Goal: Information Seeking & Learning: Understand process/instructions

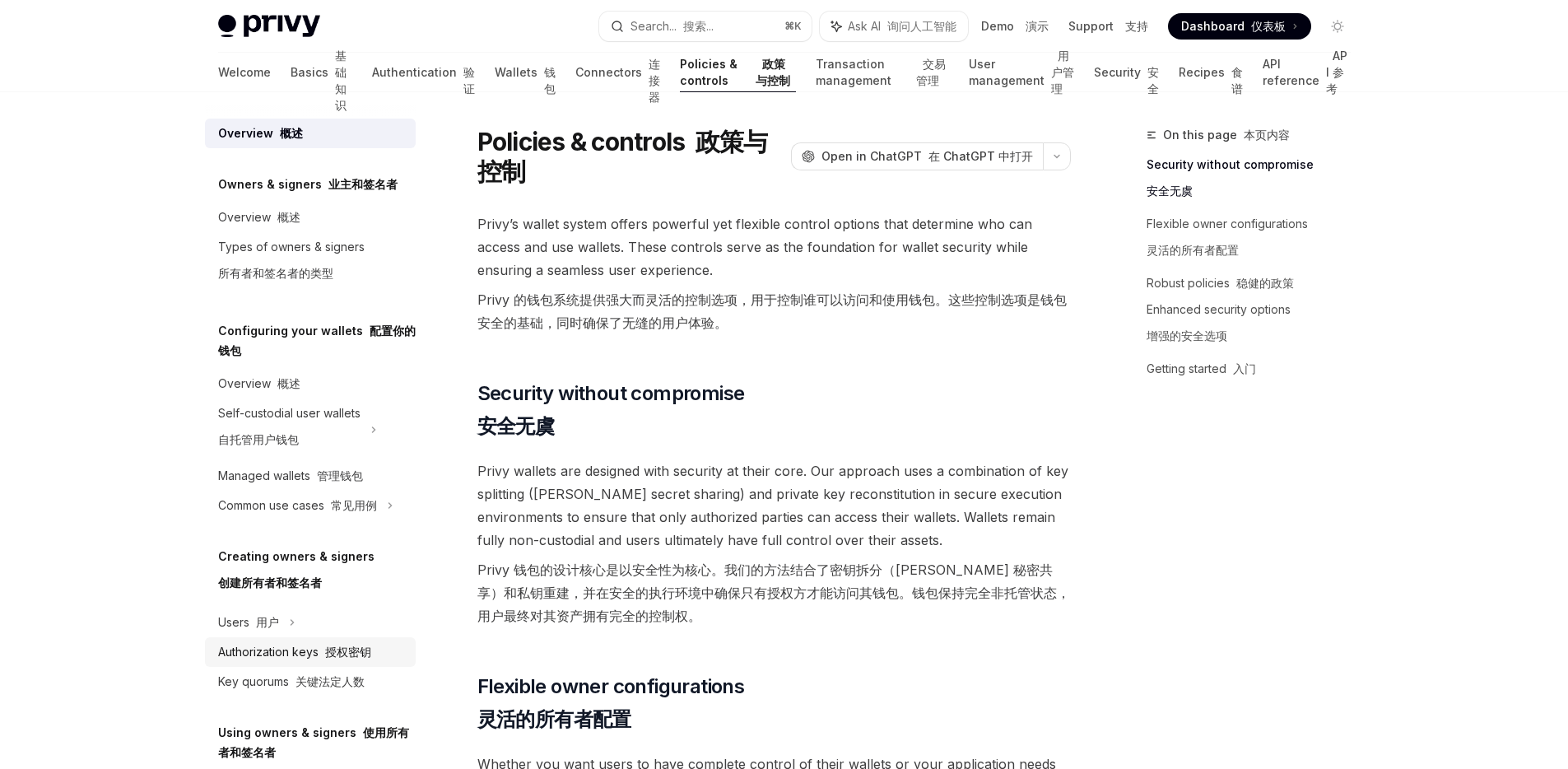
click at [326, 660] on div "Authorization keys 授权密钥" at bounding box center [294, 651] width 153 height 20
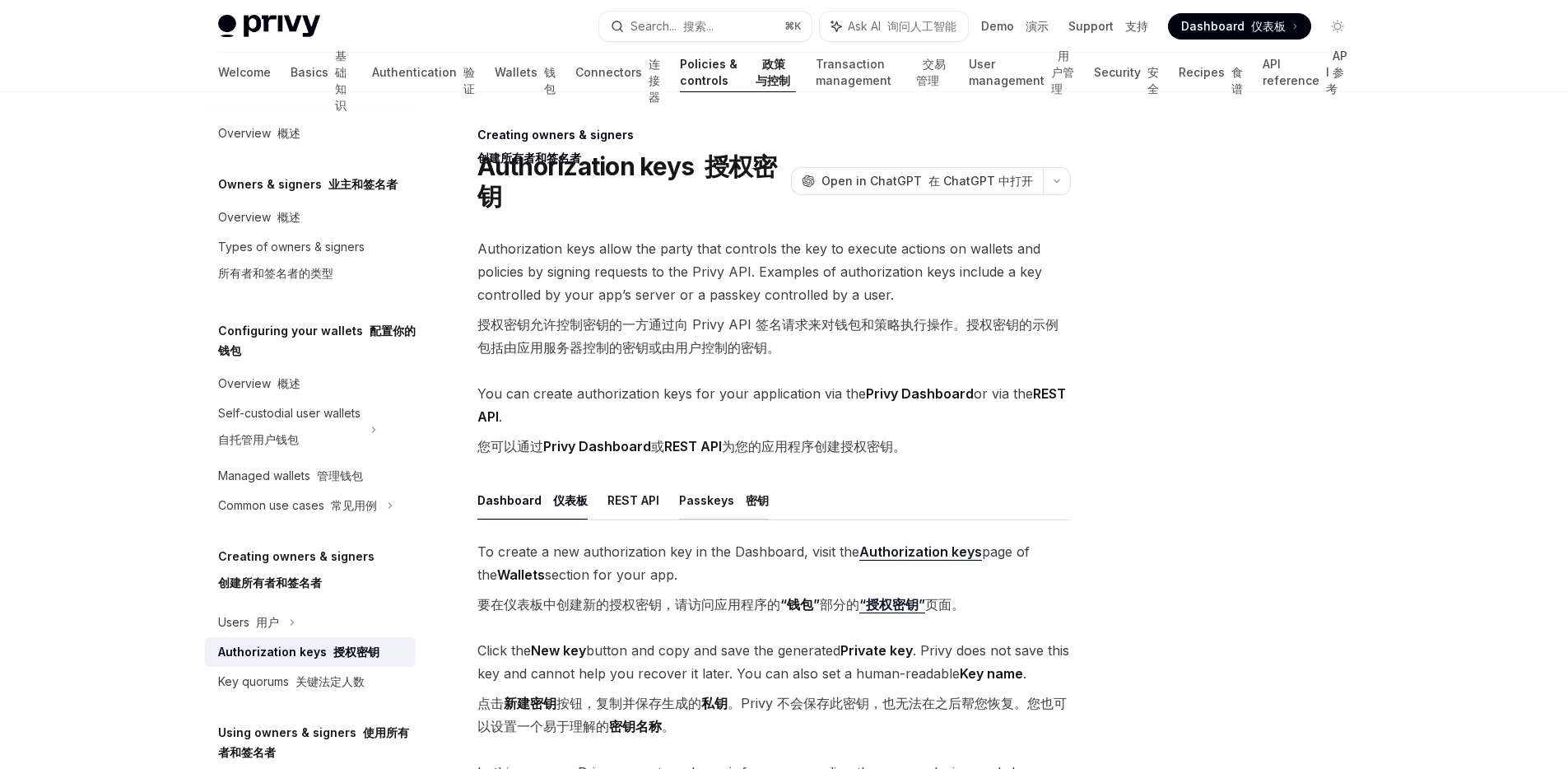
click at [714, 496] on button "Passkeys 密钥" at bounding box center [723, 499] width 89 height 38
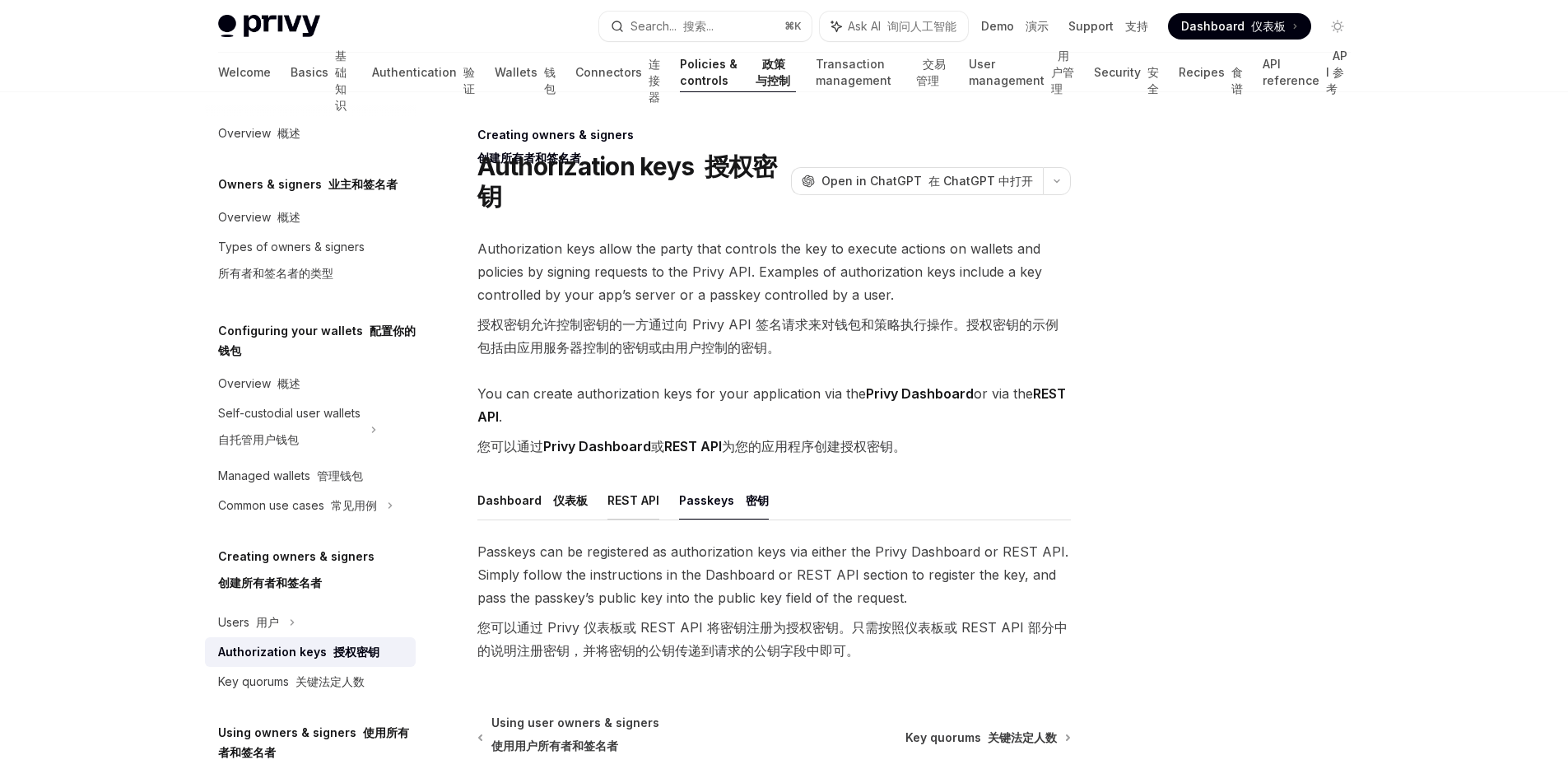
click at [631, 504] on button "REST API" at bounding box center [633, 499] width 52 height 38
type textarea "*"
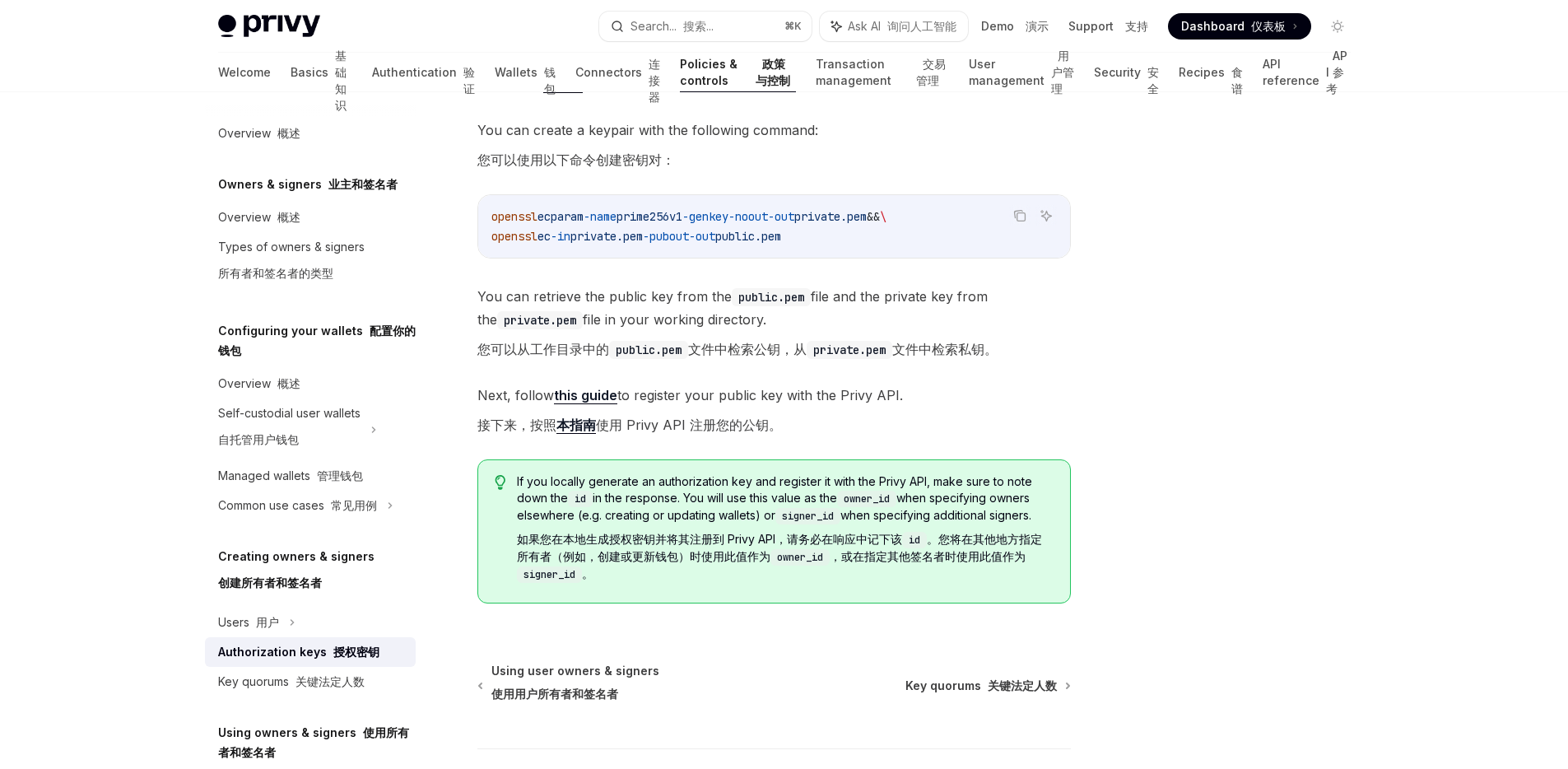
scroll to position [330, 0]
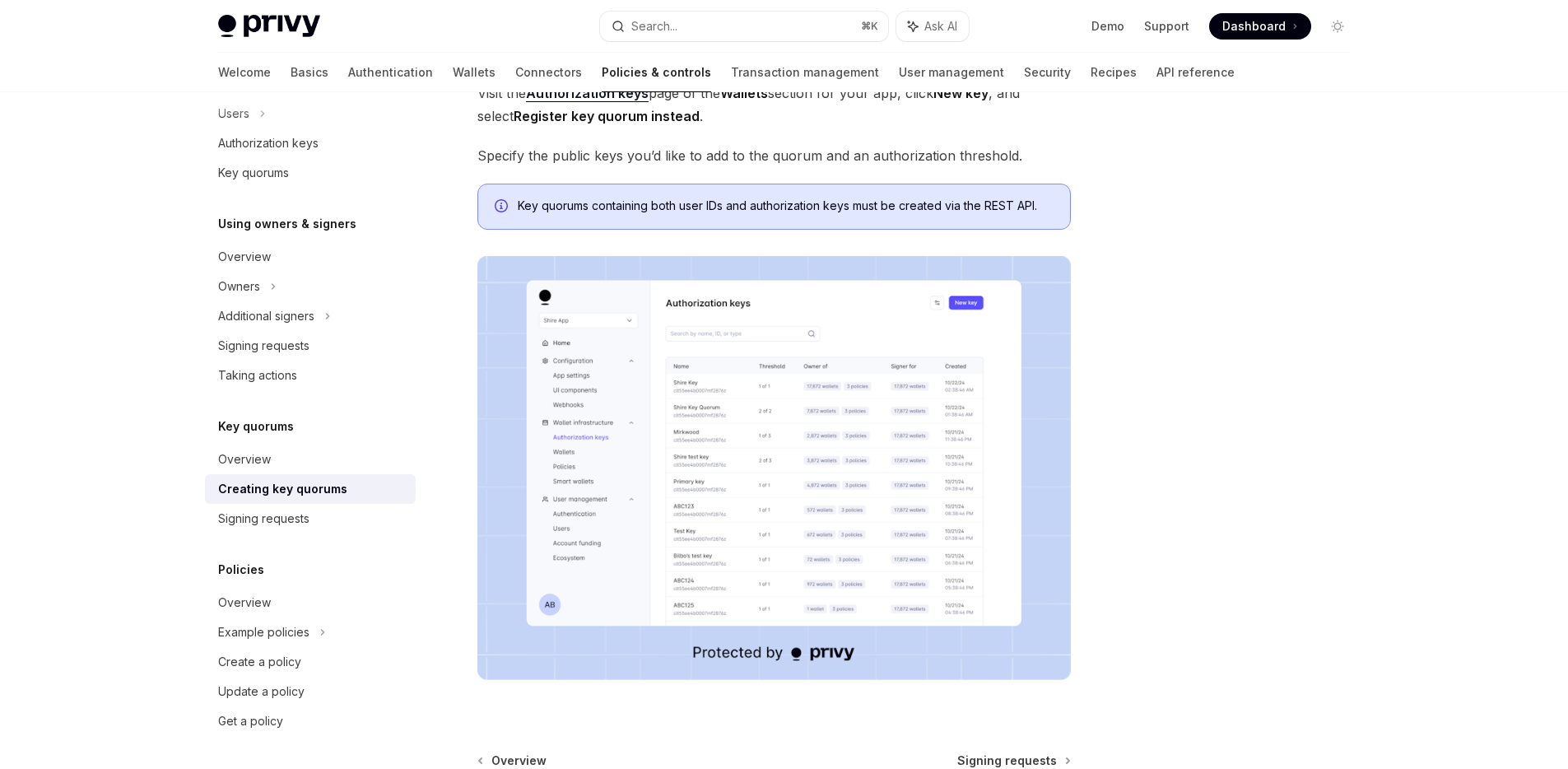
scroll to position [143, 0]
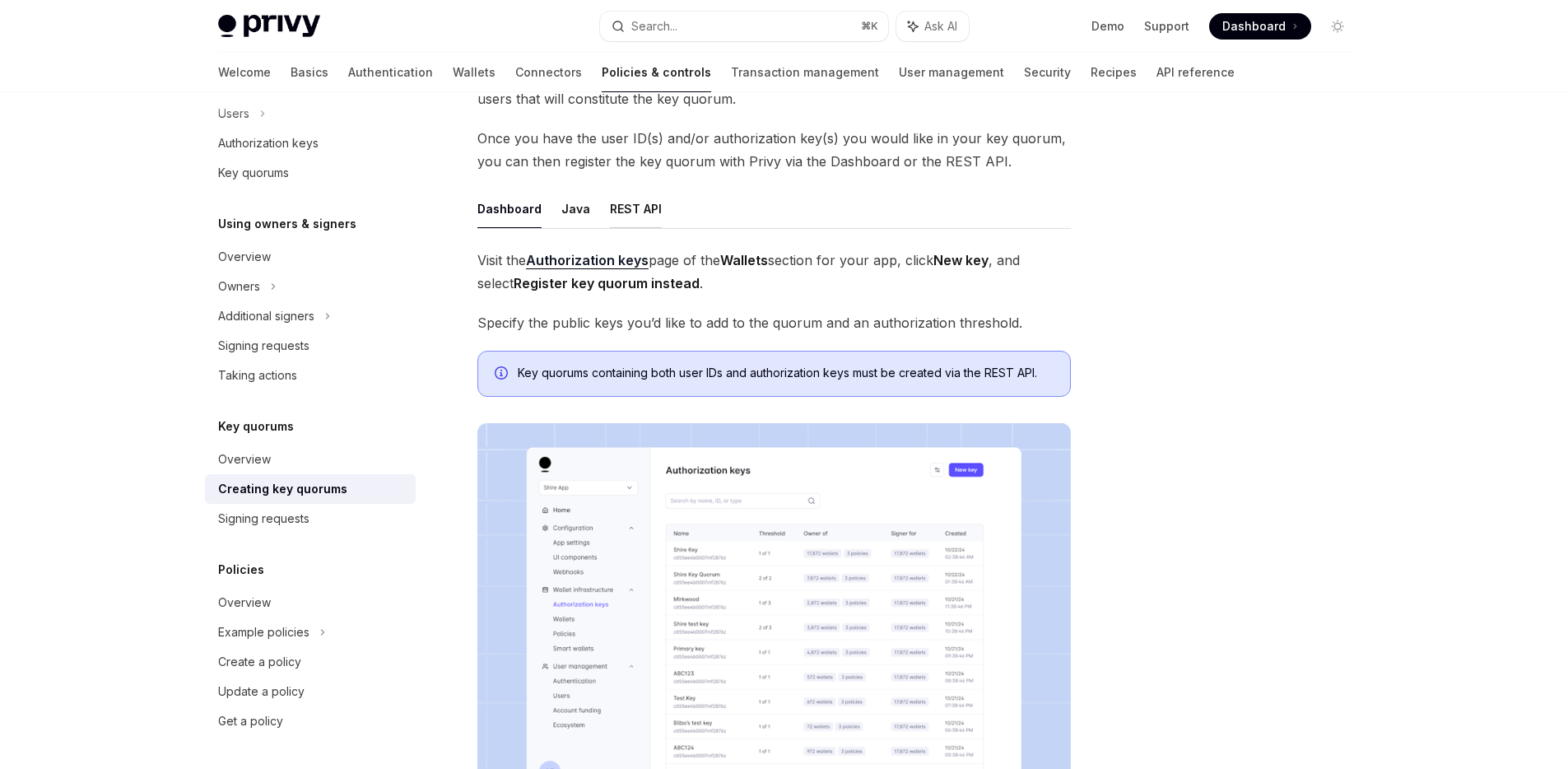
click at [610, 202] on button "REST API" at bounding box center [636, 208] width 52 height 38
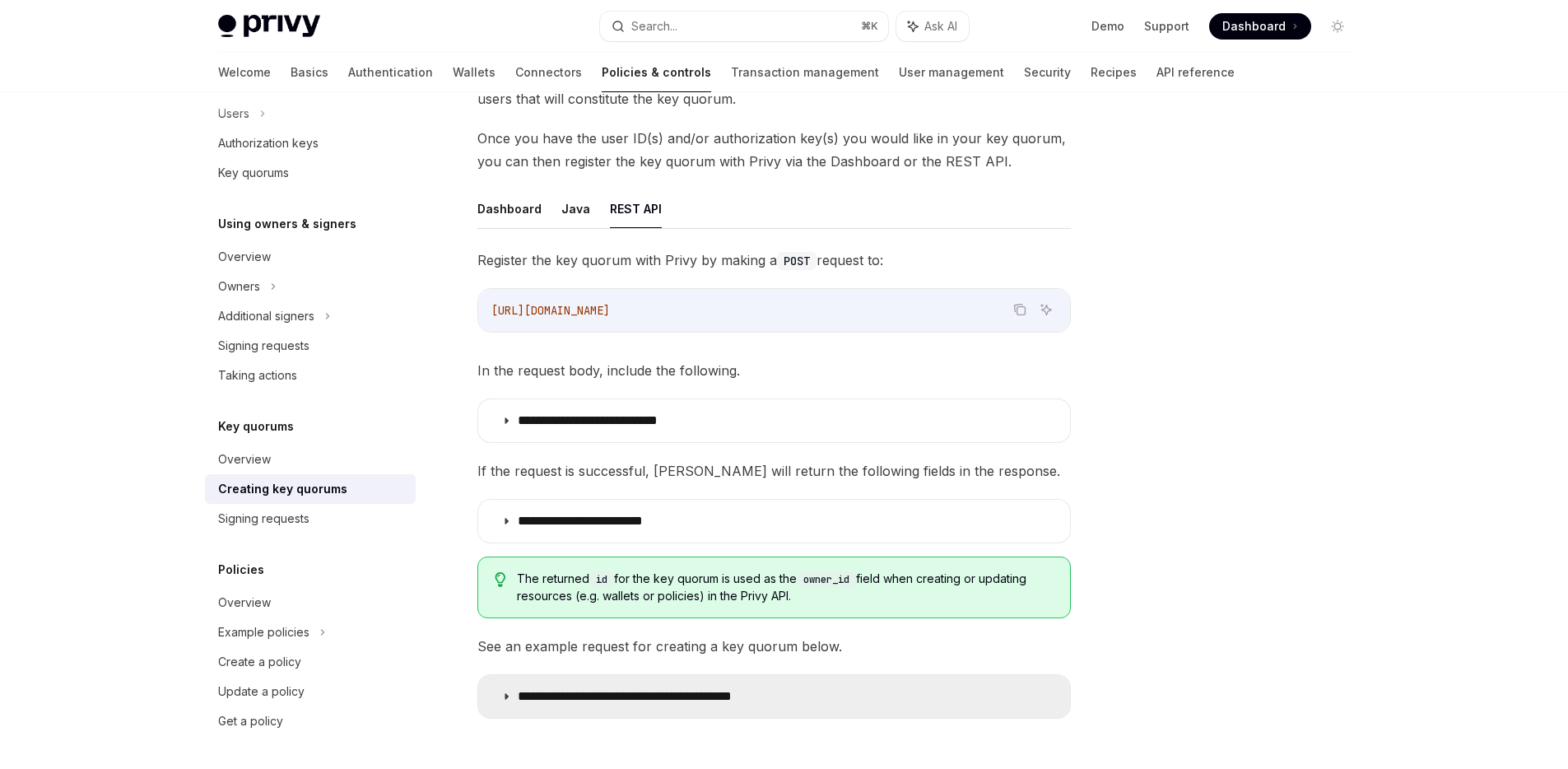
click at [812, 702] on summary "**********" at bounding box center [773, 696] width 592 height 43
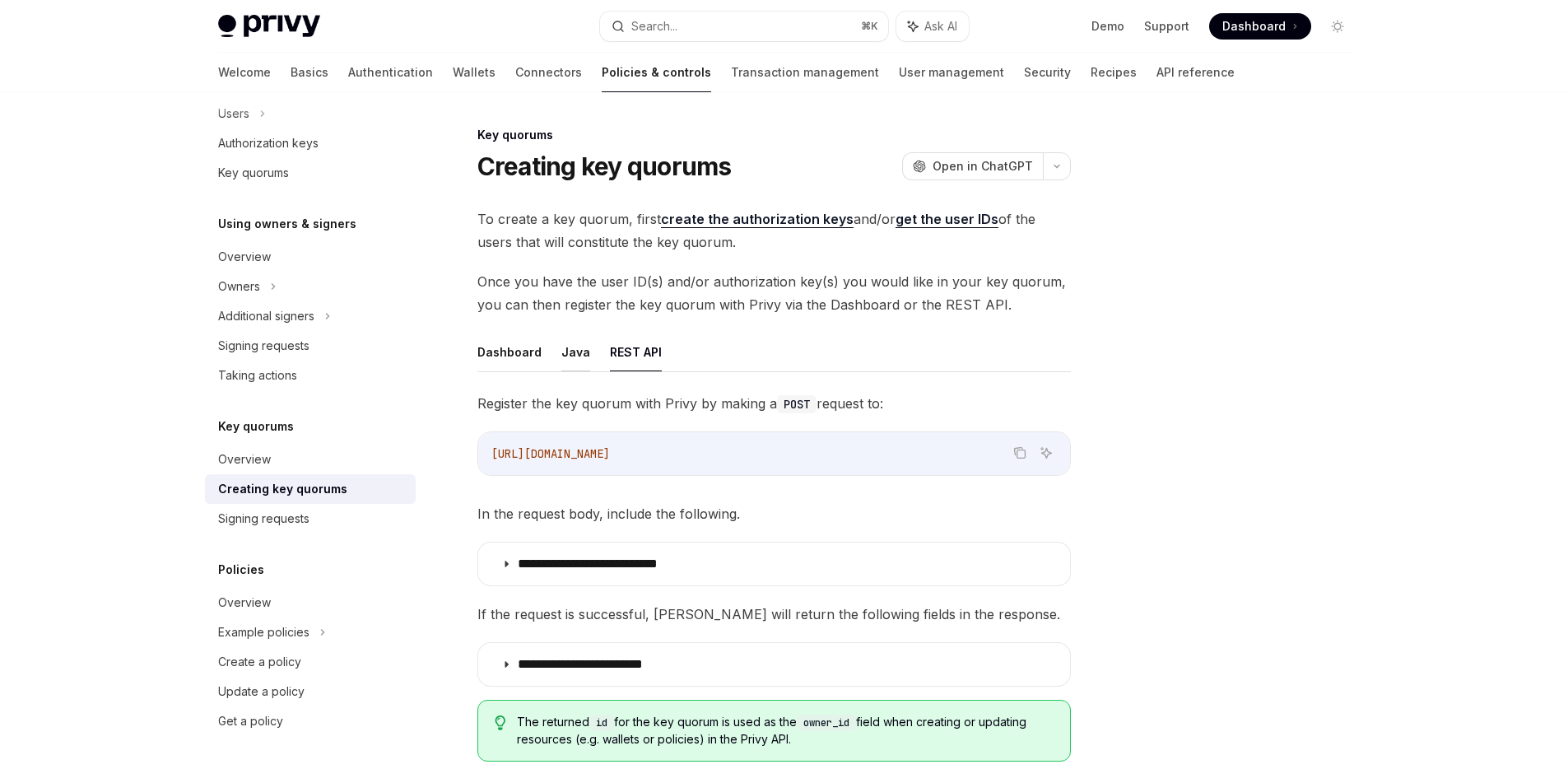
click at [569, 352] on button "Java" at bounding box center [575, 351] width 28 height 38
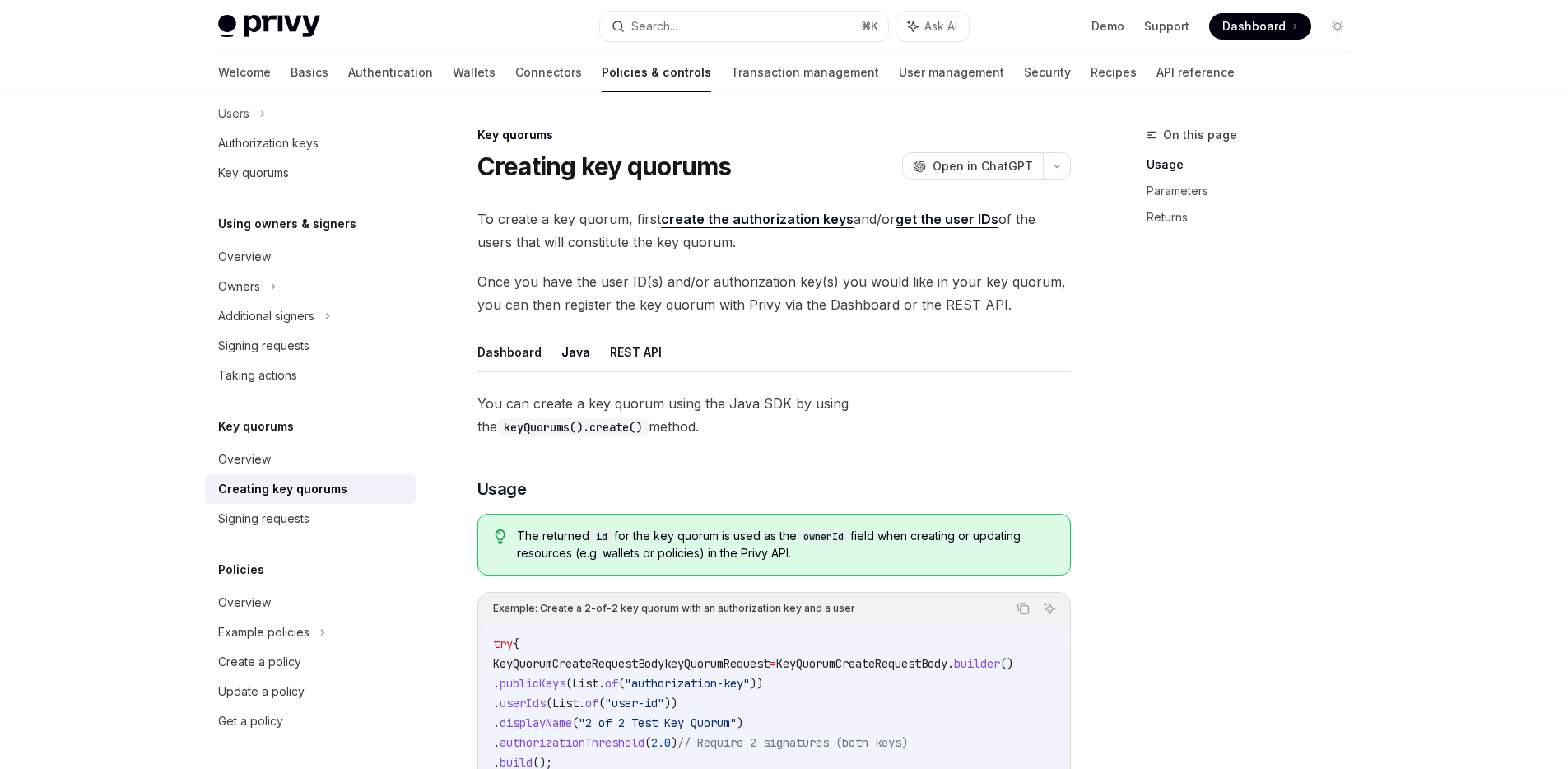
click at [499, 350] on button "Dashboard" at bounding box center [509, 351] width 64 height 38
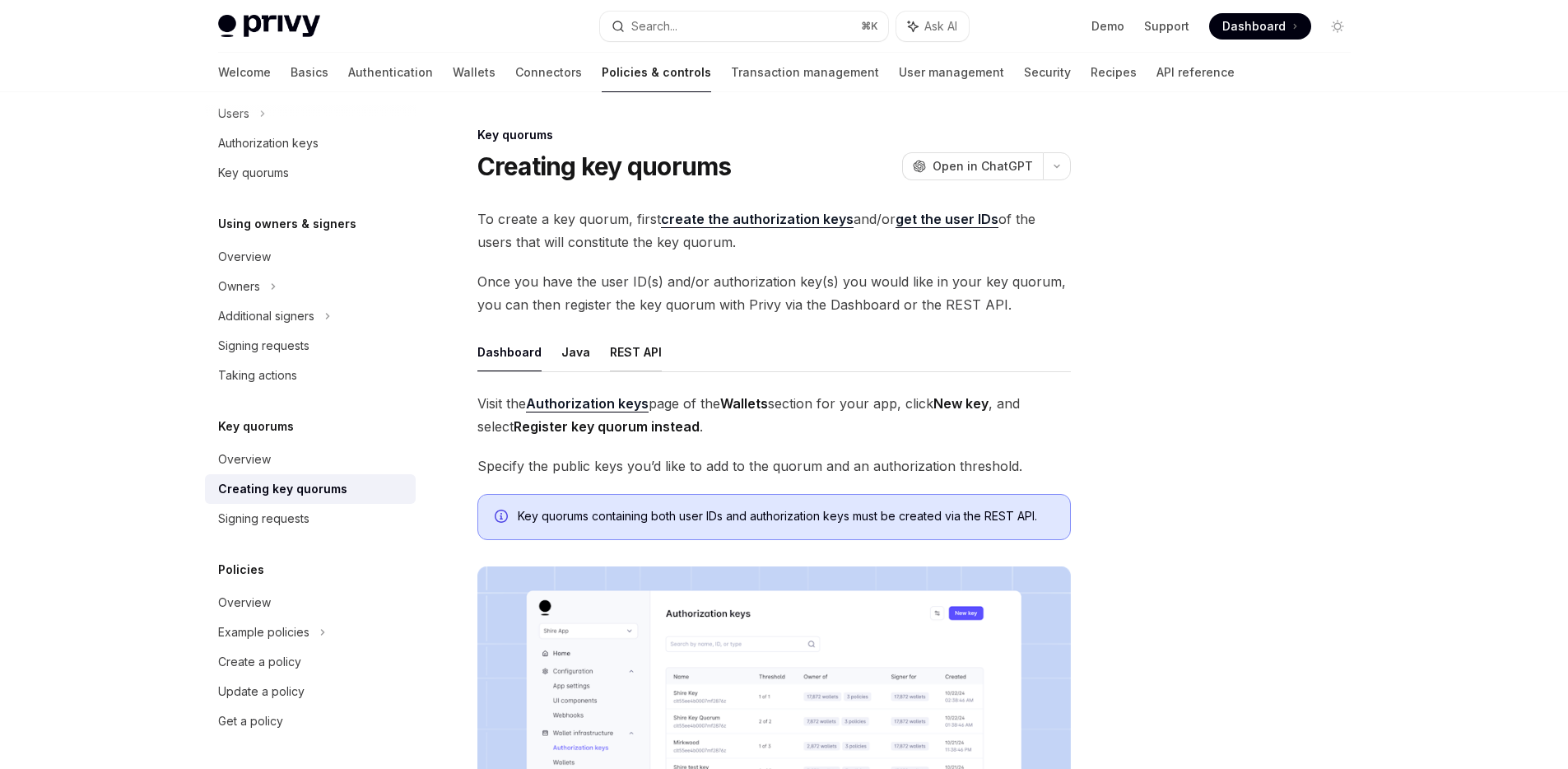
click at [653, 353] on button "REST API" at bounding box center [636, 351] width 52 height 38
type textarea "*"
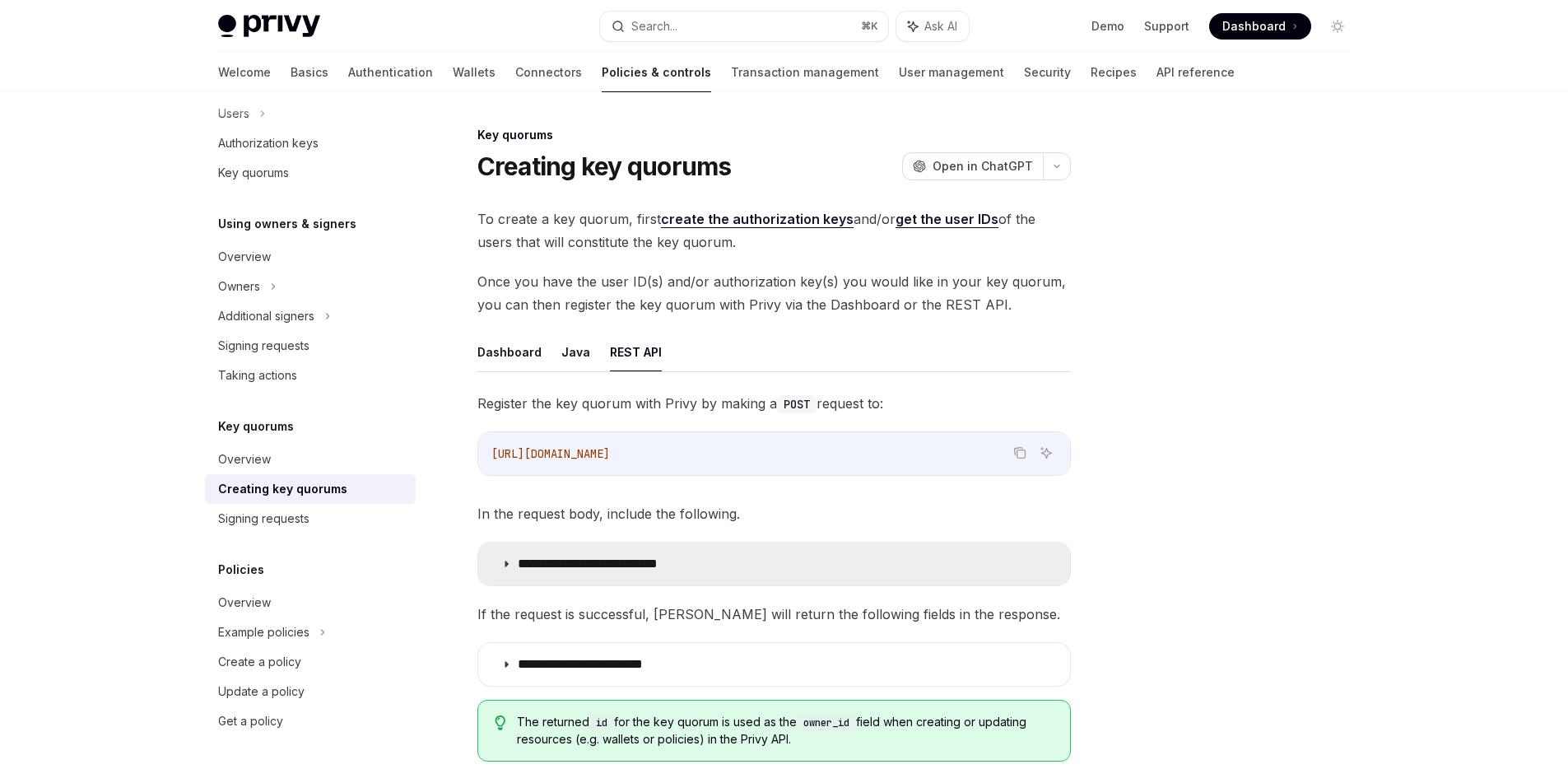
click at [854, 554] on summary "**********" at bounding box center [773, 564] width 592 height 43
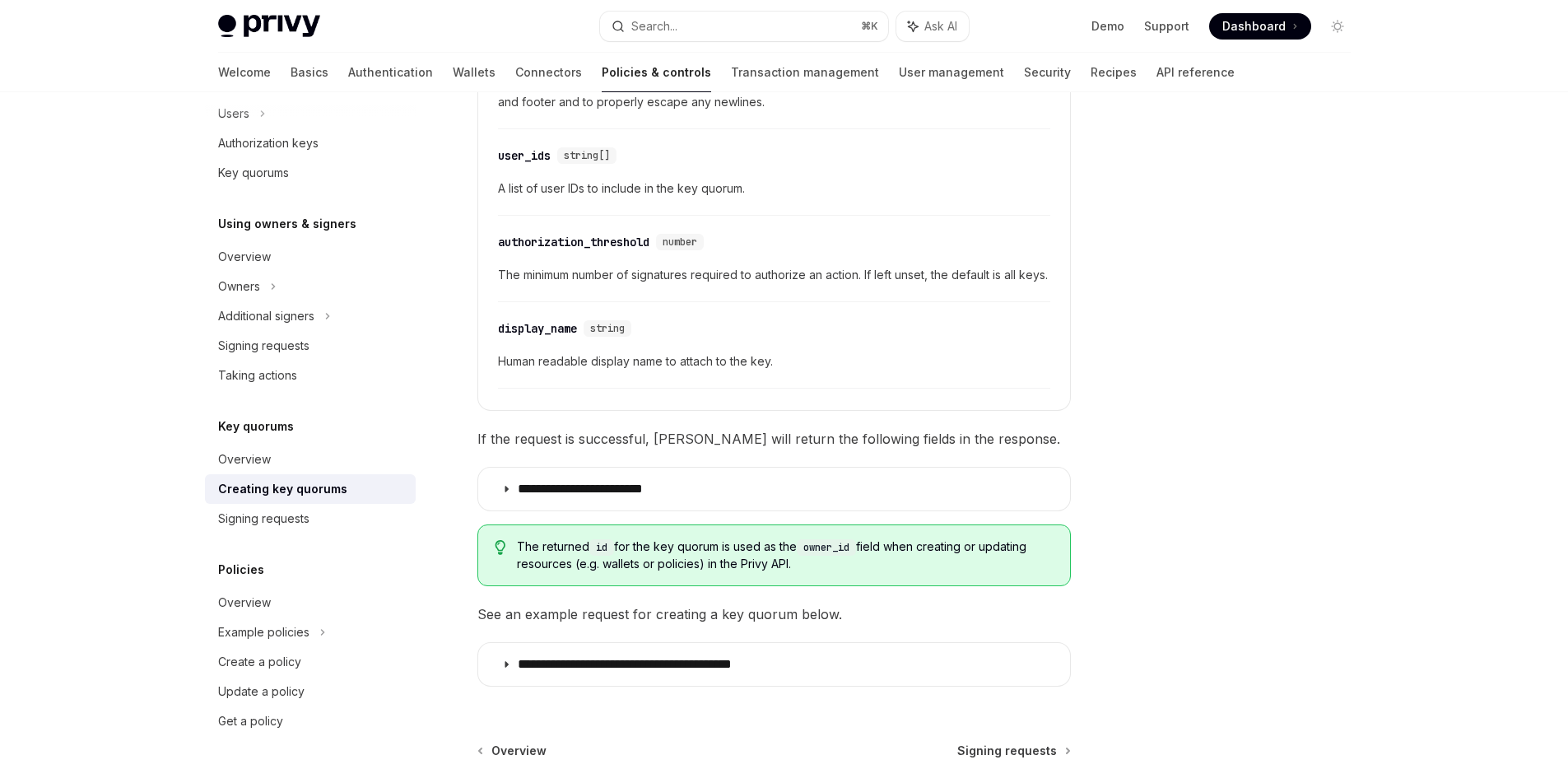
scroll to position [760, 0]
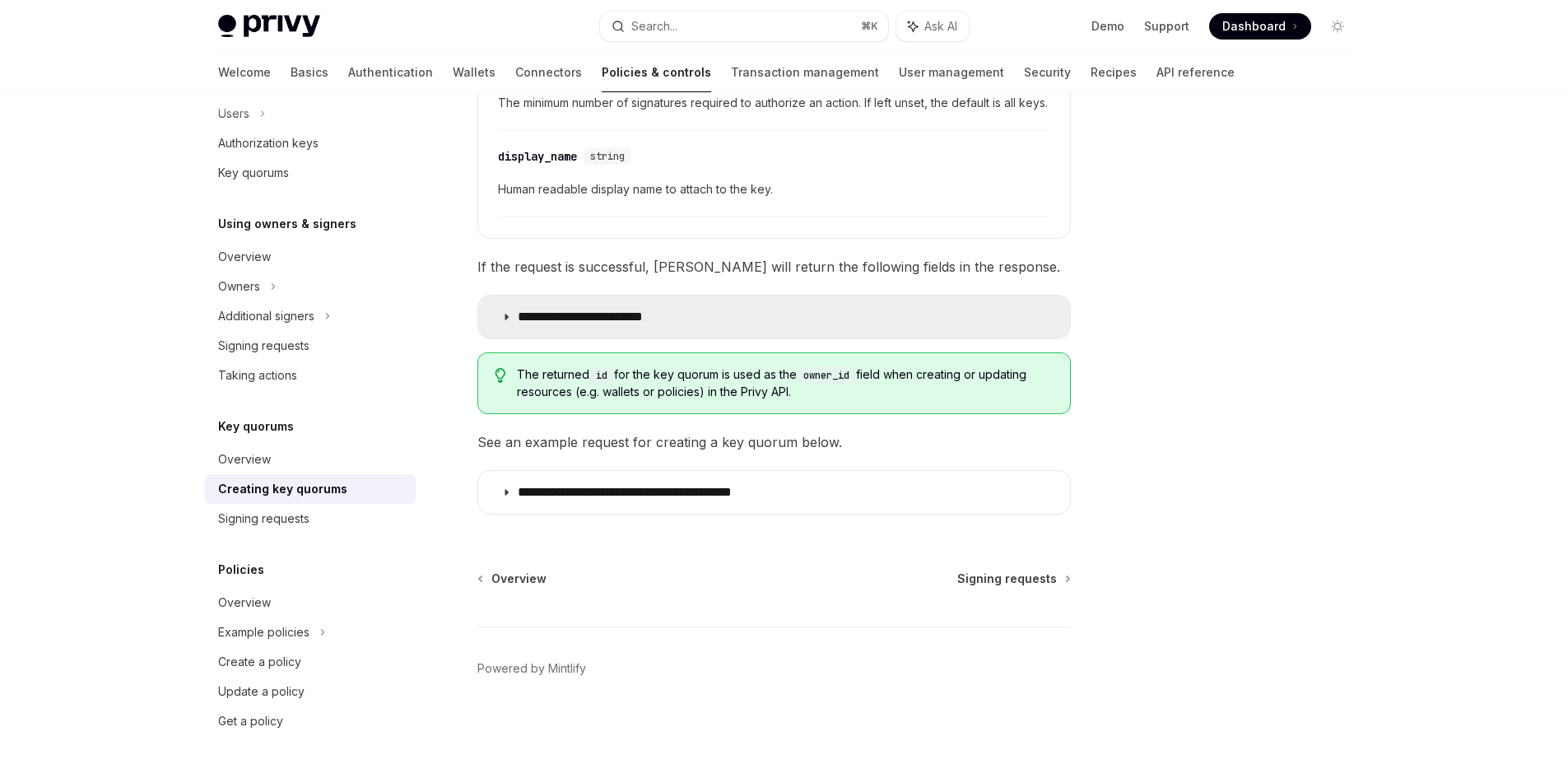
click at [682, 318] on p "**********" at bounding box center [603, 317] width 171 height 17
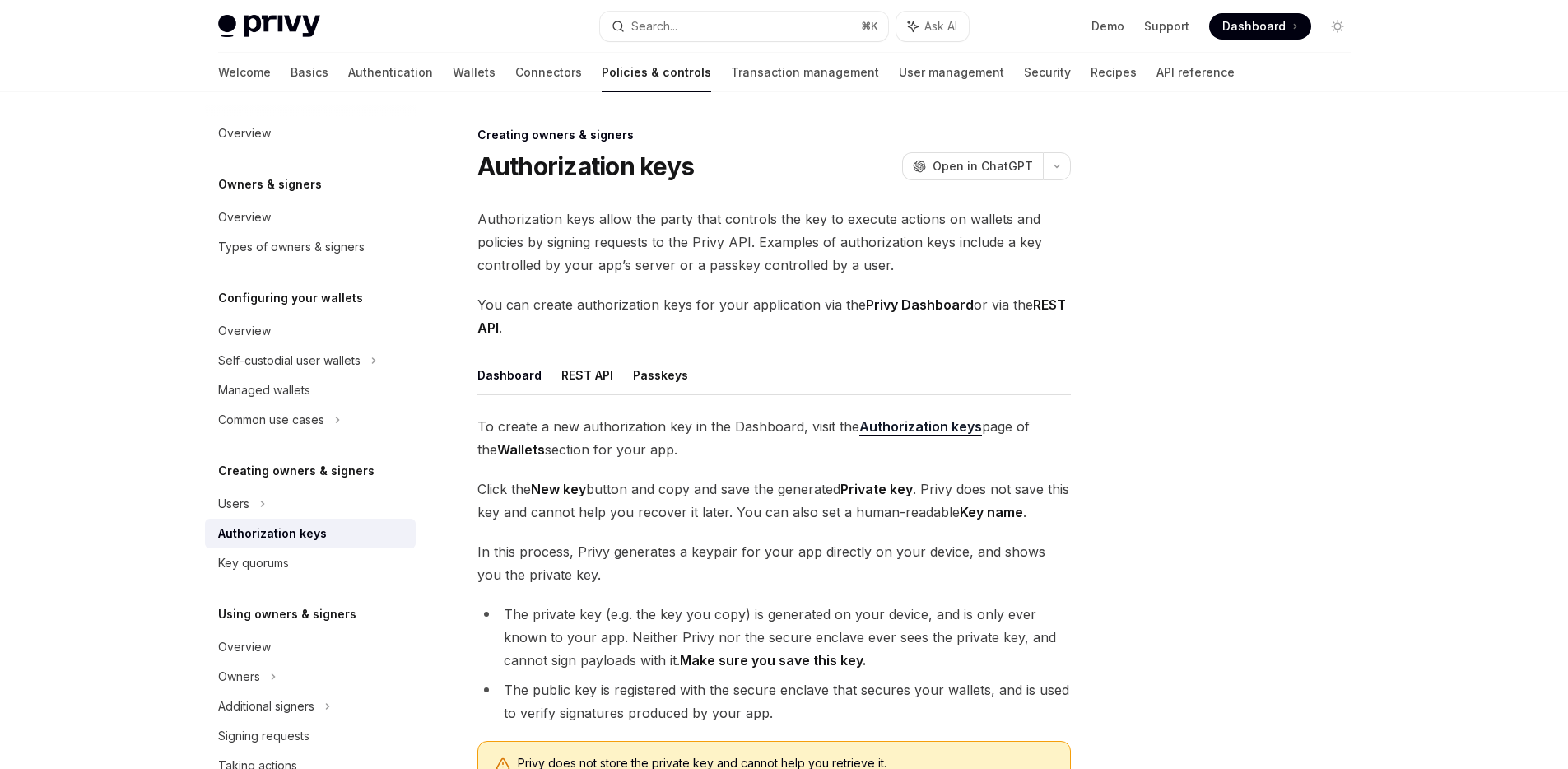
click at [596, 381] on button "REST API" at bounding box center [587, 374] width 52 height 38
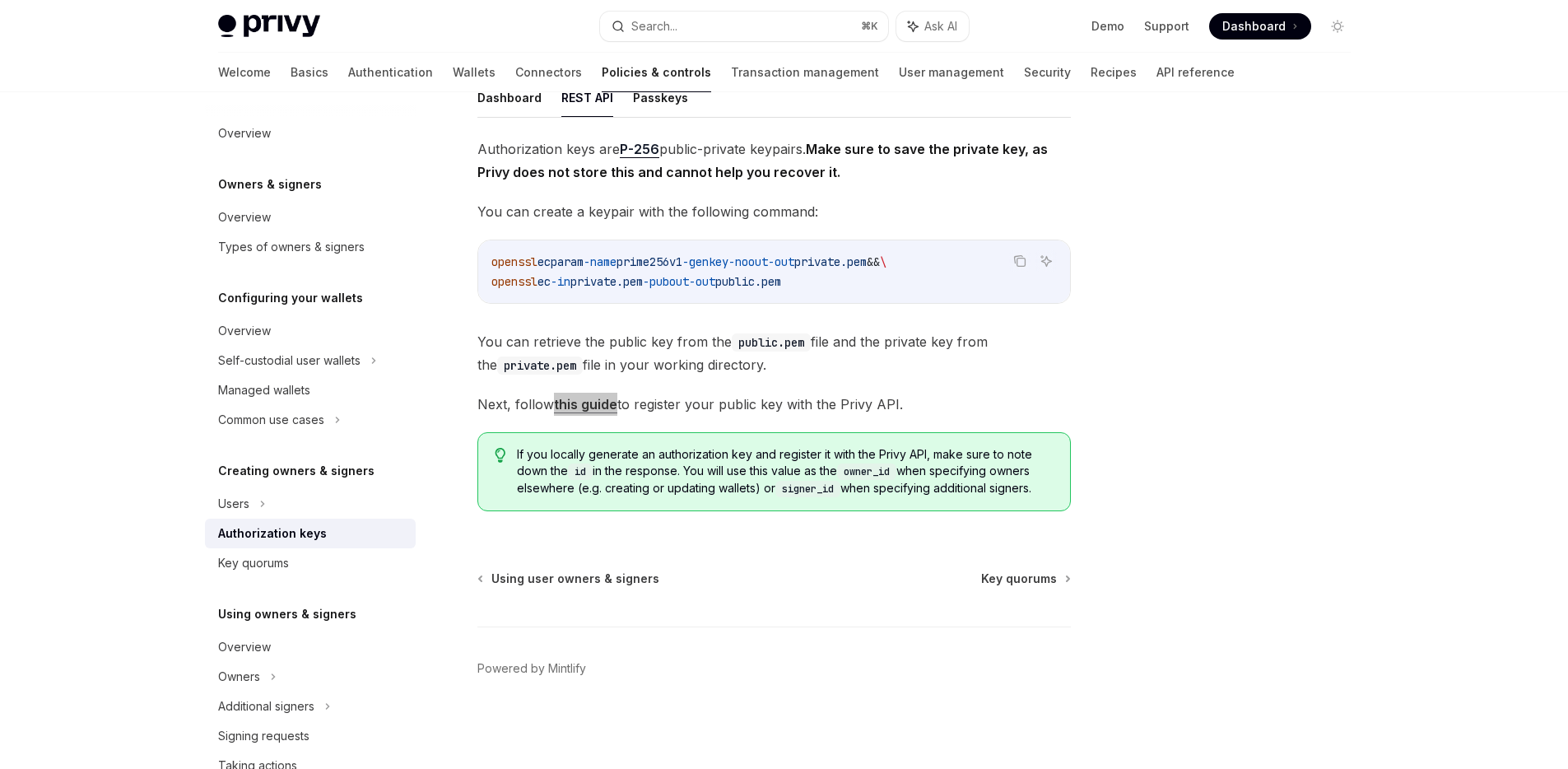
scroll to position [304, 0]
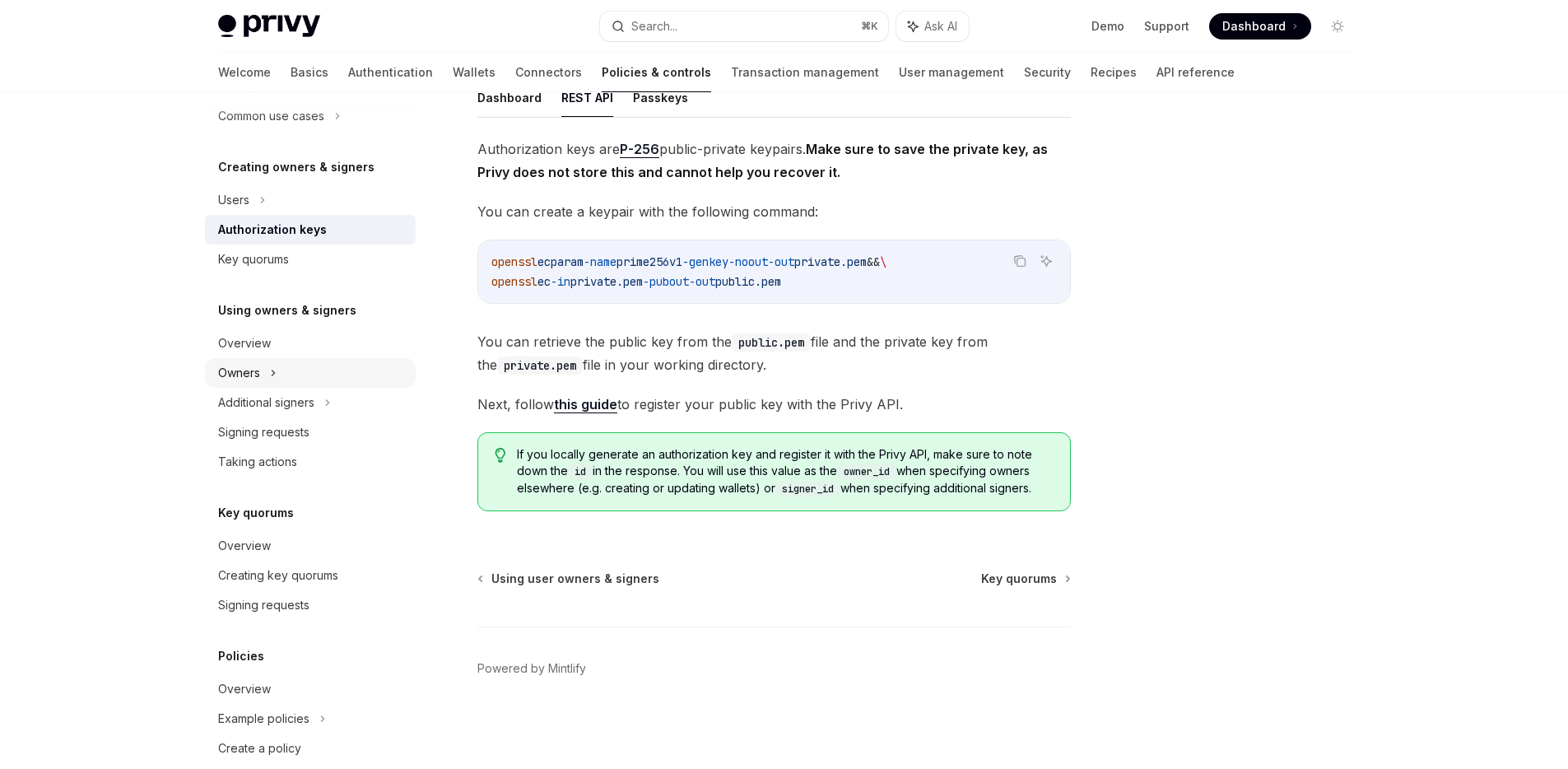
click at [287, 72] on div "Owners" at bounding box center [310, 57] width 211 height 29
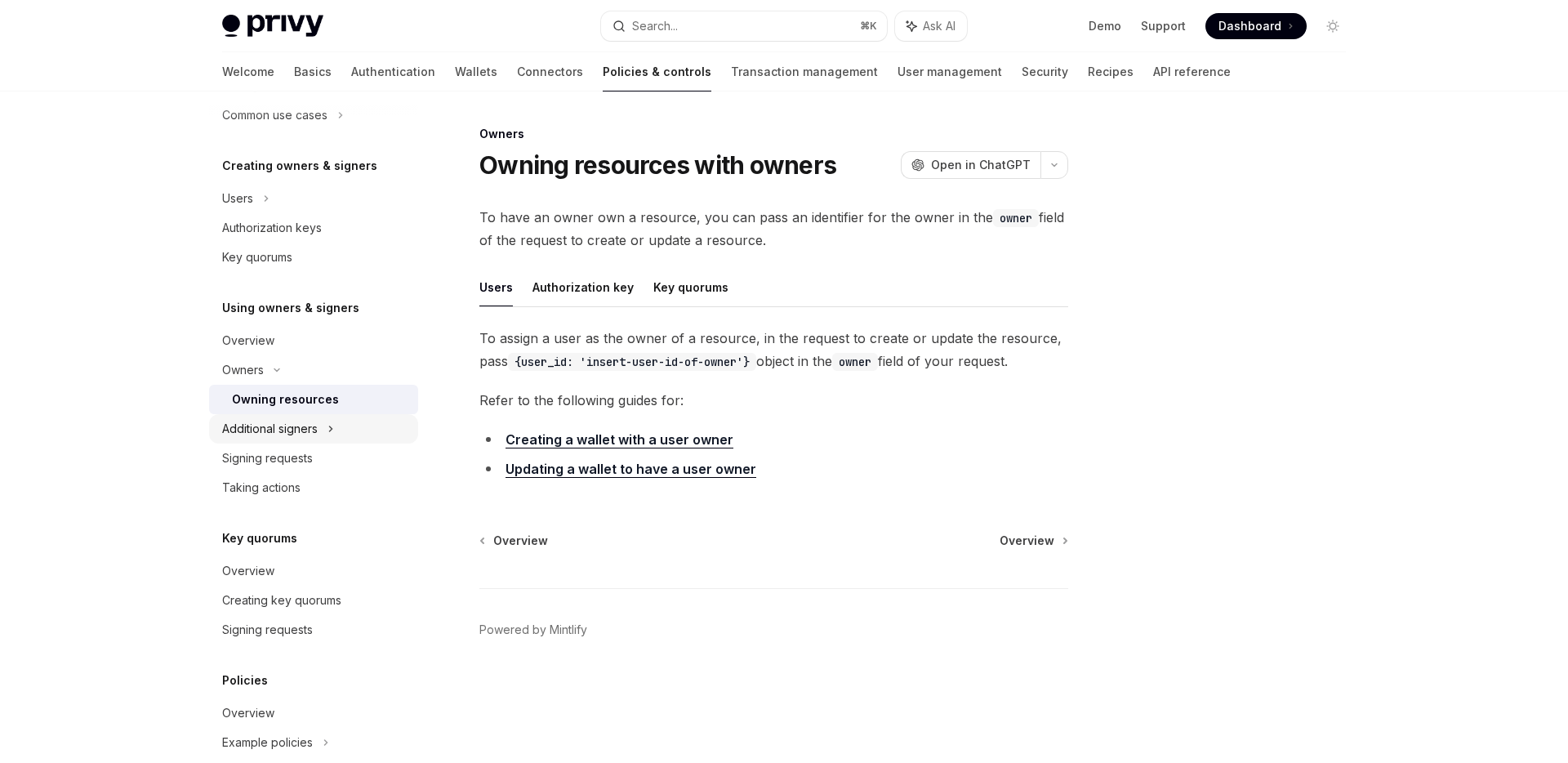
click at [312, 429] on div "Additional signers" at bounding box center [270, 428] width 95 height 19
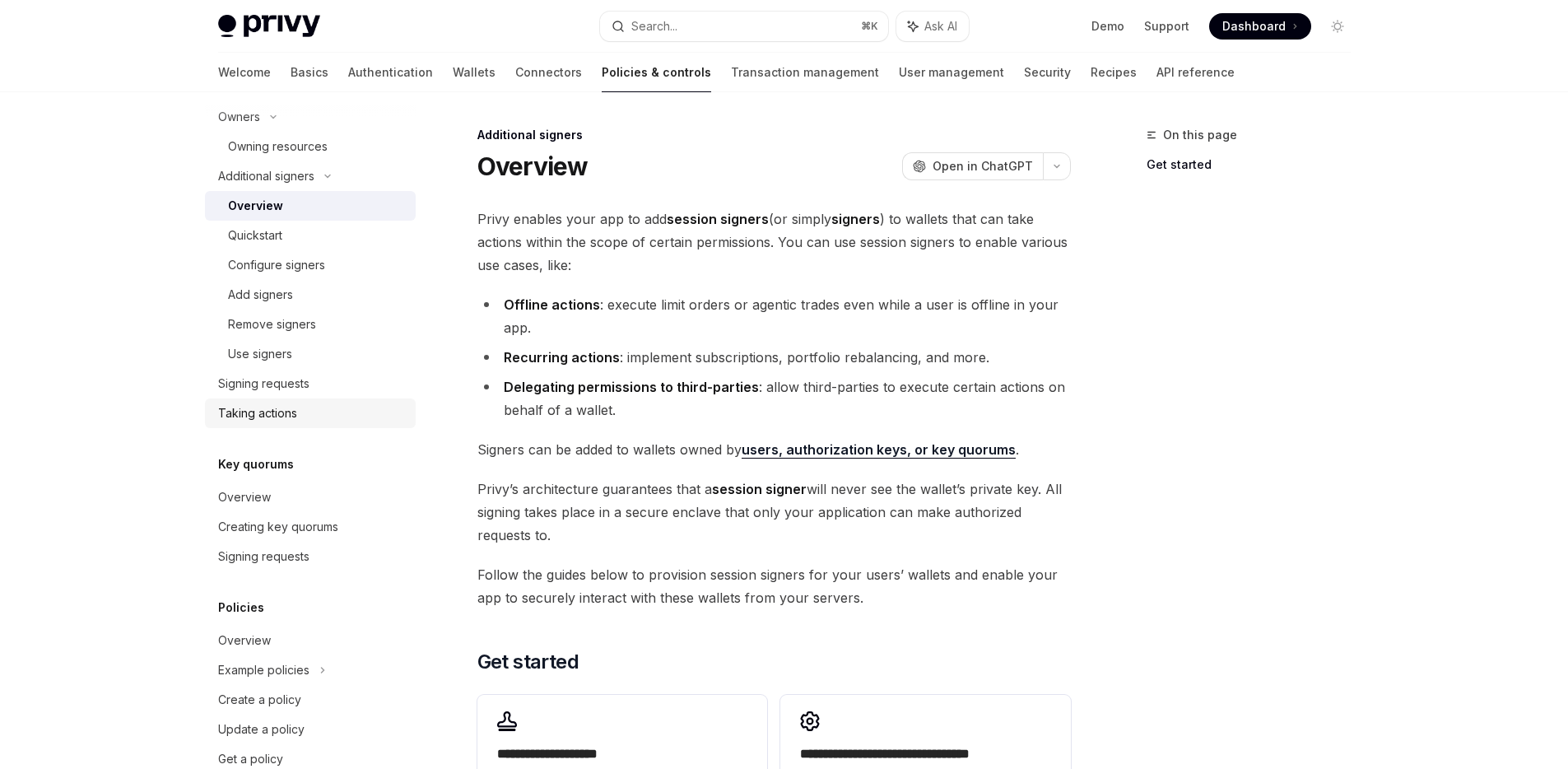
scroll to position [597, 0]
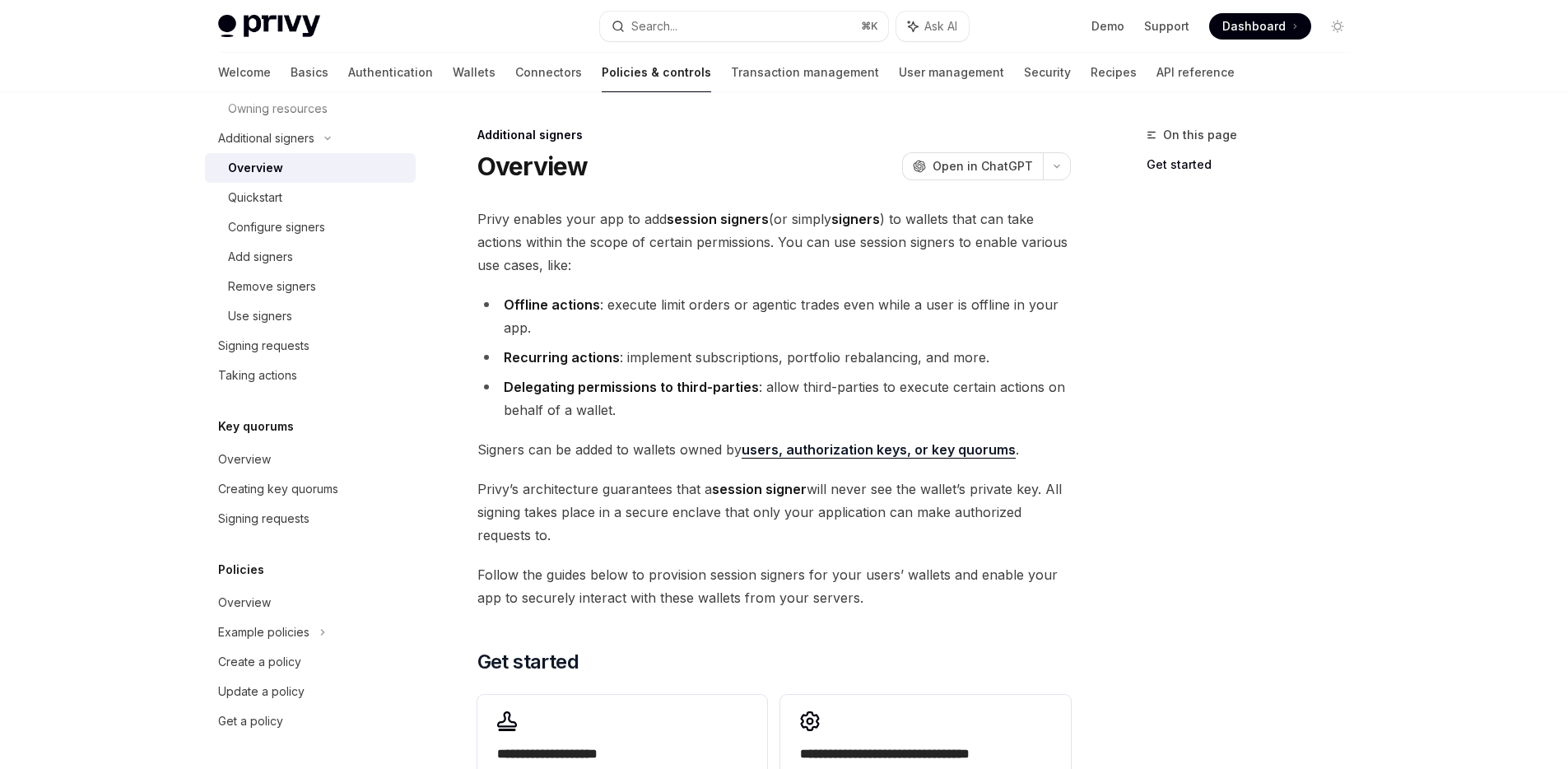
click at [1139, 429] on div "On this page Get started" at bounding box center [1238, 447] width 250 height 643
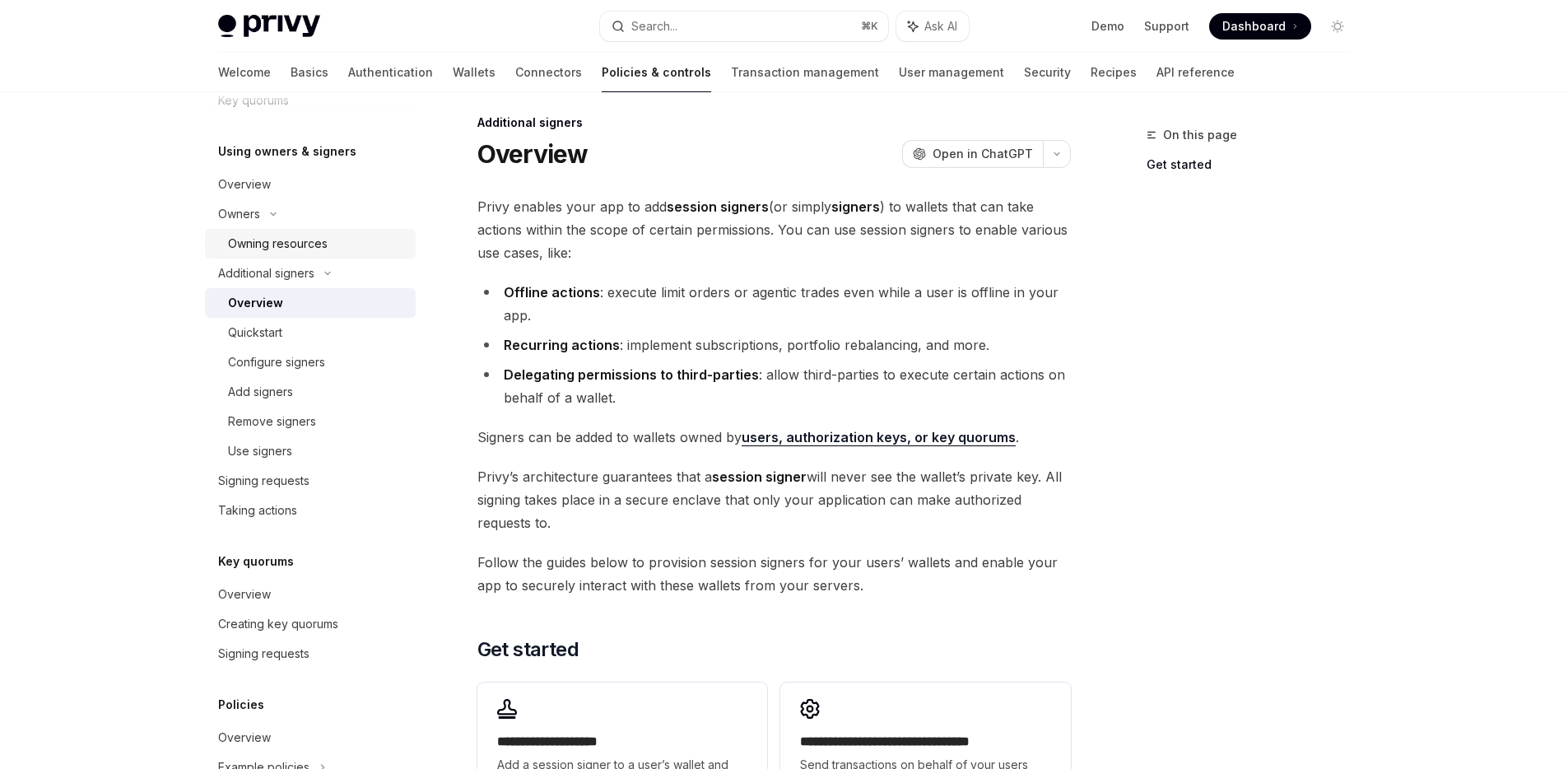
scroll to position [456, 0]
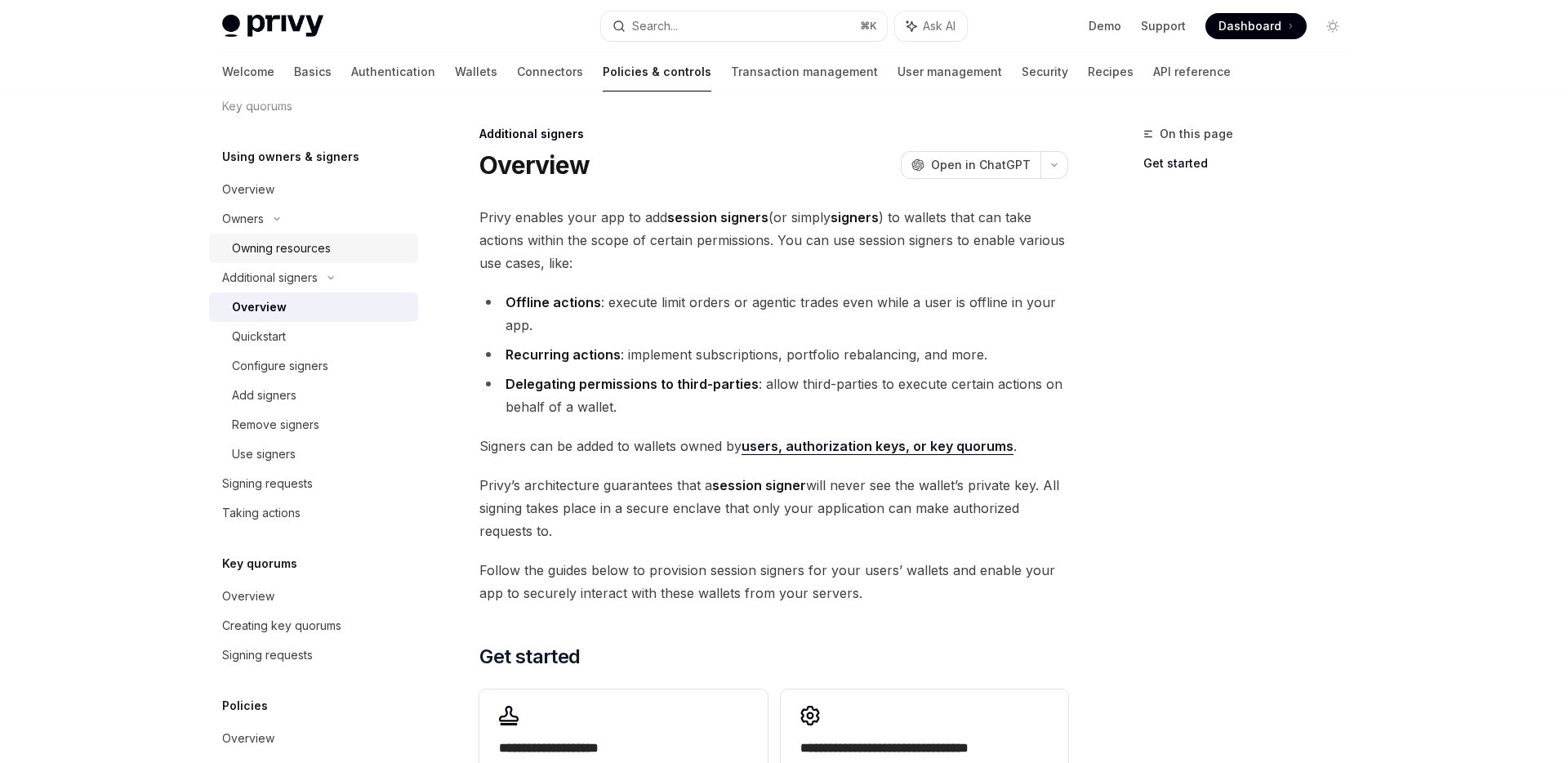
click at [316, 241] on div "Owning resources" at bounding box center [281, 248] width 99 height 19
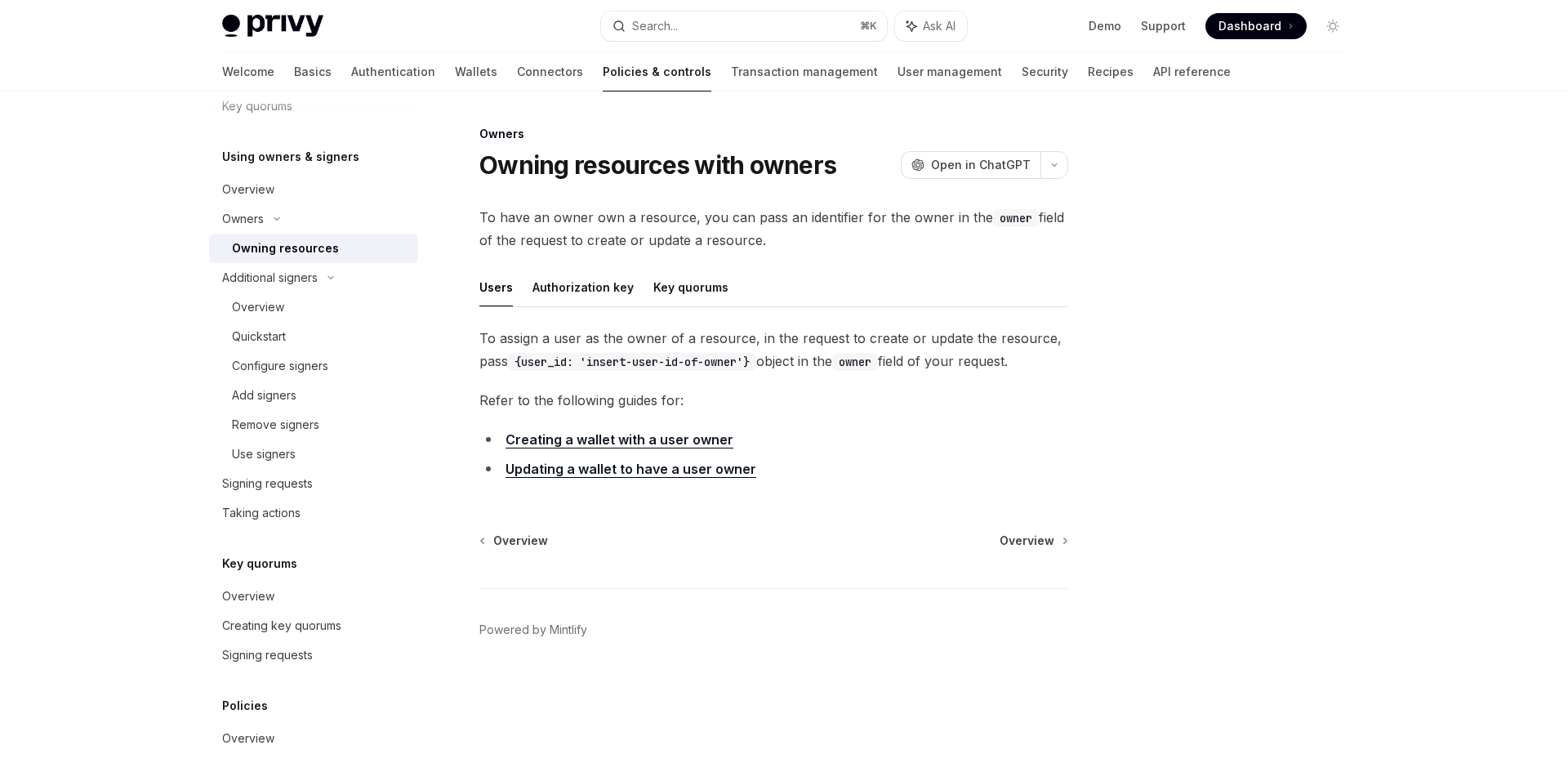
click at [707, 439] on link "Creating a wallet with a user owner" at bounding box center [619, 440] width 228 height 18
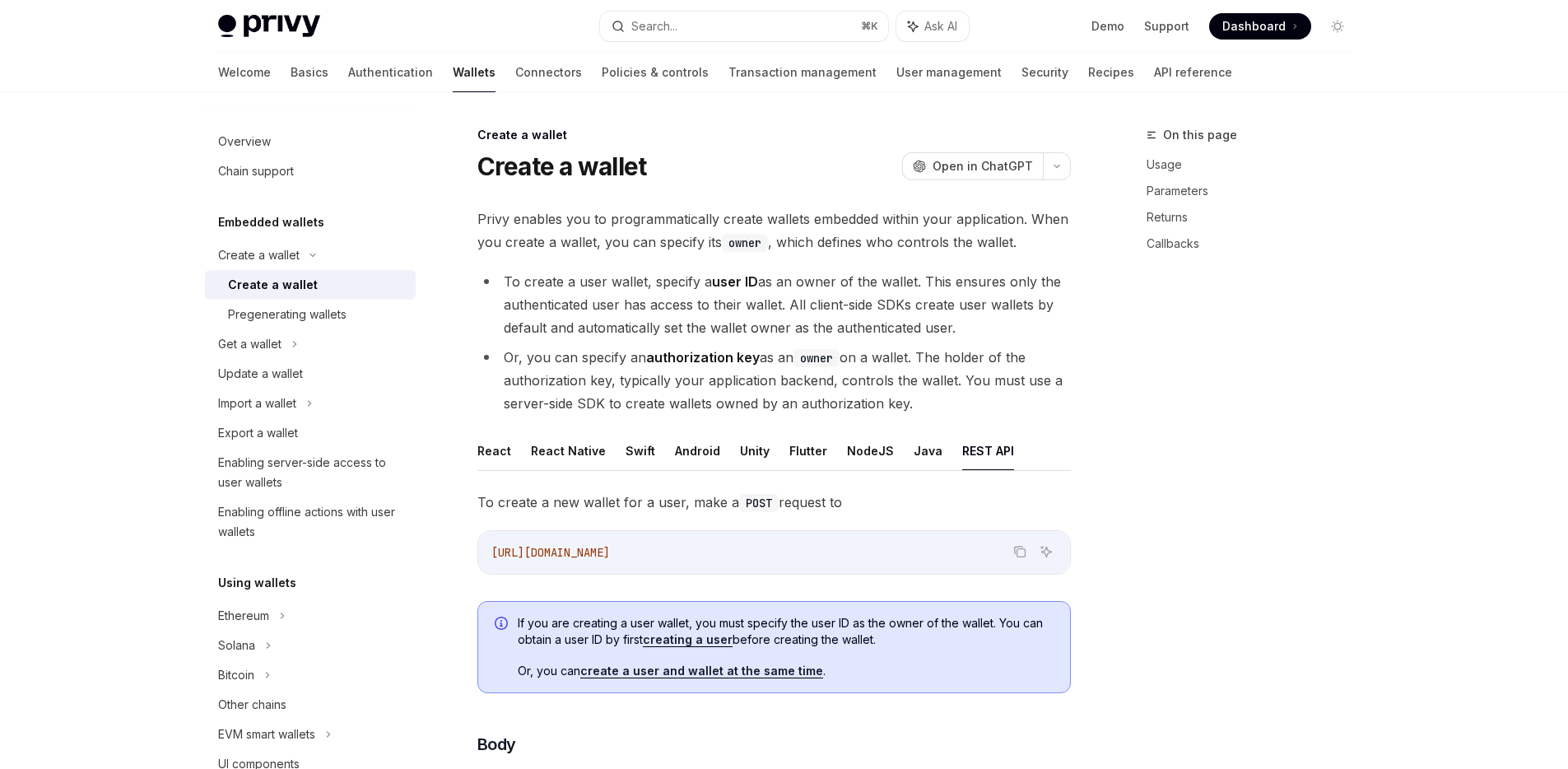
scroll to position [31, 0]
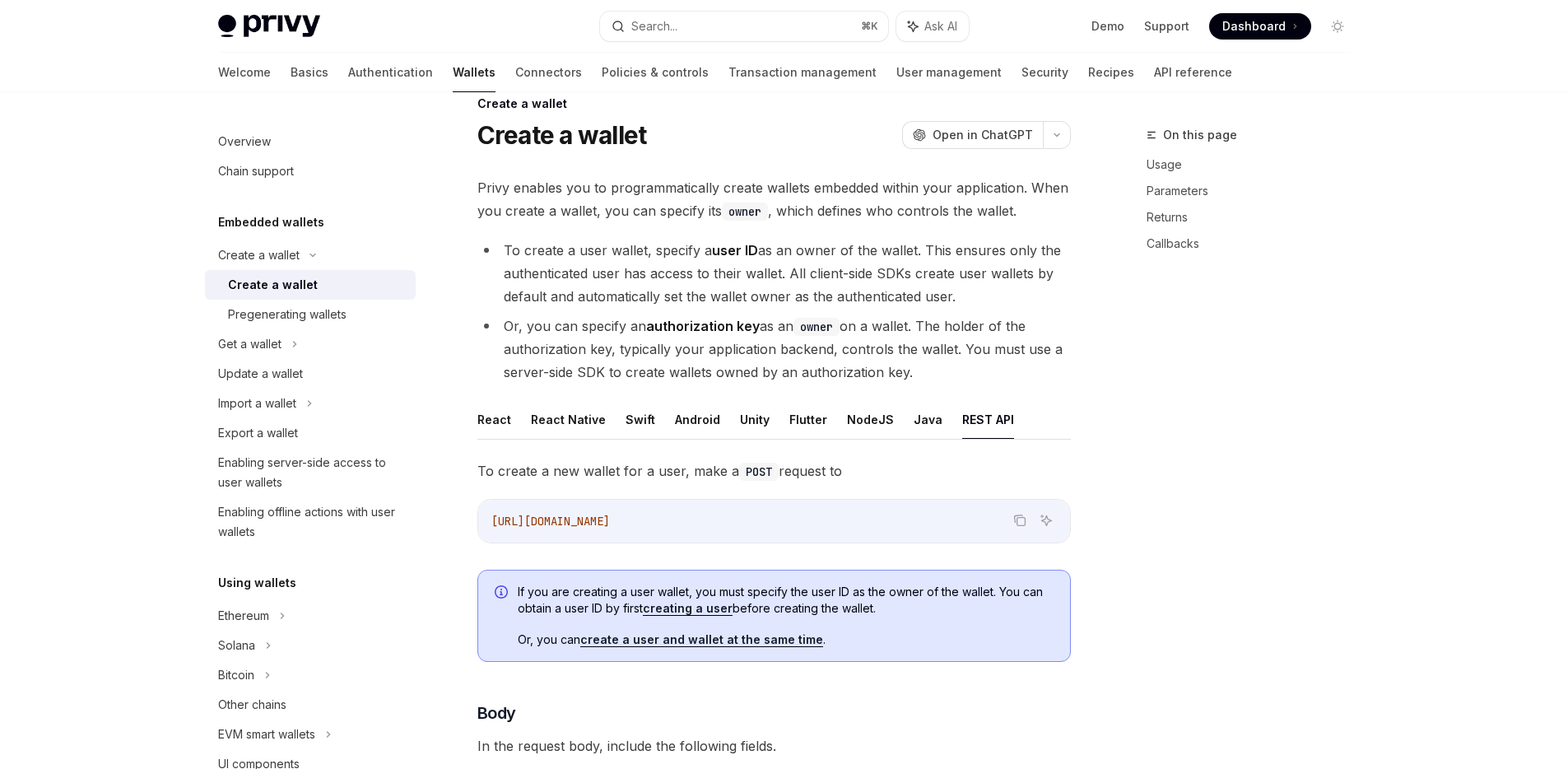
click at [774, 641] on link "create a user and wallet at the same time" at bounding box center [701, 639] width 242 height 15
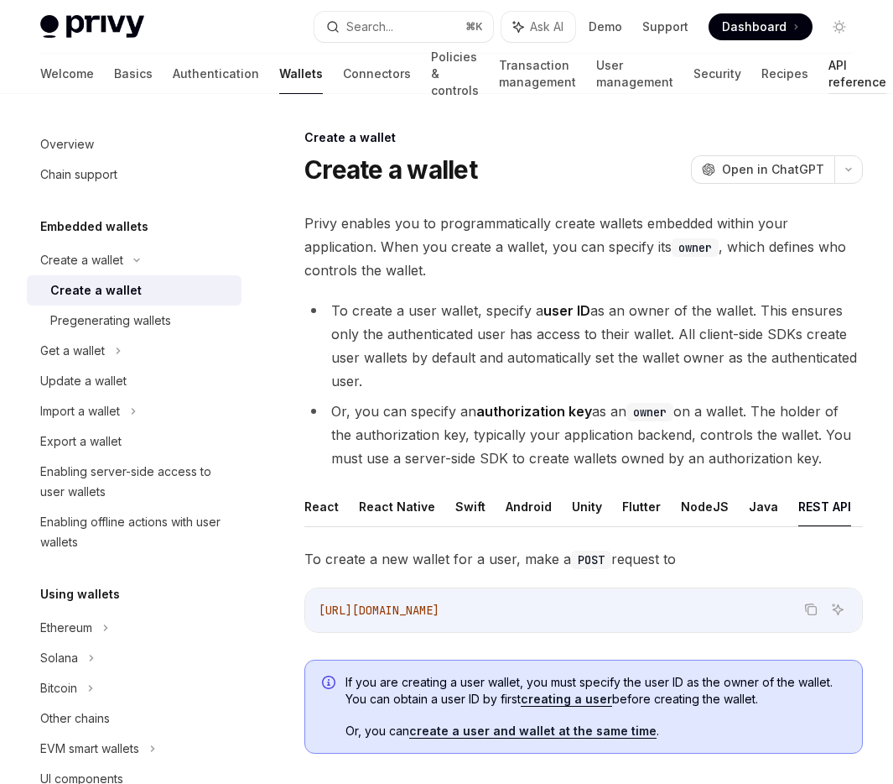
click at [829, 68] on link "API reference" at bounding box center [858, 74] width 58 height 40
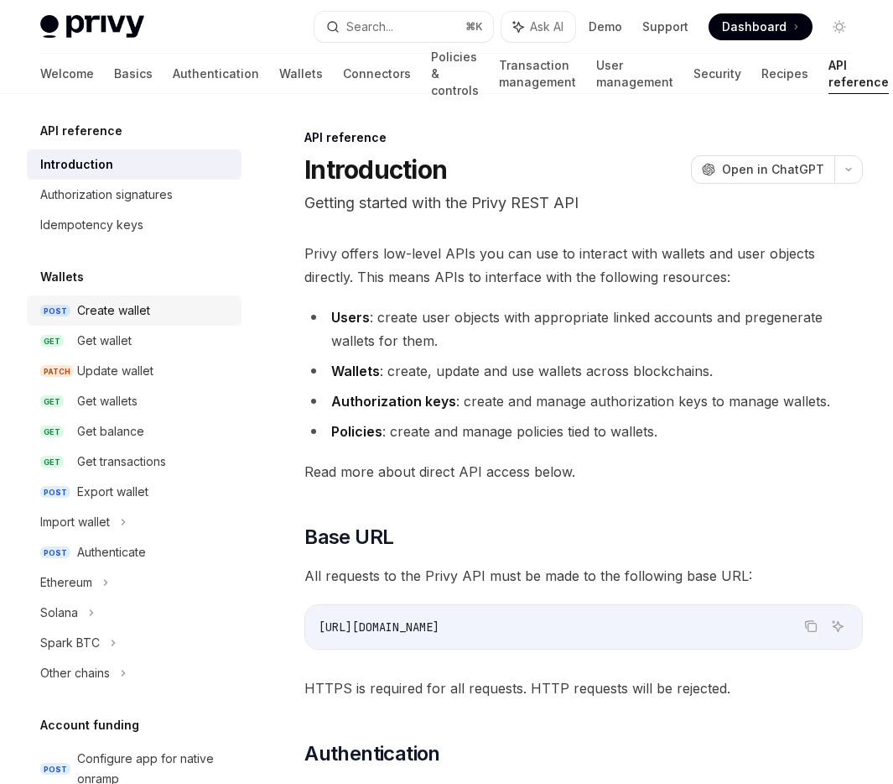
click at [147, 310] on div "Create wallet" at bounding box center [113, 310] width 73 height 20
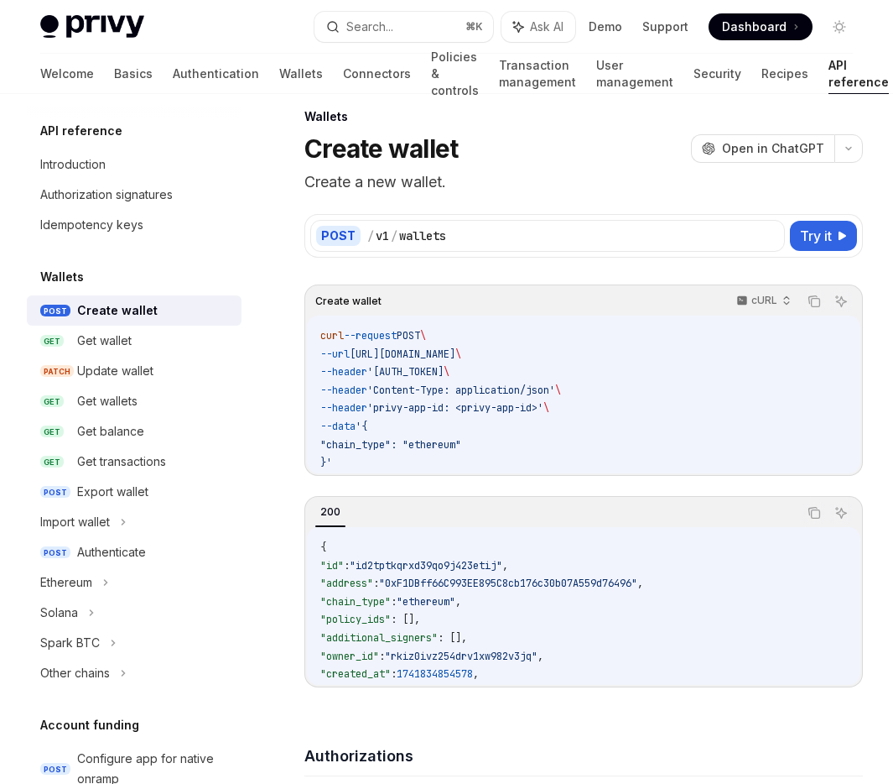
scroll to position [22, 0]
click at [132, 491] on div "Export wallet" at bounding box center [112, 492] width 71 height 20
type textarea "*"
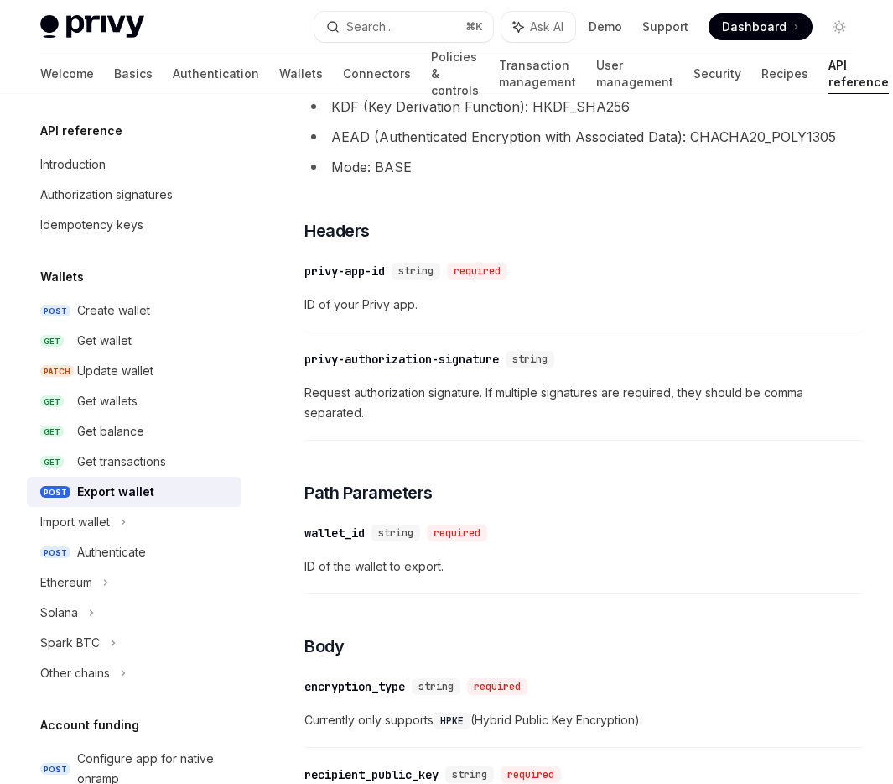
scroll to position [736, 0]
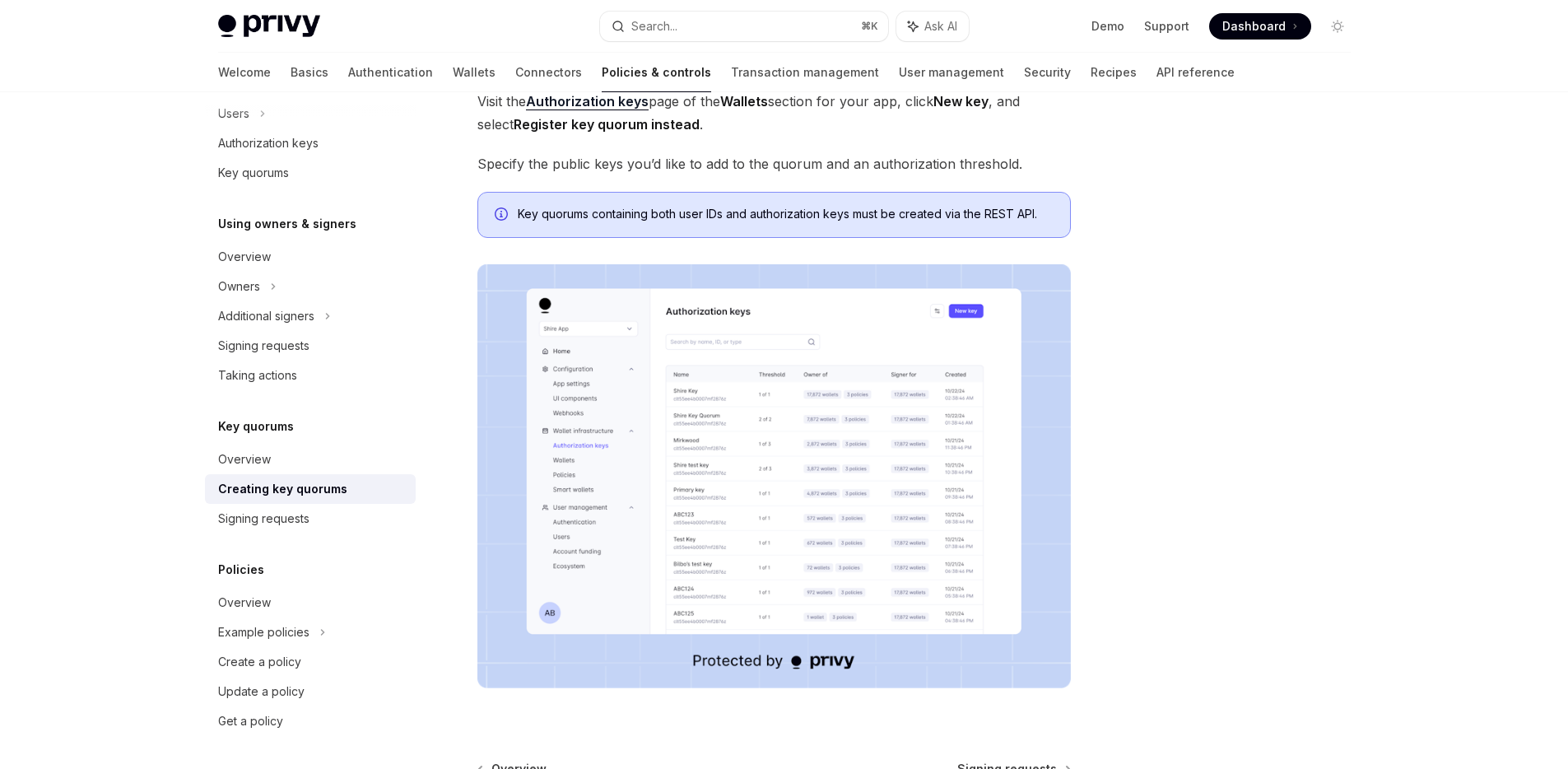
scroll to position [151, 0]
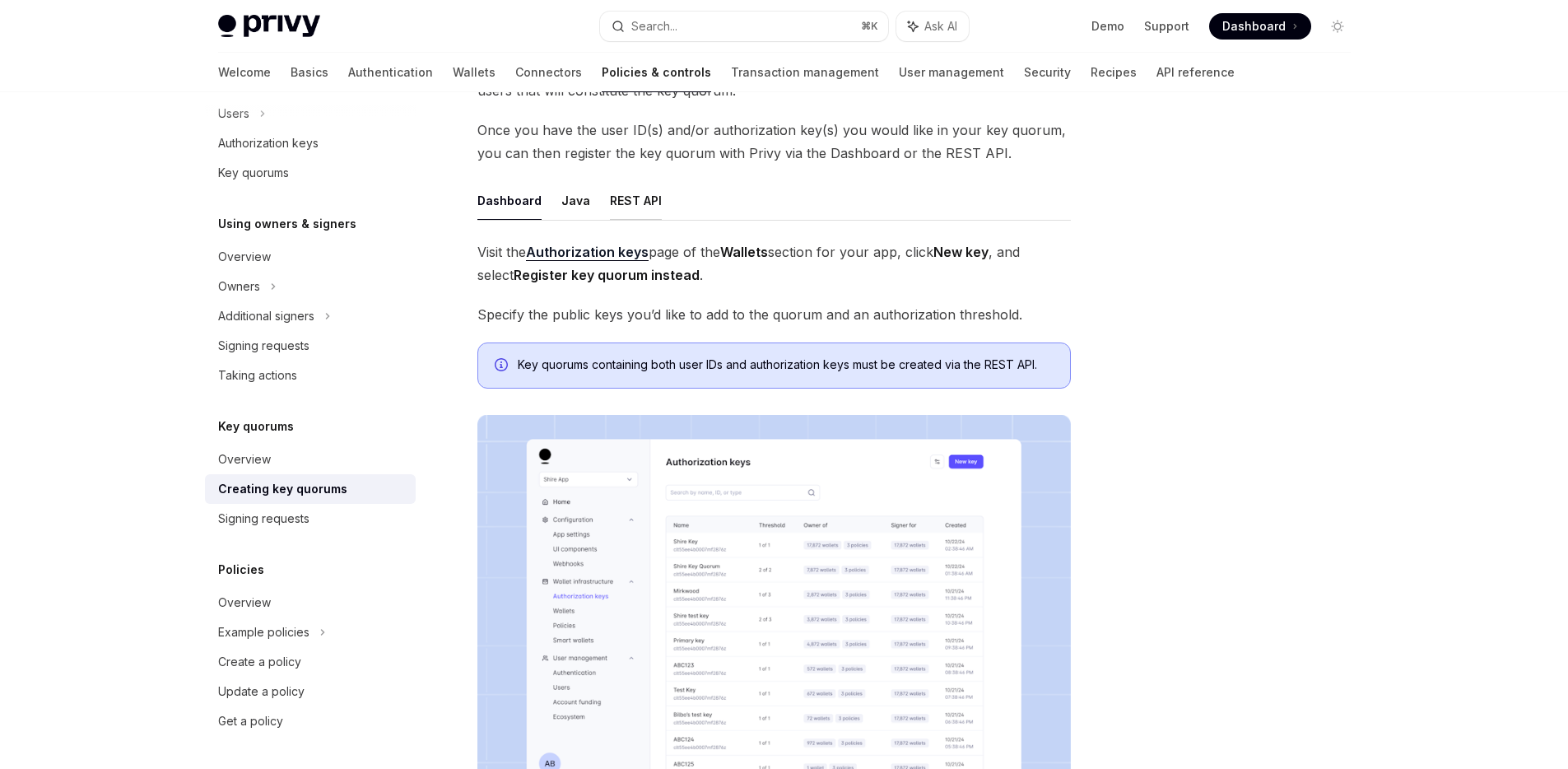
click at [639, 209] on button "REST API" at bounding box center [636, 200] width 52 height 38
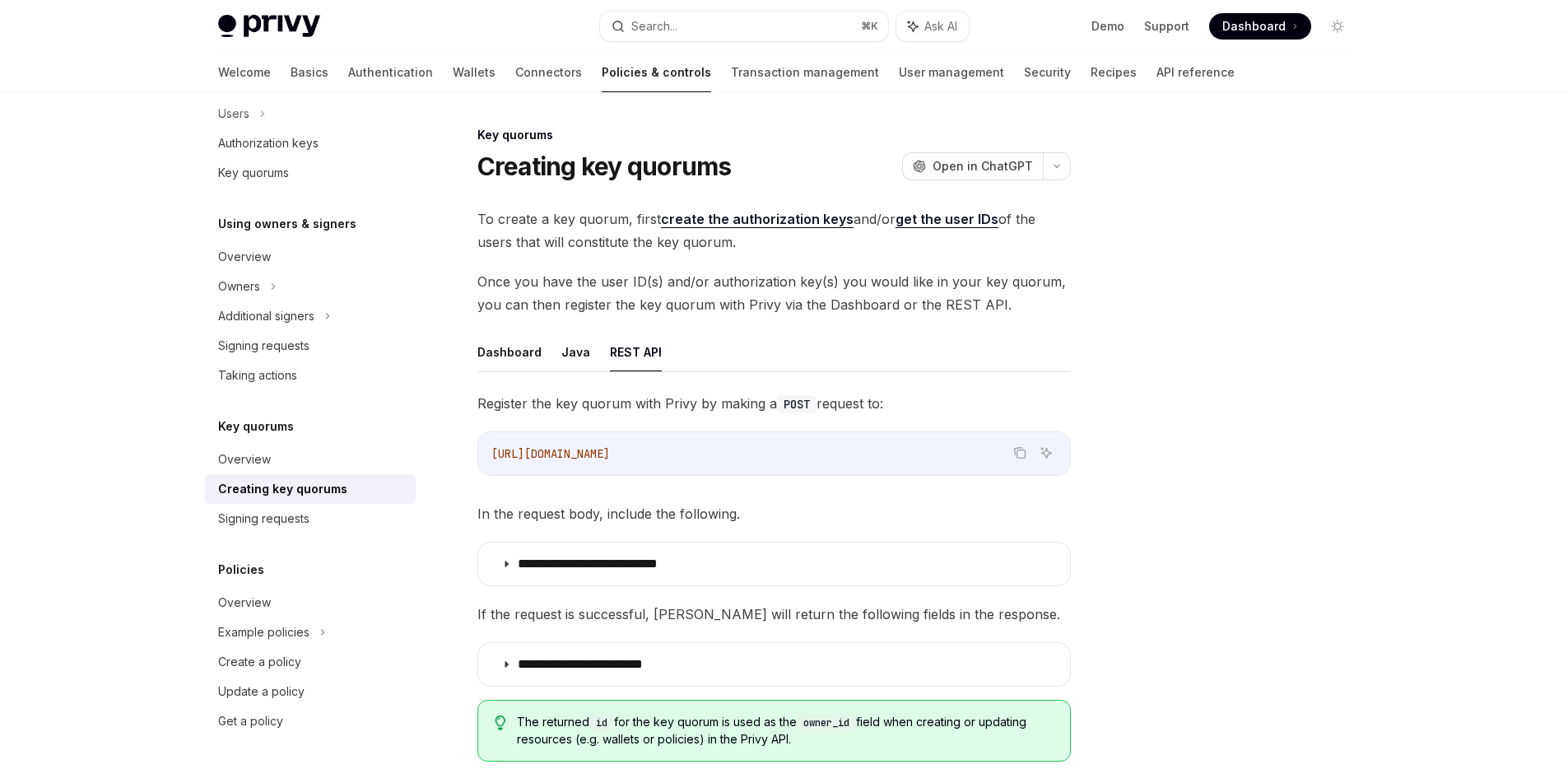
type textarea "*"
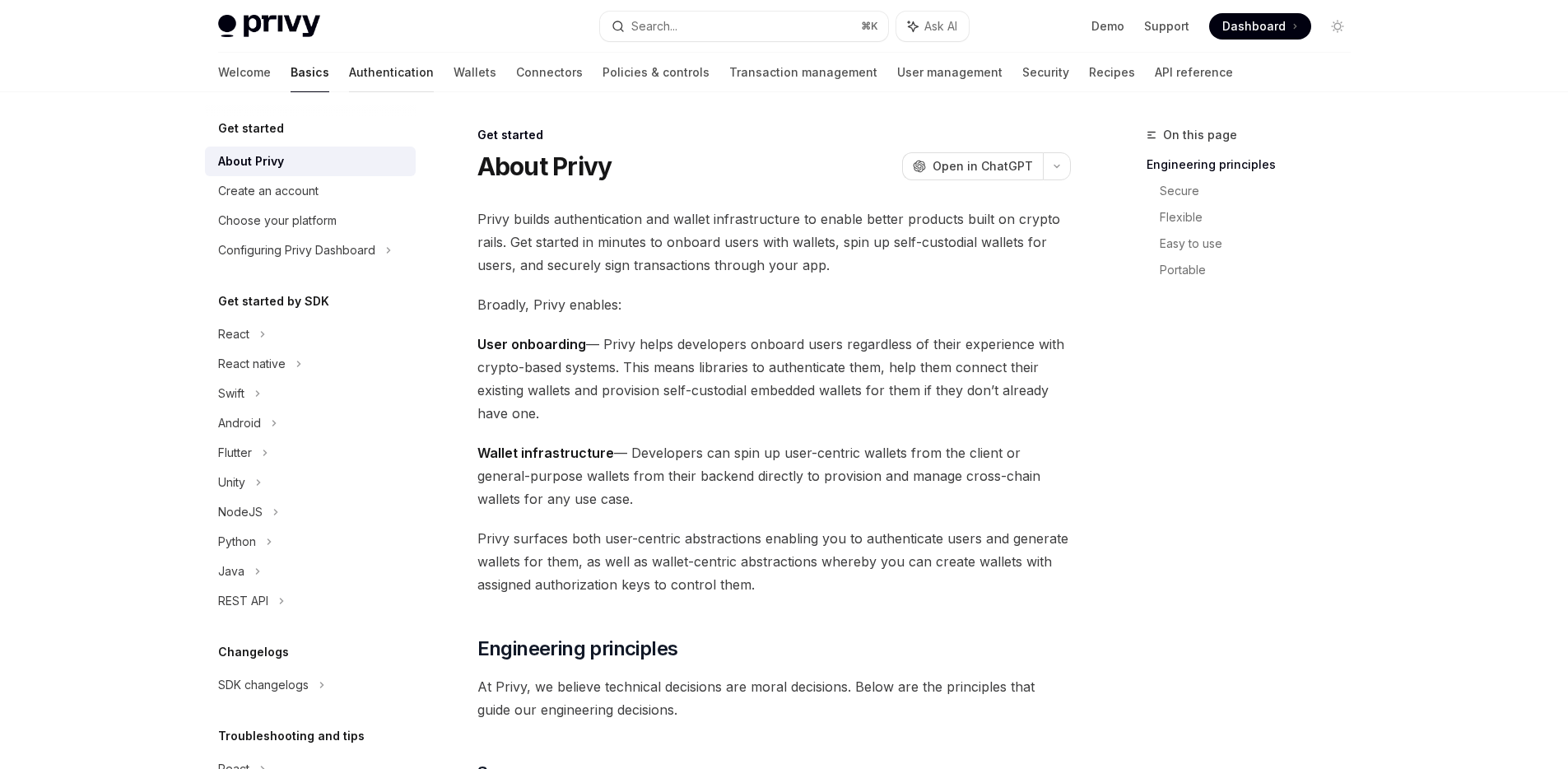
click at [349, 72] on link "Authentication" at bounding box center [392, 73] width 84 height 39
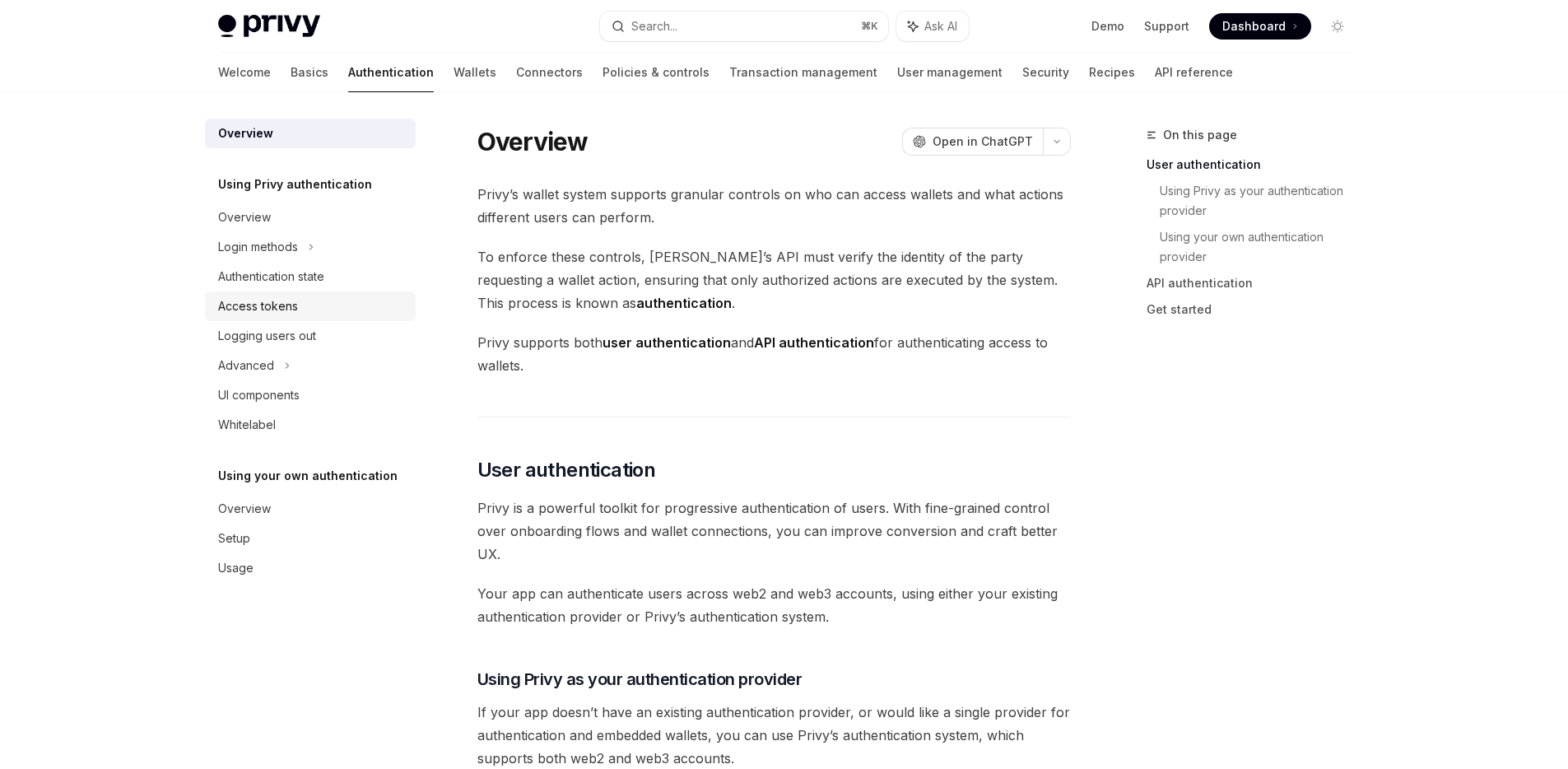
click at [351, 301] on div "Access tokens" at bounding box center [311, 306] width 187 height 20
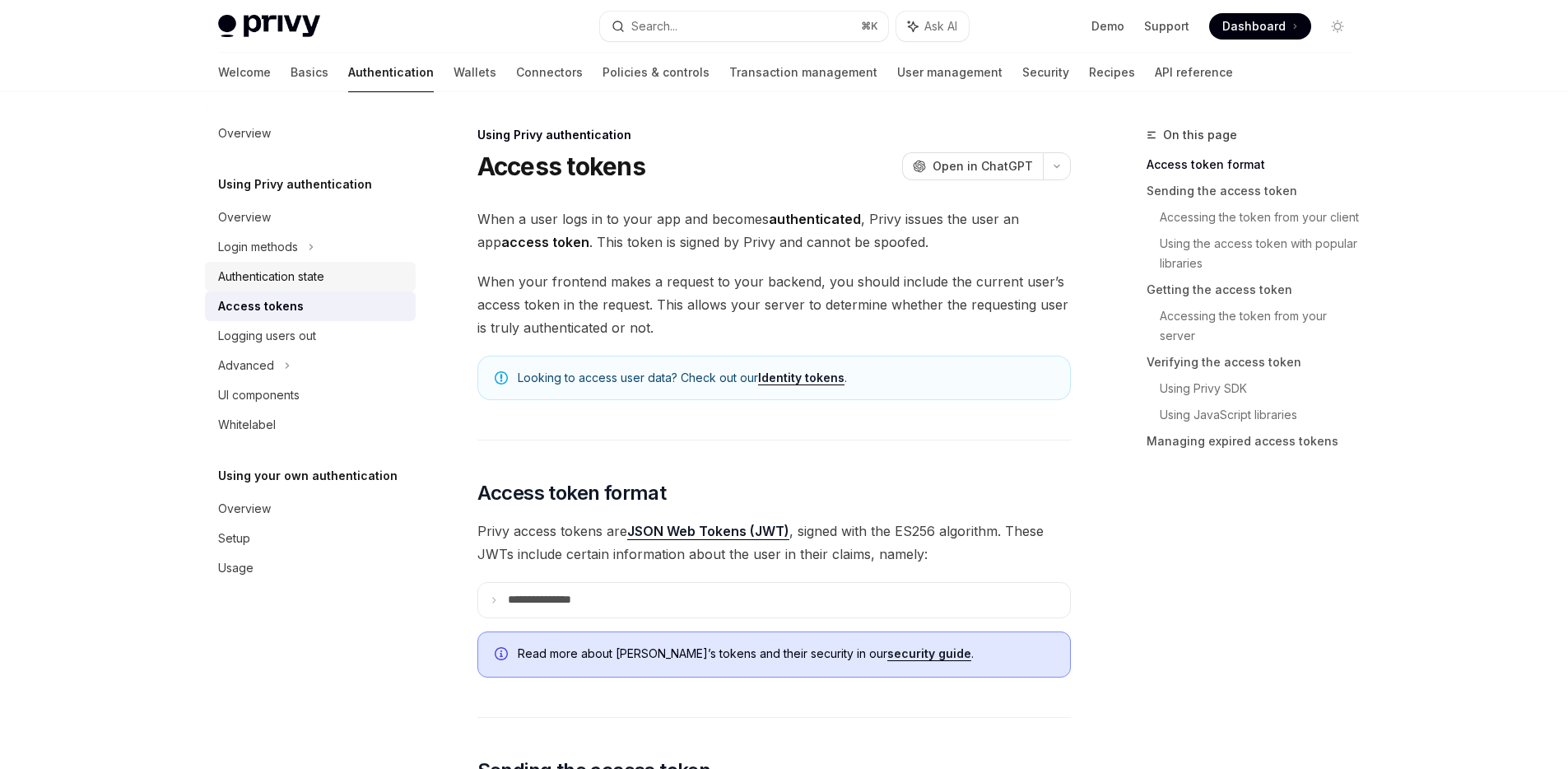
click at [346, 278] on div "Authentication state" at bounding box center [311, 277] width 187 height 20
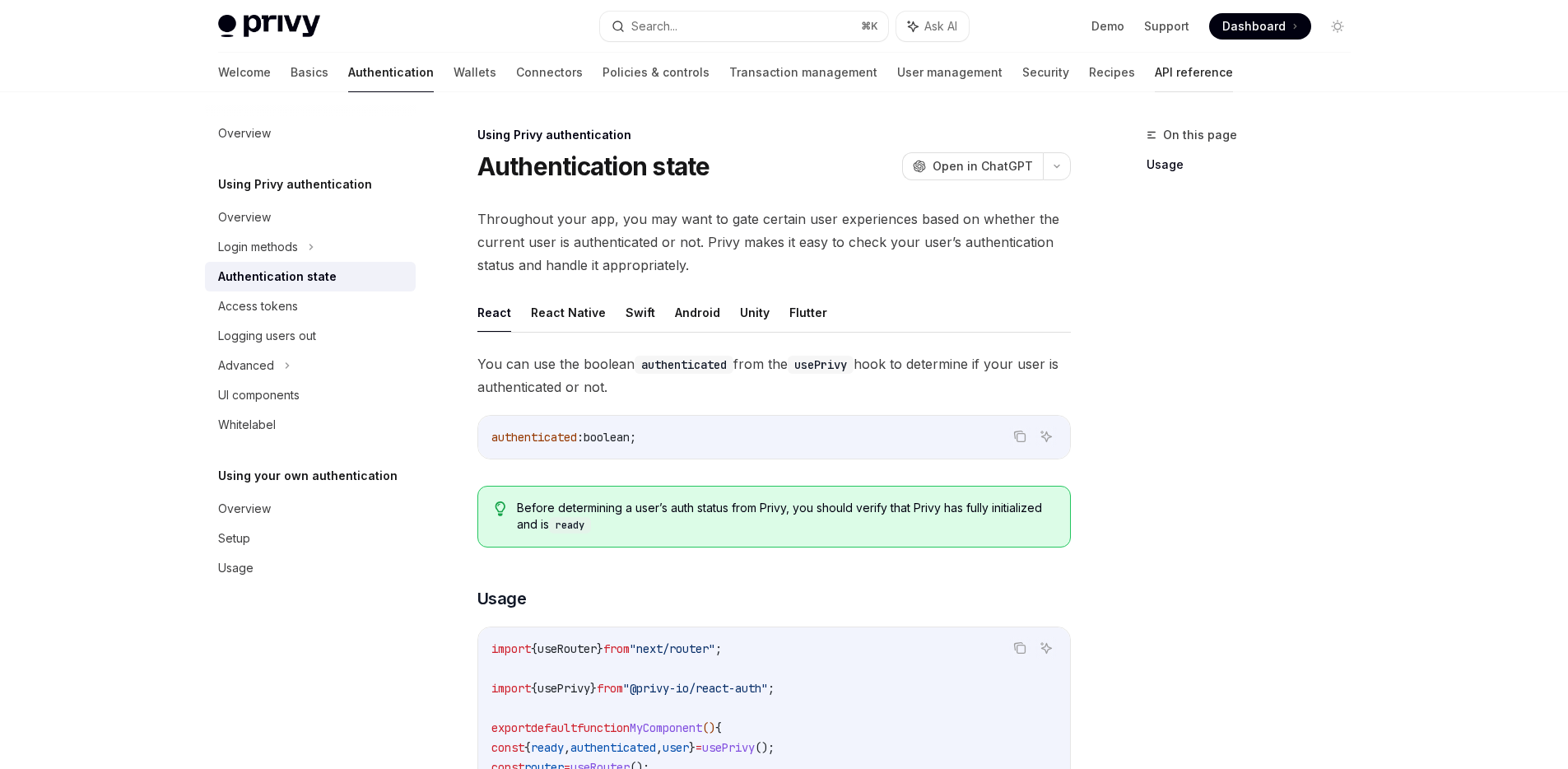
click at [1155, 70] on link "API reference" at bounding box center [1194, 73] width 78 height 39
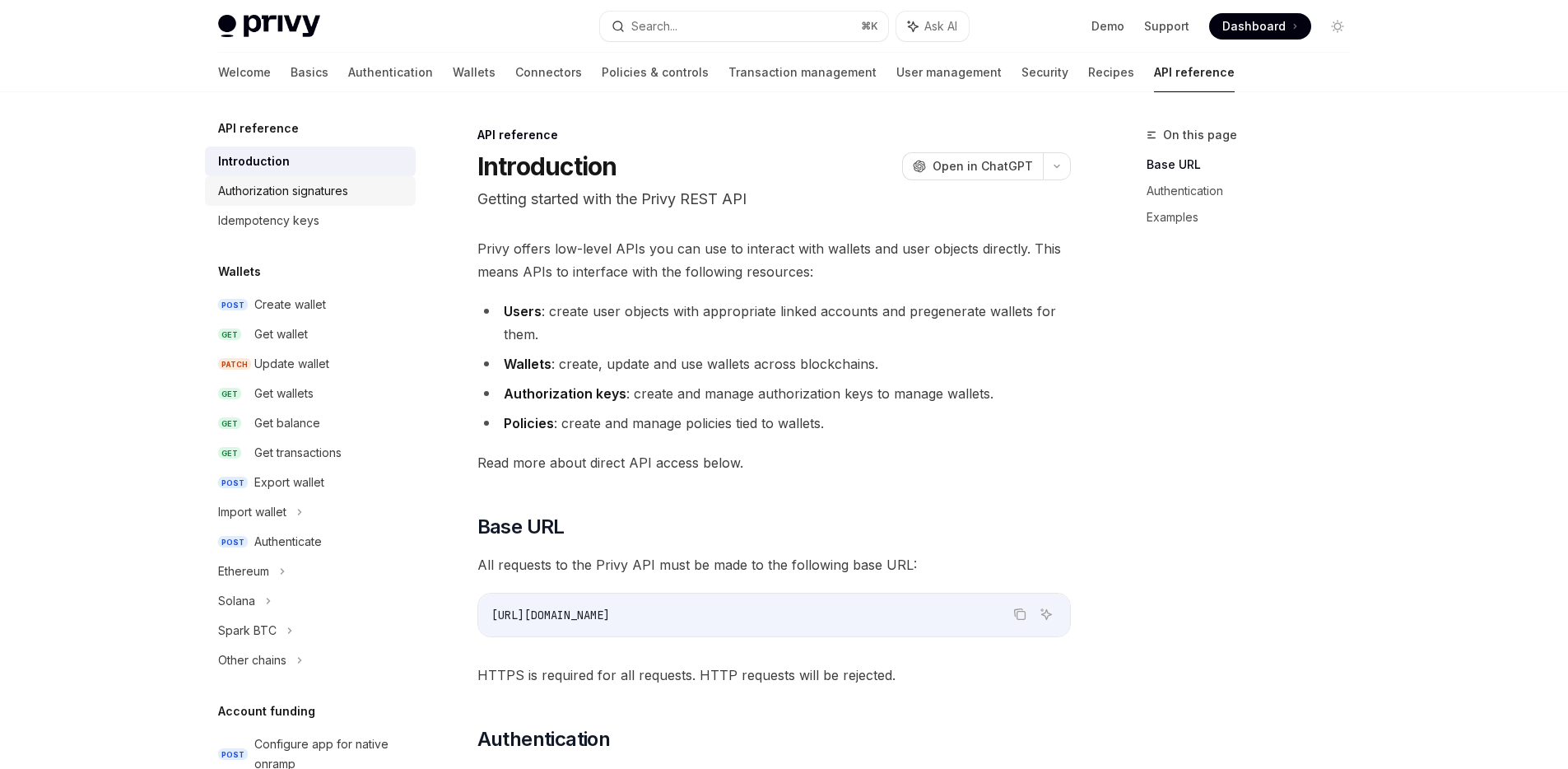
click at [303, 192] on div "Authorization signatures" at bounding box center [283, 191] width 131 height 20
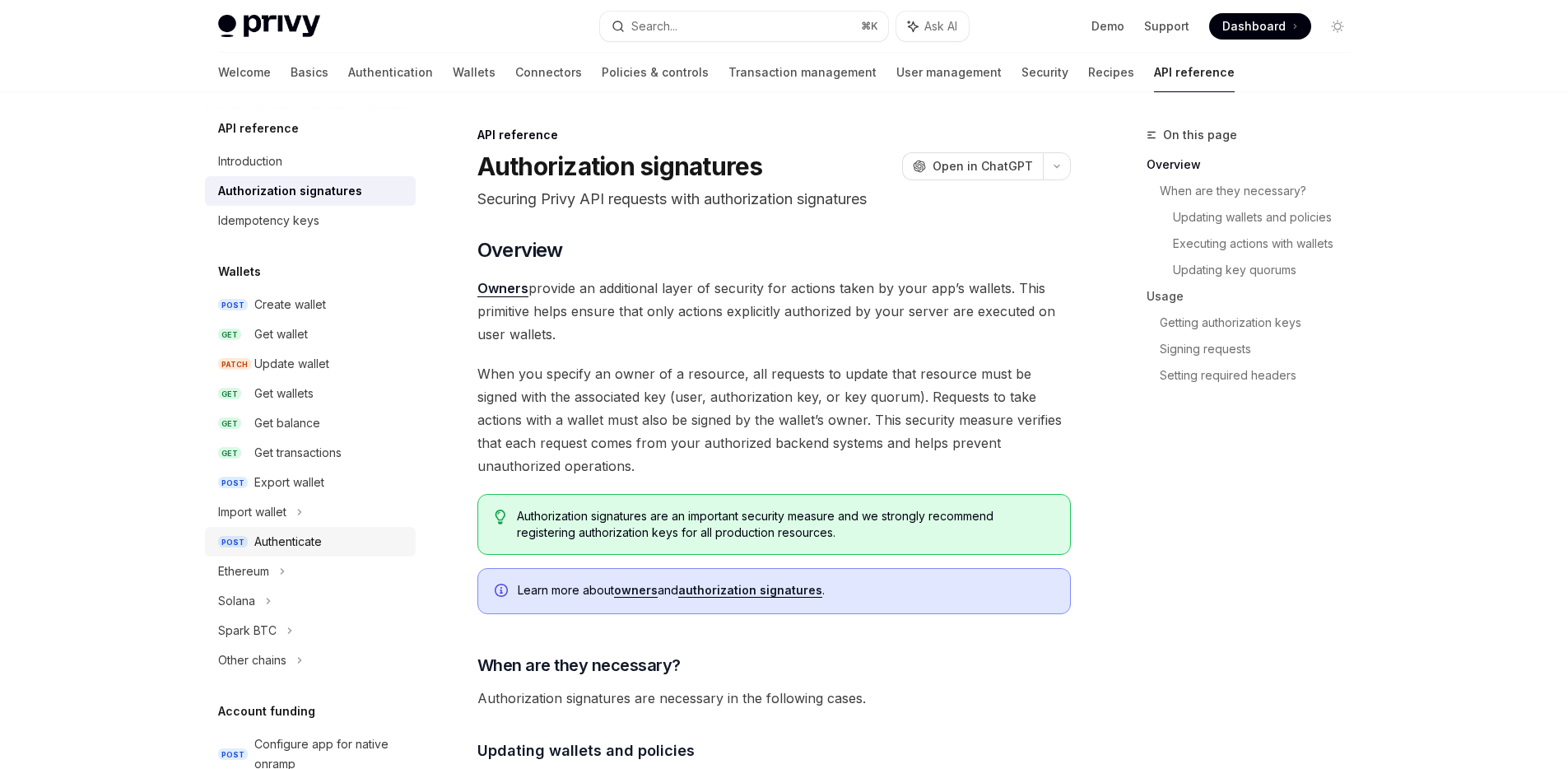
click at [360, 544] on div "Authenticate" at bounding box center [330, 541] width 151 height 20
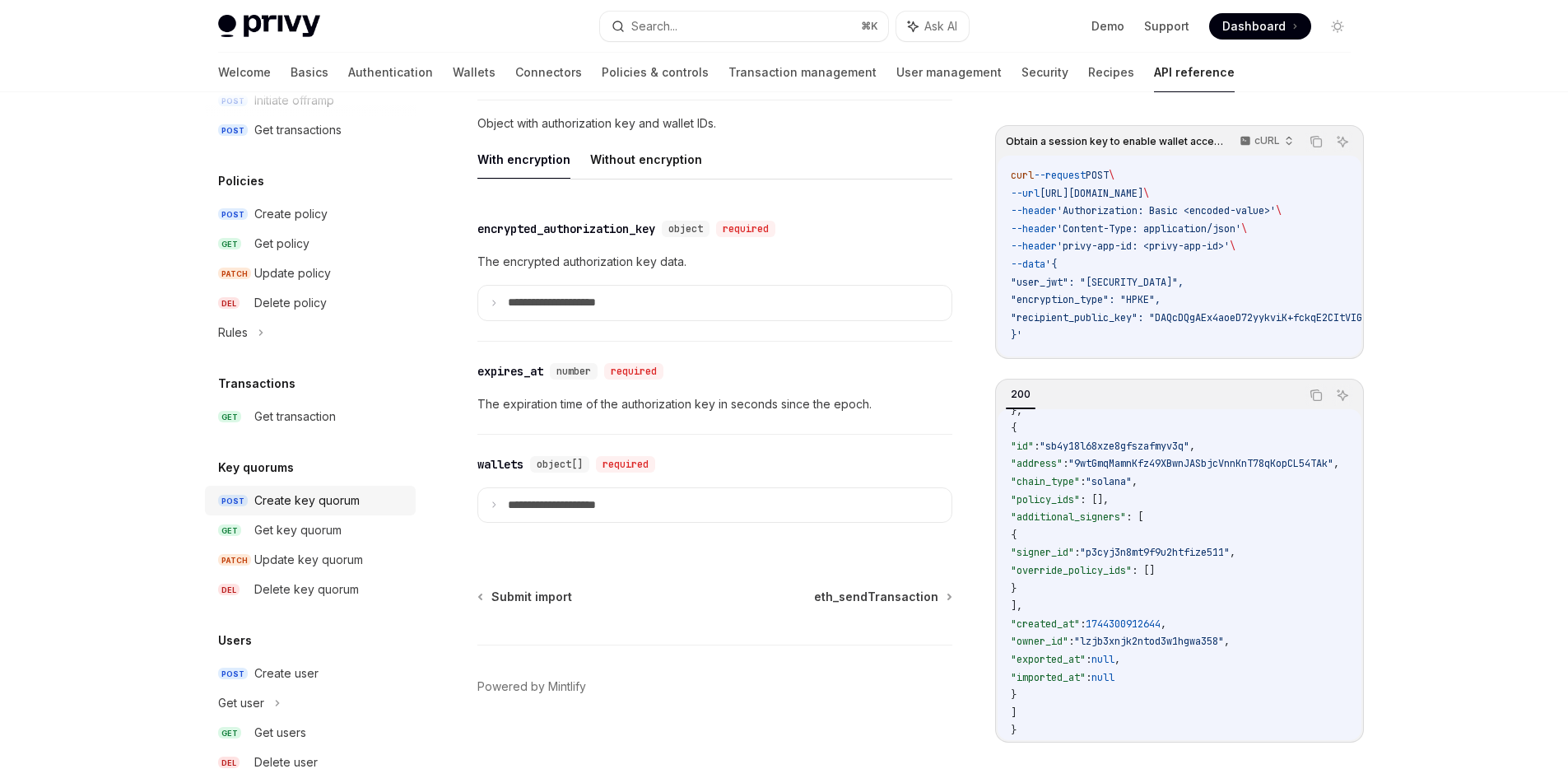
scroll to position [845, 0]
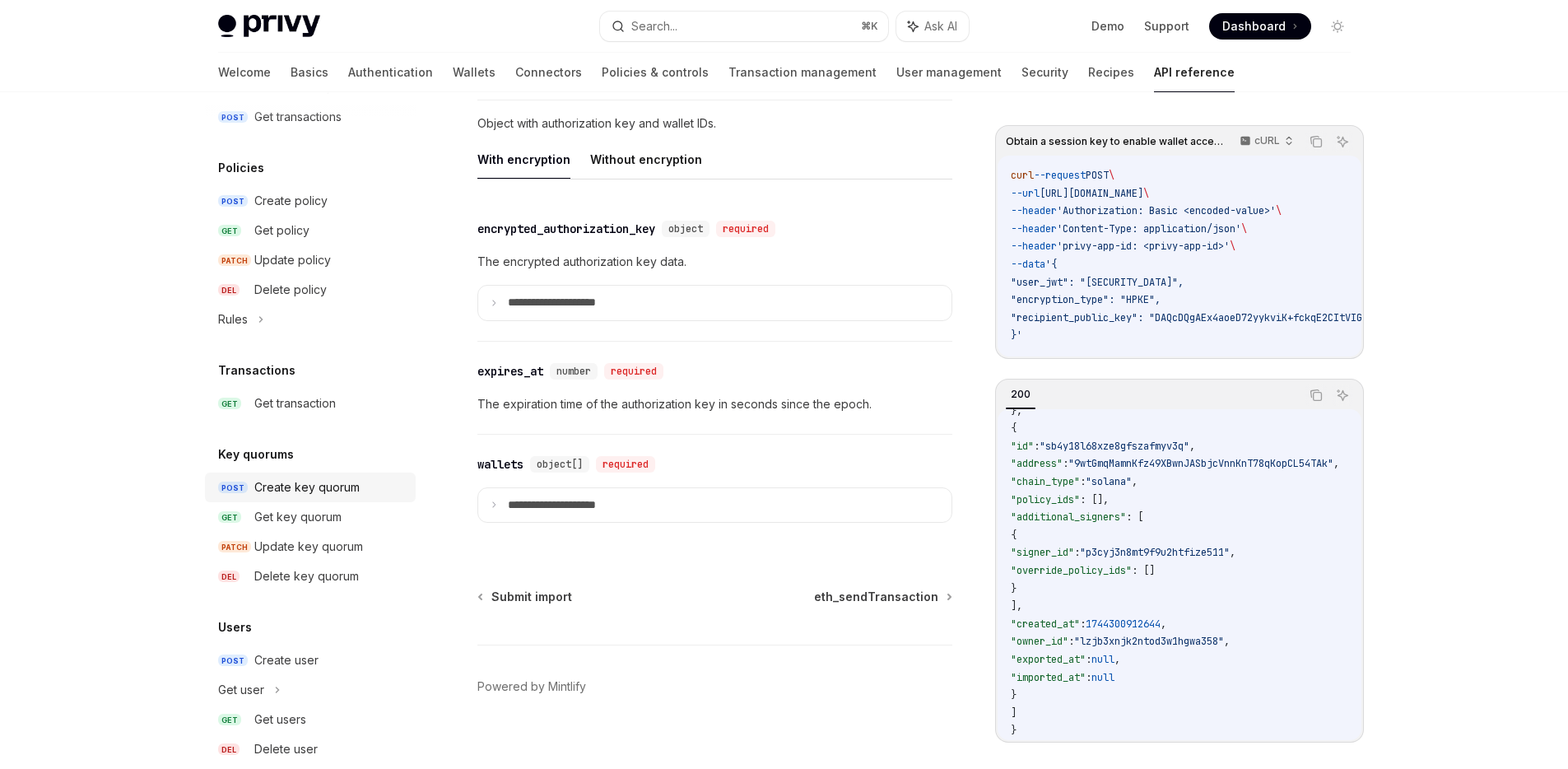
click at [340, 489] on div "Create key quorum" at bounding box center [306, 487] width 105 height 20
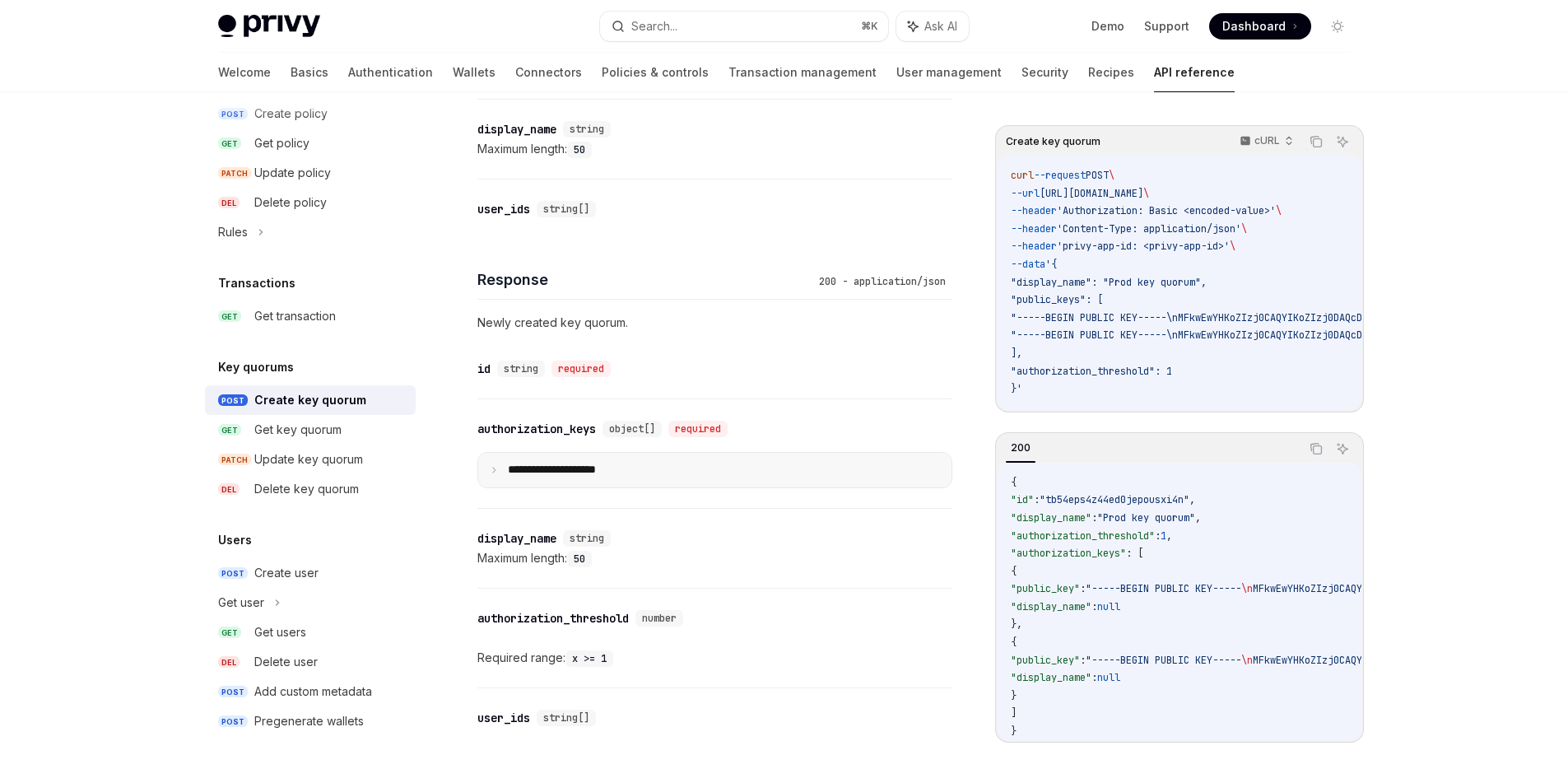
scroll to position [748, 0]
click at [492, 466] on icon at bounding box center [494, 467] width 8 height 8
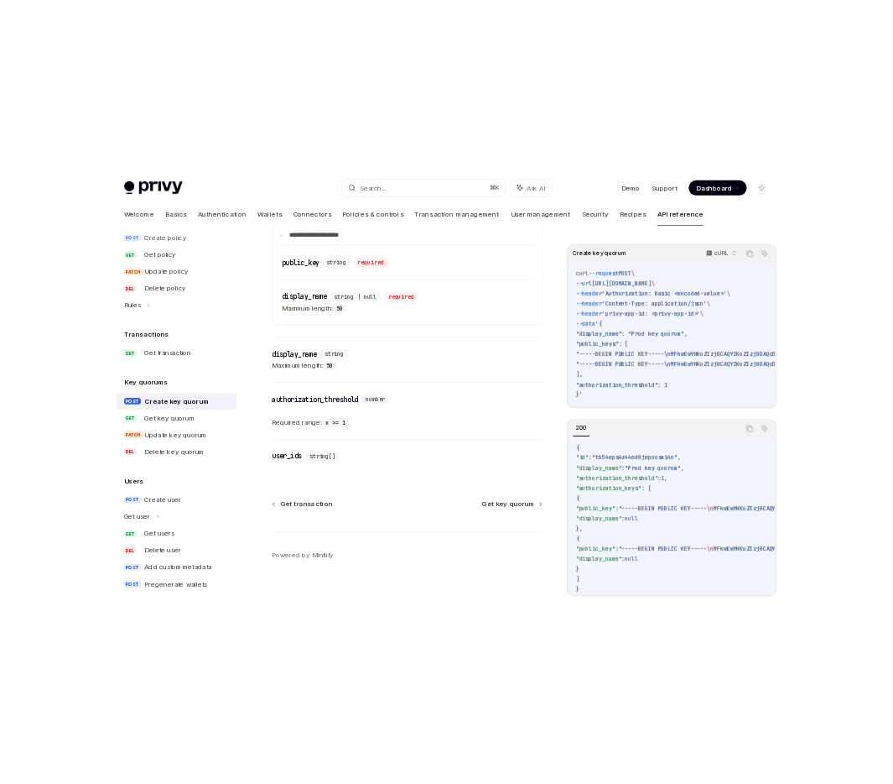
scroll to position [1131, 0]
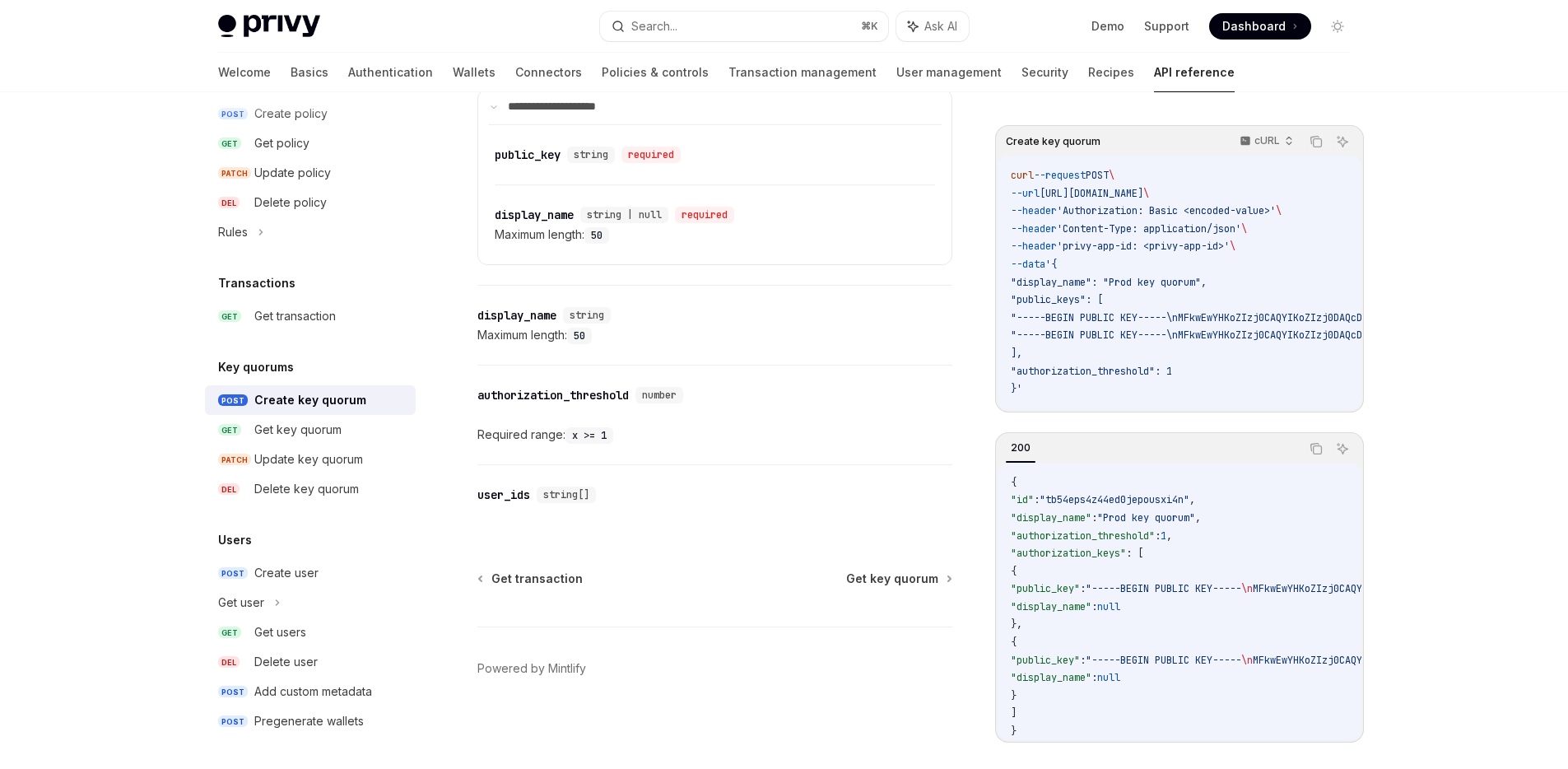
type textarea "*"
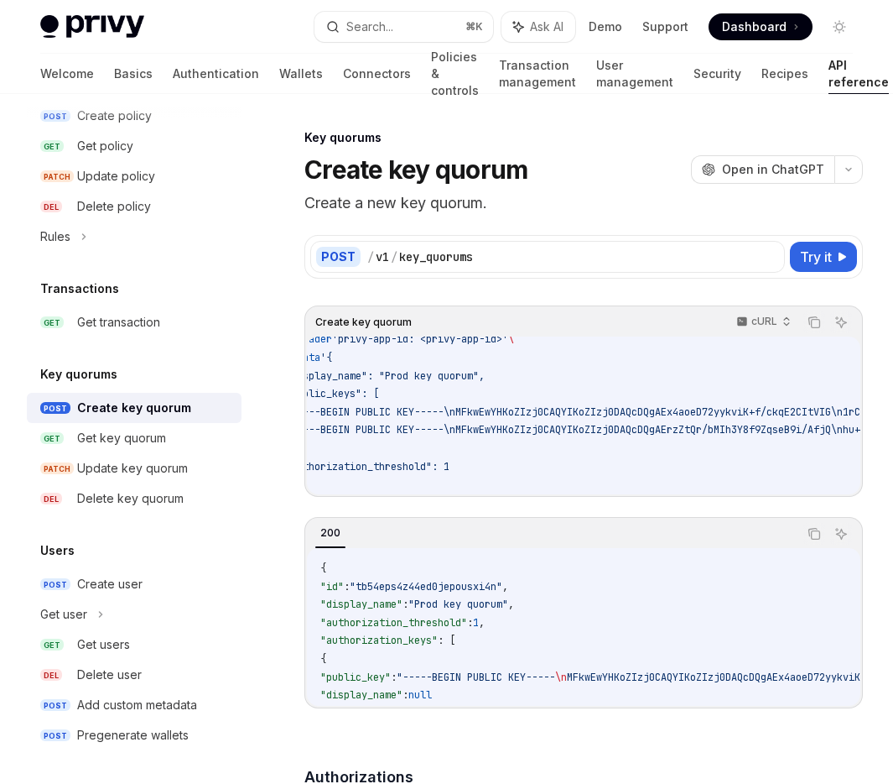
scroll to position [96, 0]
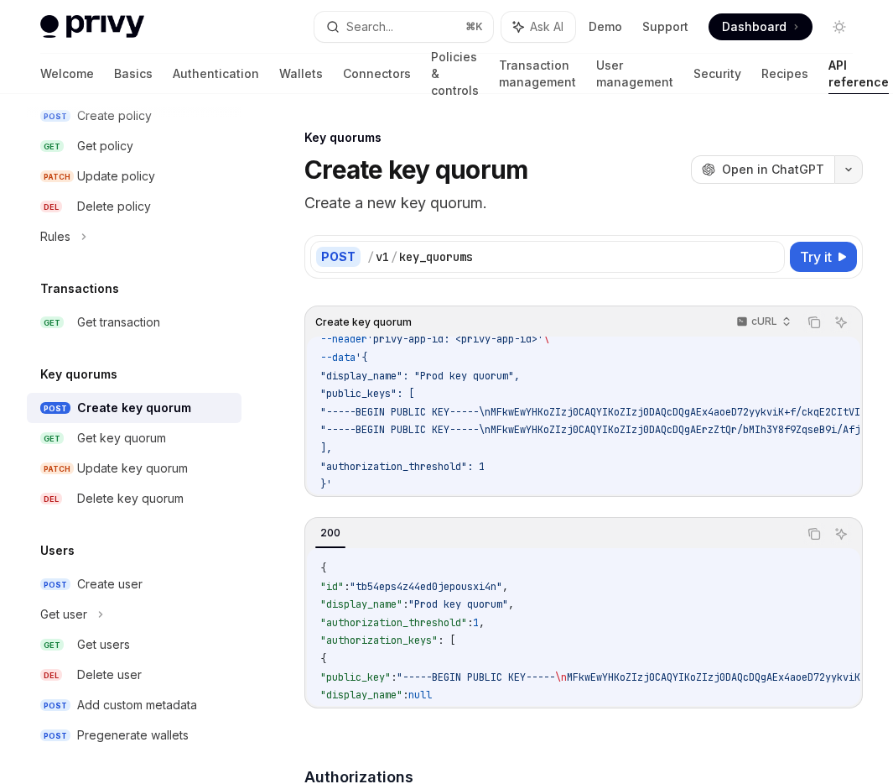
click at [854, 178] on button "button" at bounding box center [849, 169] width 29 height 29
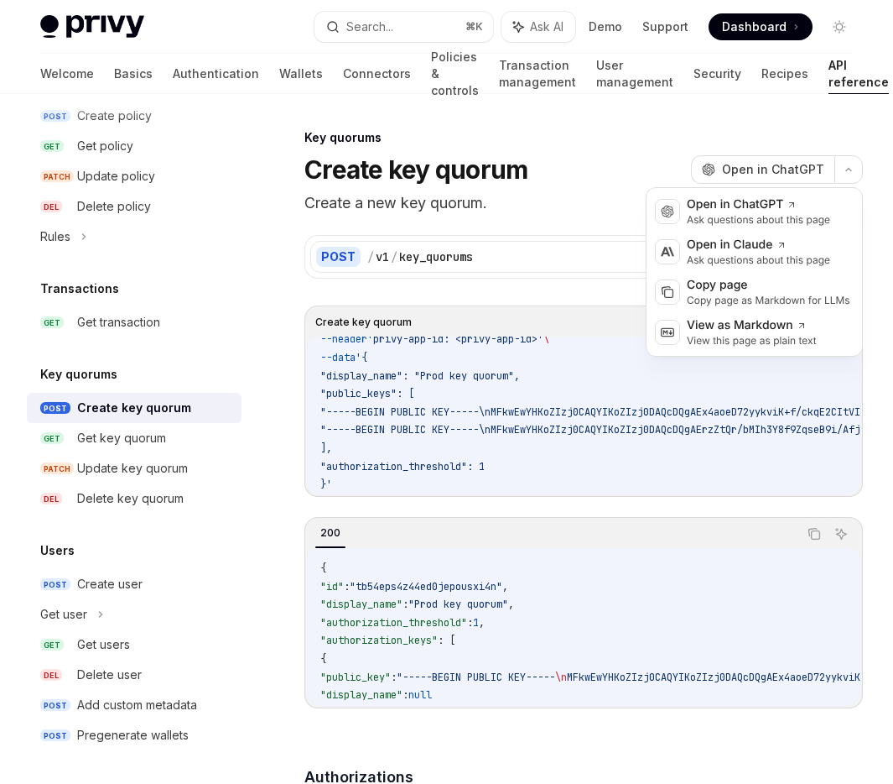
click at [637, 168] on div "Create key quorum OpenAI Open in ChatGPT" at bounding box center [584, 169] width 559 height 30
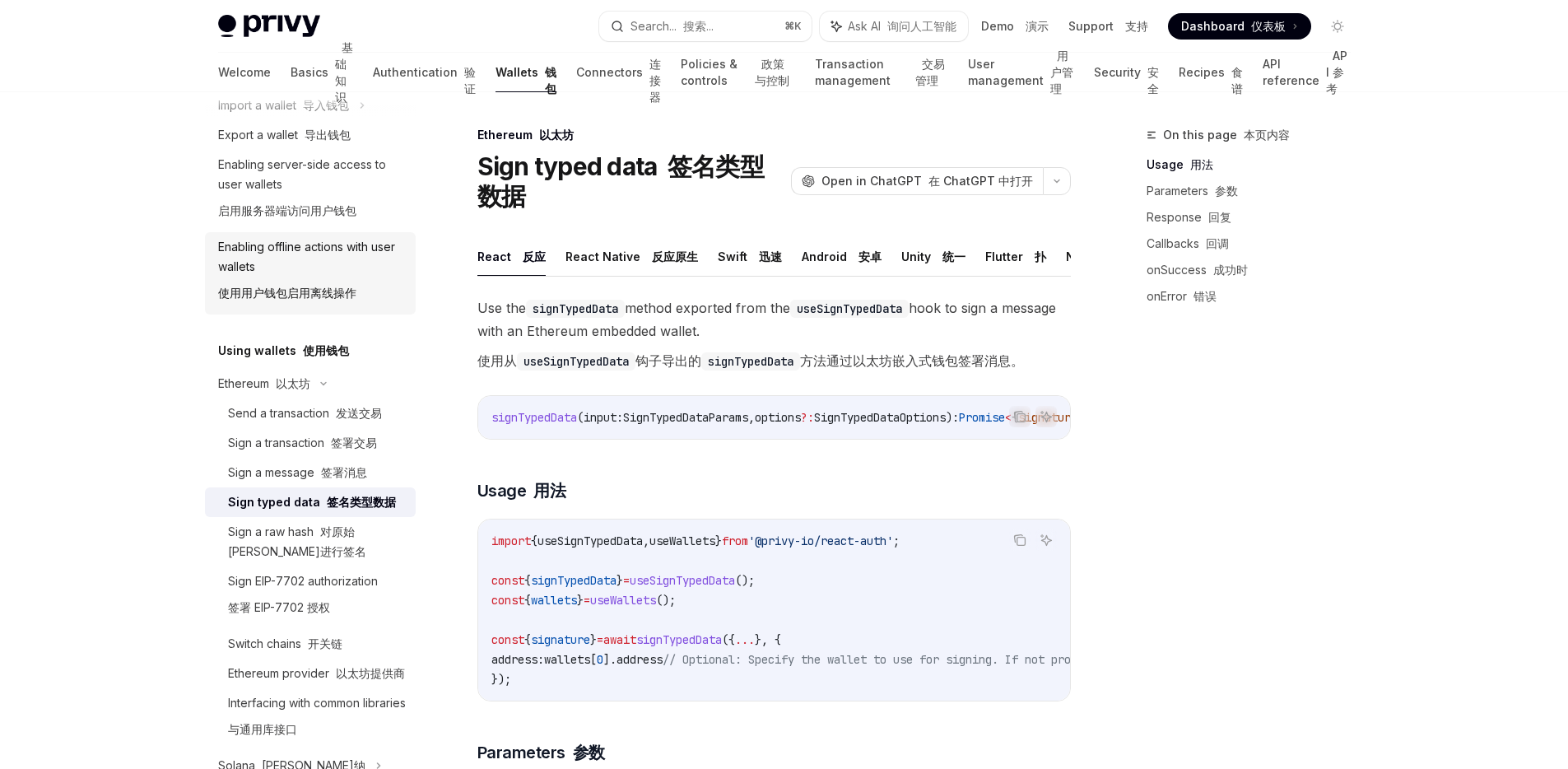
scroll to position [185, 0]
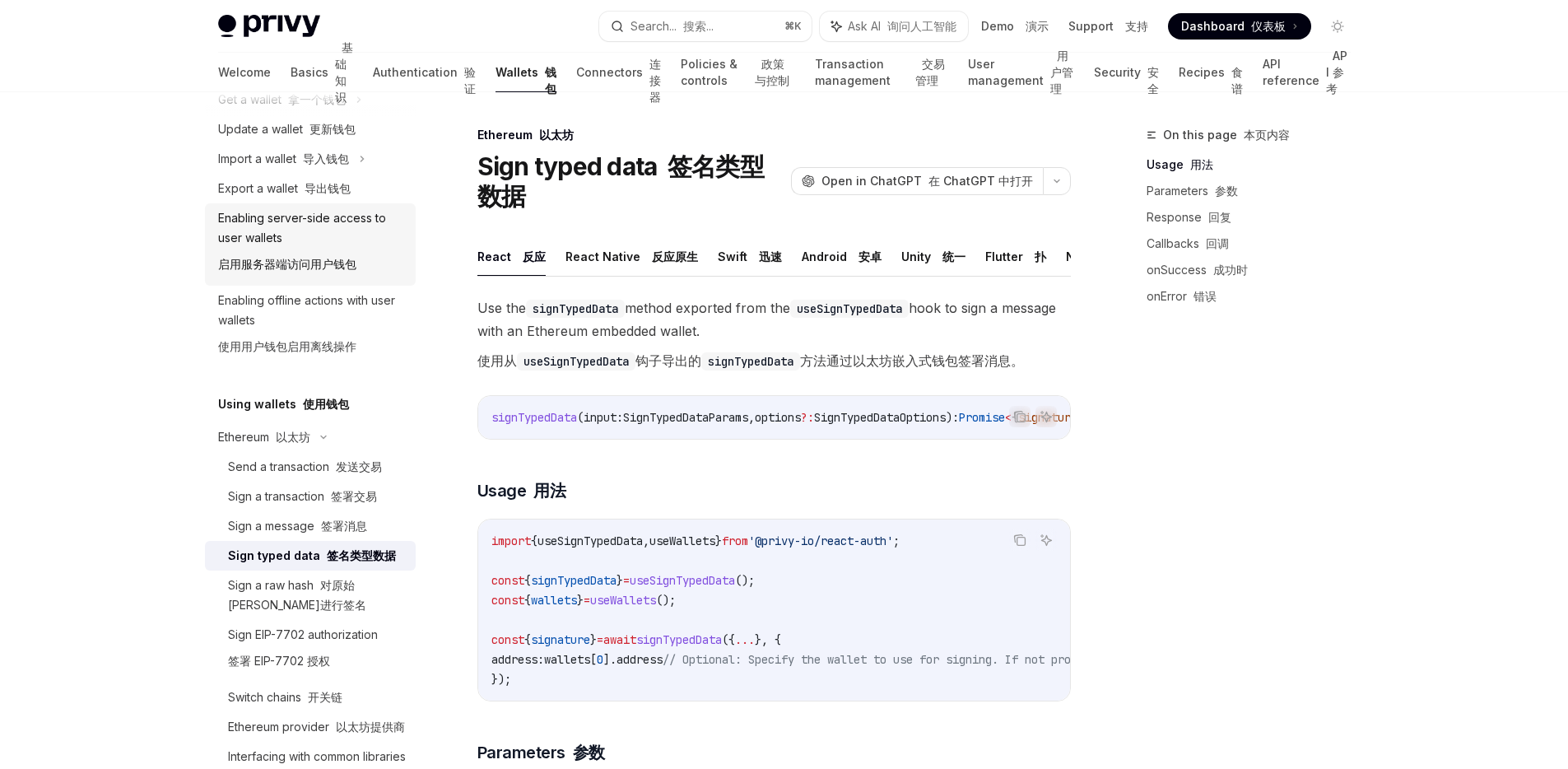
drag, startPoint x: 344, startPoint y: 252, endPoint x: 350, endPoint y: 258, distance: 8.5
click at [343, 252] on div "Enabling server-side access to user wallets 启用服务器端访问用户钱包" at bounding box center [311, 244] width 187 height 73
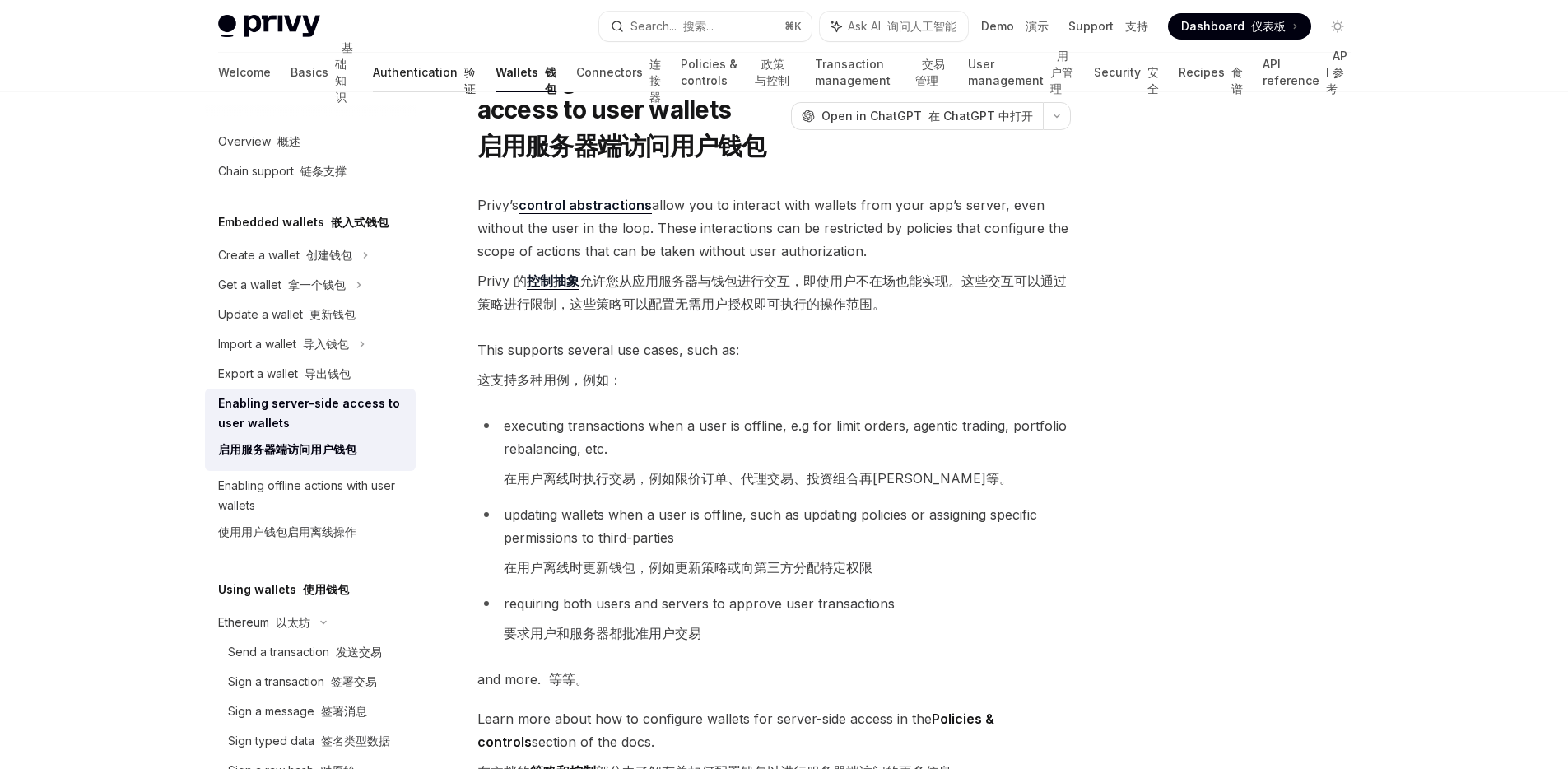
click at [373, 68] on link "Authentication 验证" at bounding box center [424, 73] width 103 height 39
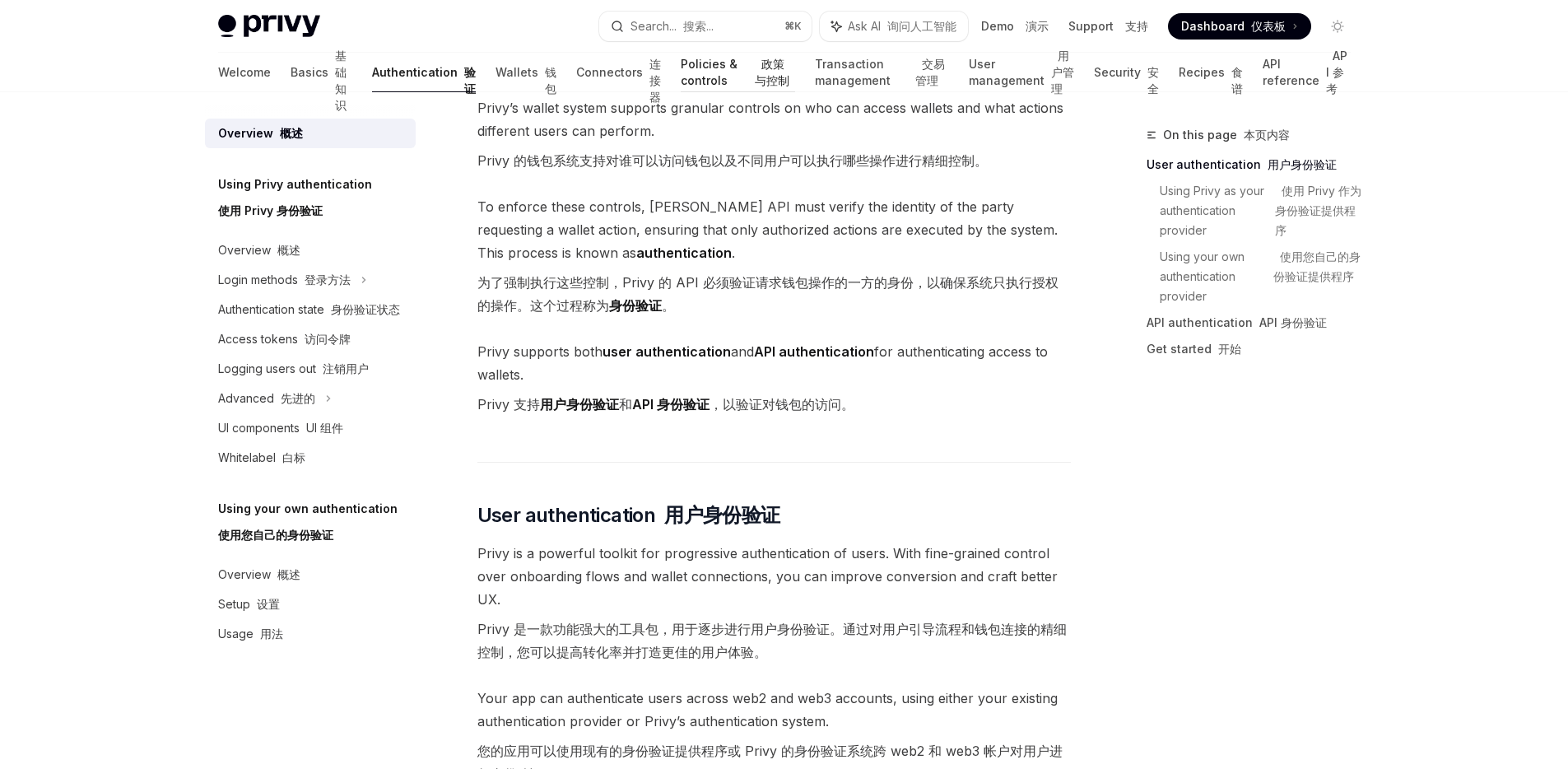
click at [681, 76] on link "Policies & controls 政策与控制" at bounding box center [738, 73] width 115 height 39
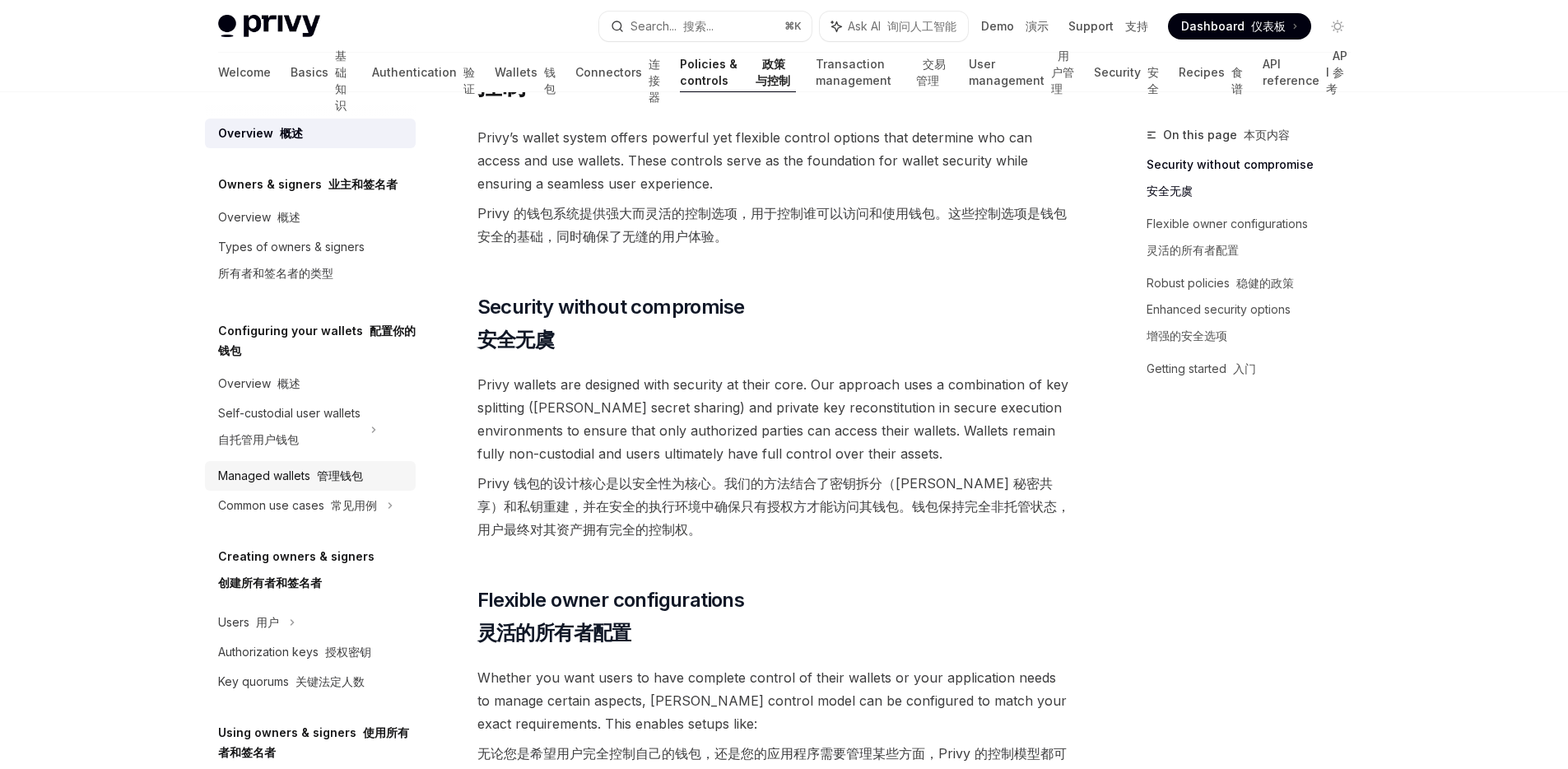
scroll to position [292, 0]
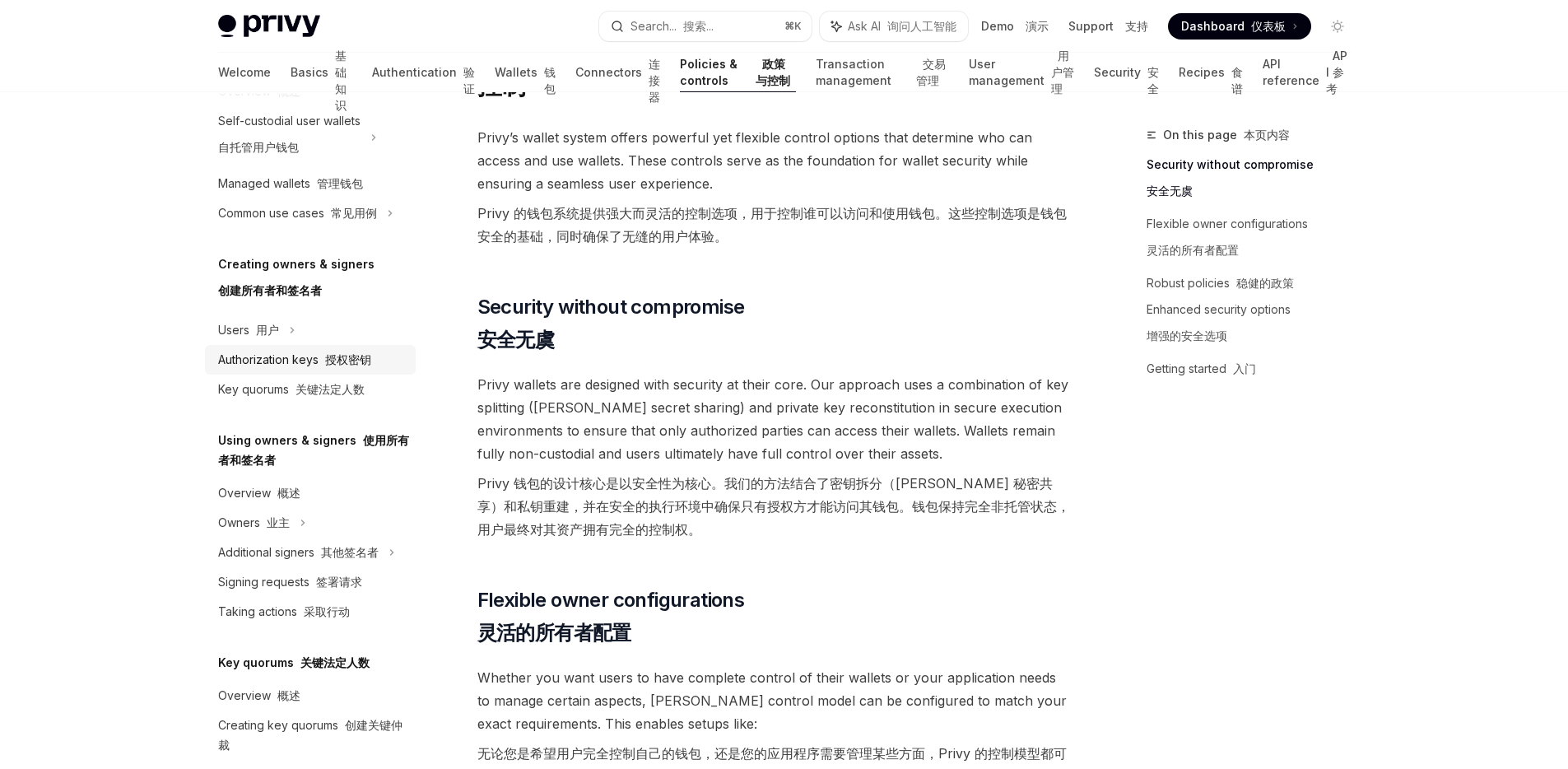
click at [320, 357] on font at bounding box center [322, 359] width 7 height 14
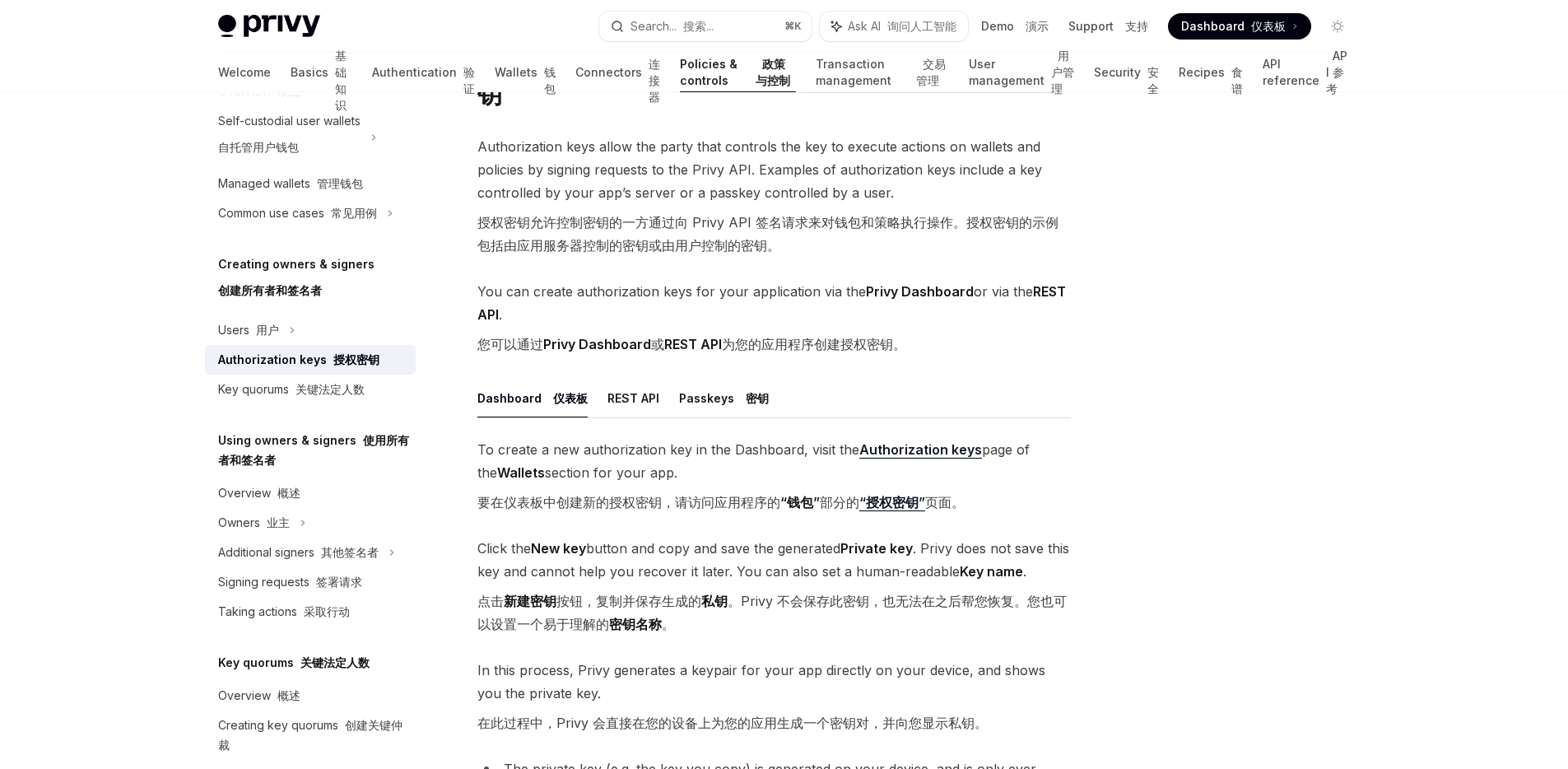
scroll to position [116, 0]
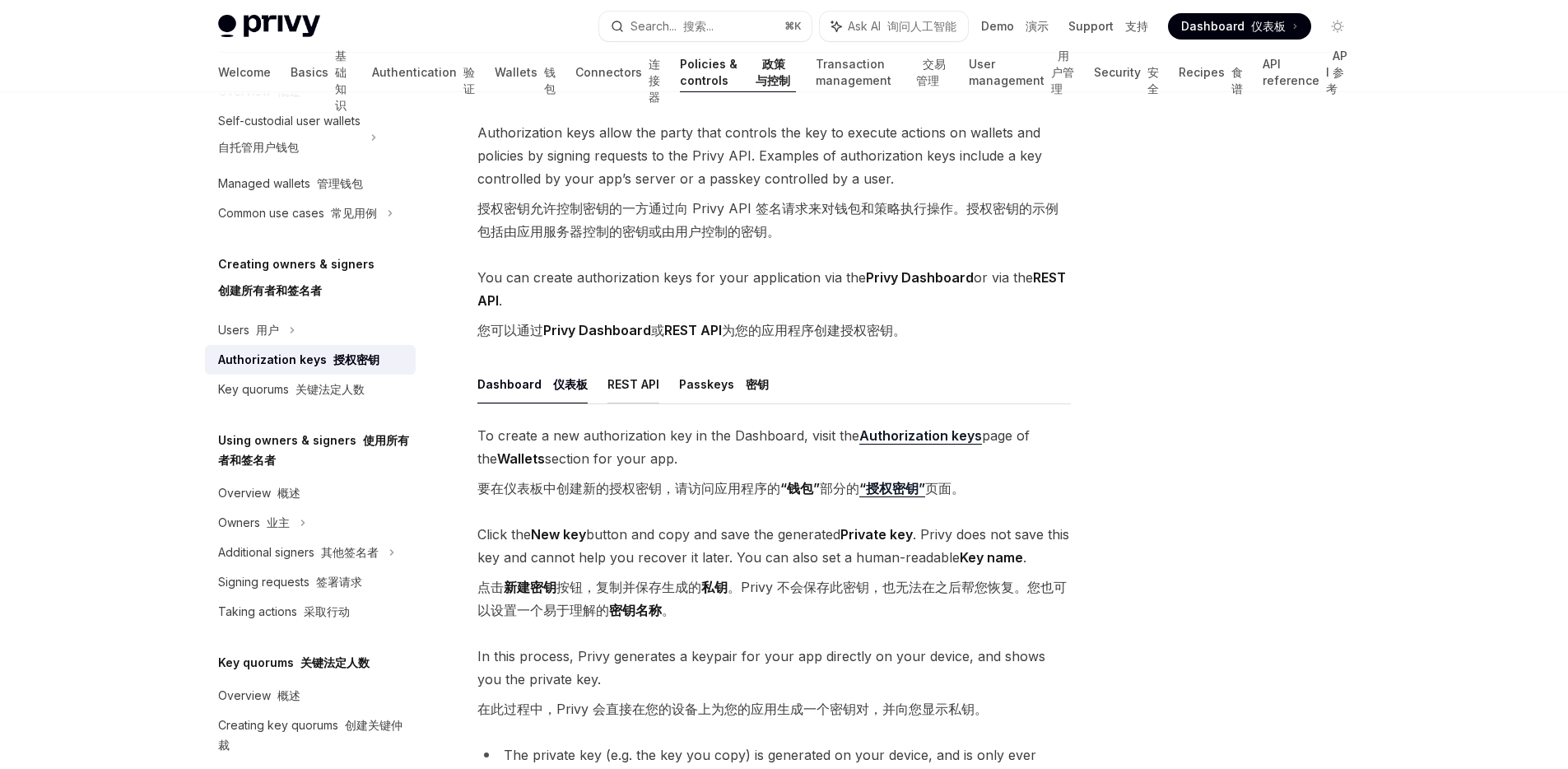
click at [612, 390] on button "REST API" at bounding box center [633, 384] width 52 height 38
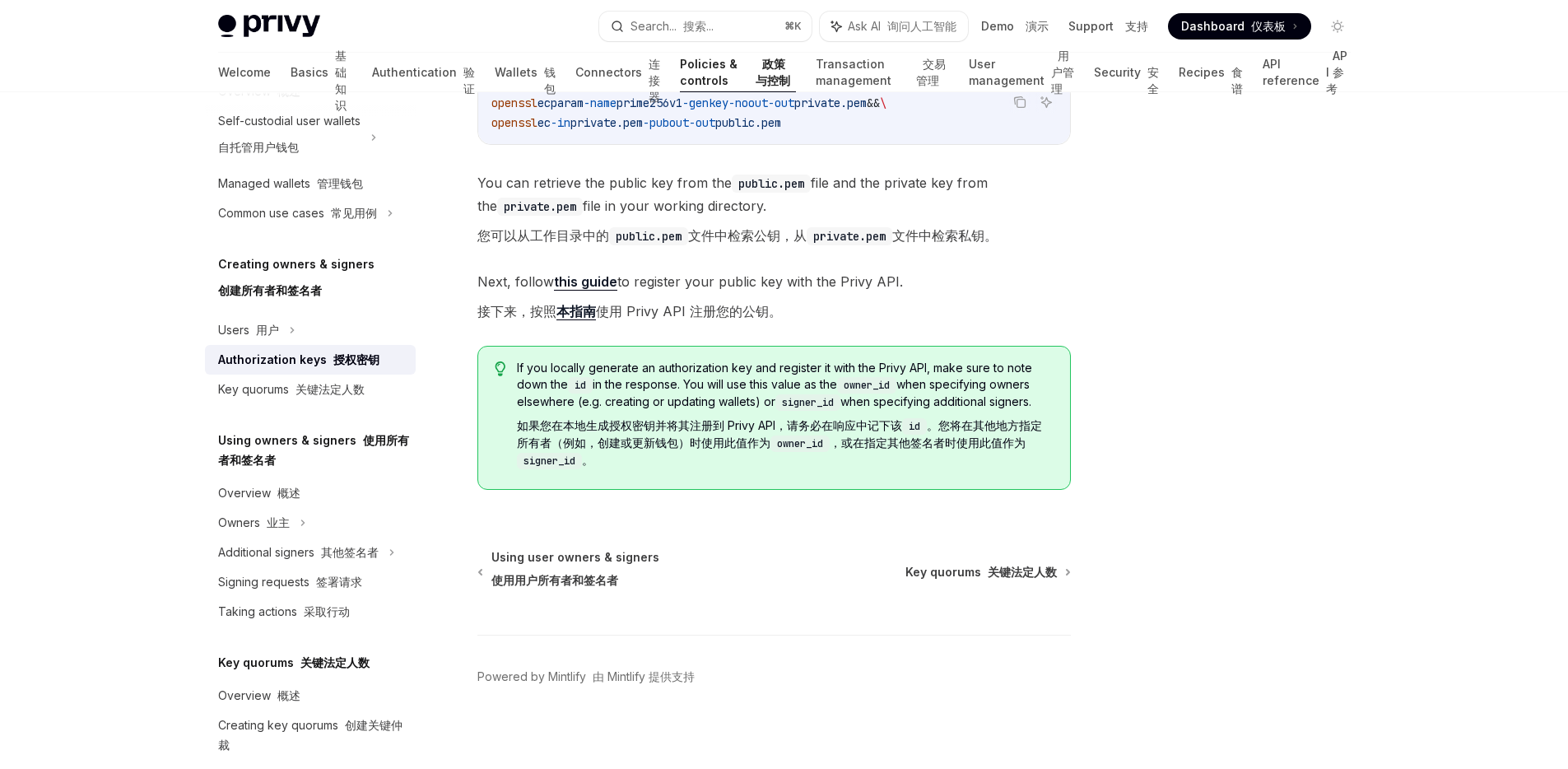
scroll to position [654, 0]
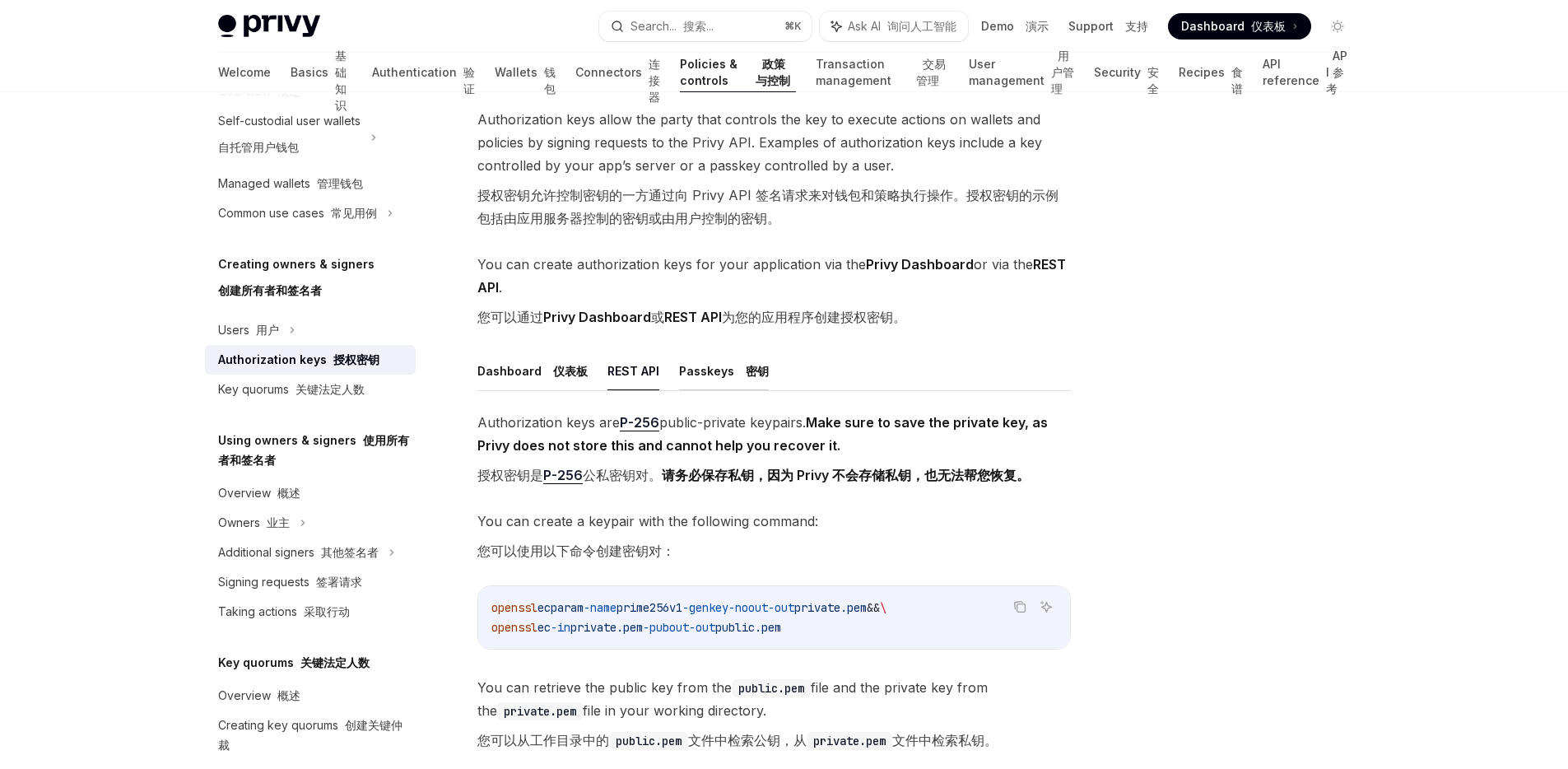
click at [746, 373] on font "密钥" at bounding box center [757, 371] width 23 height 14
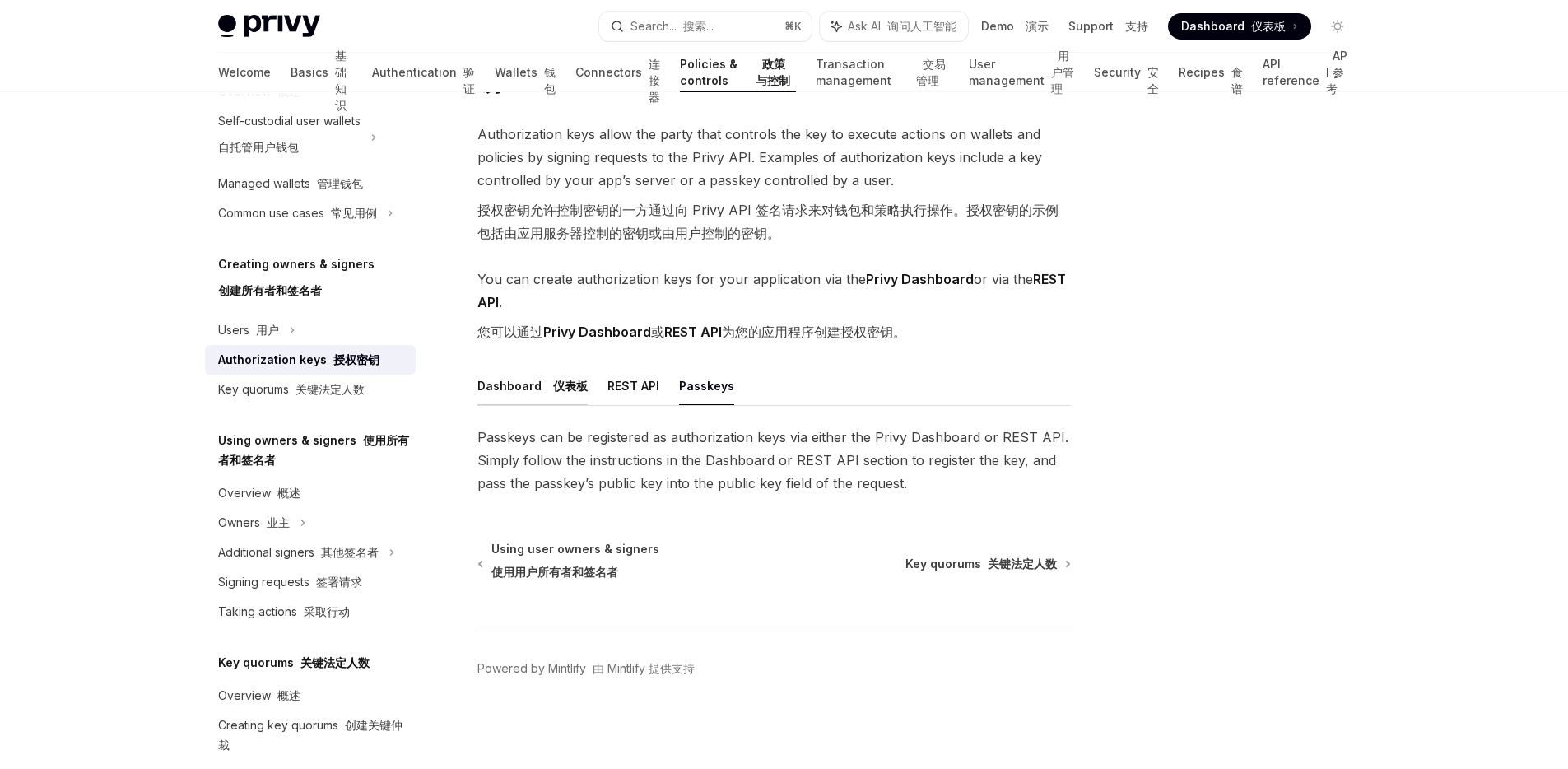
scroll to position [129, 0]
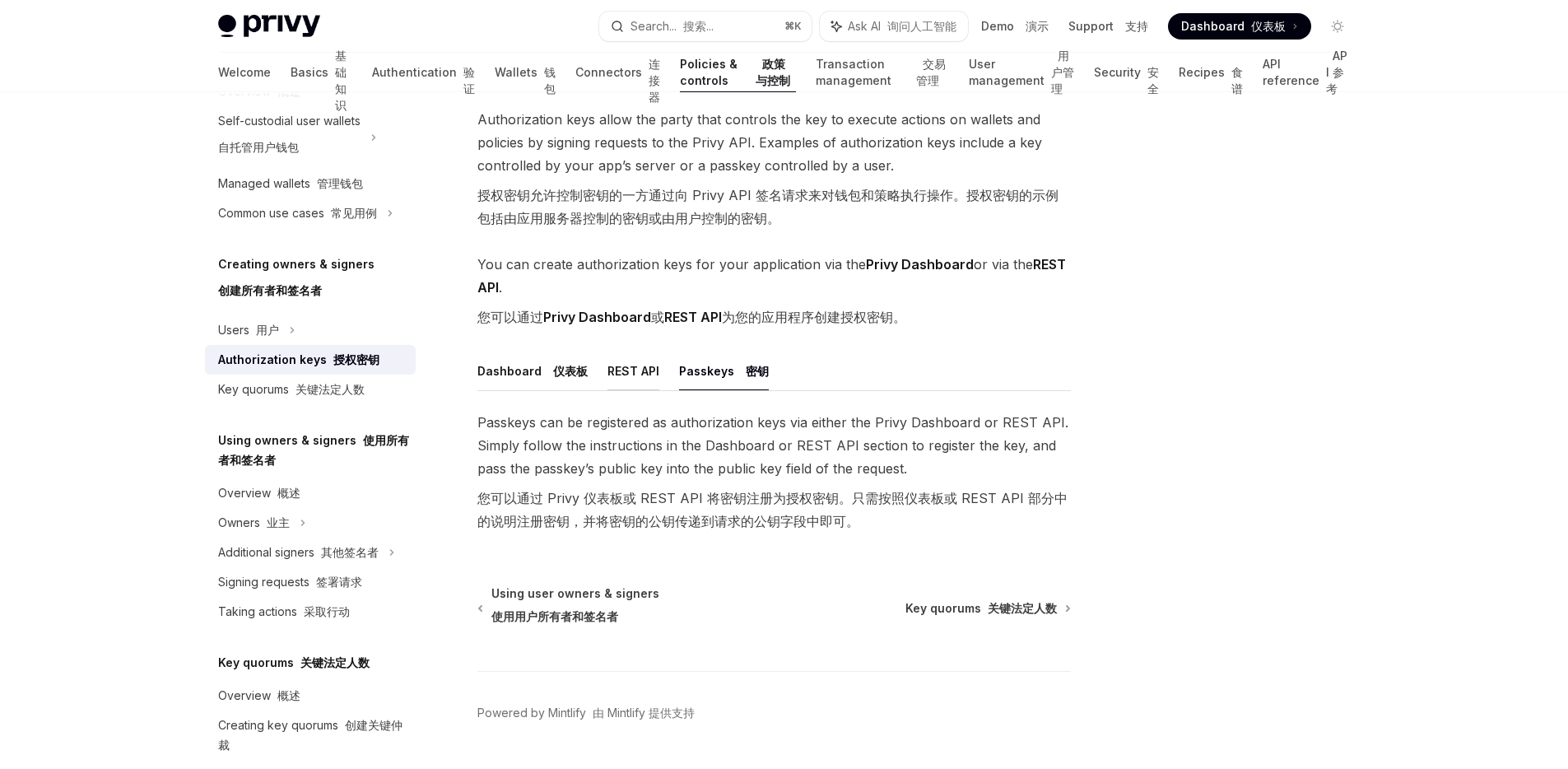
click at [635, 371] on button "REST API" at bounding box center [633, 370] width 52 height 38
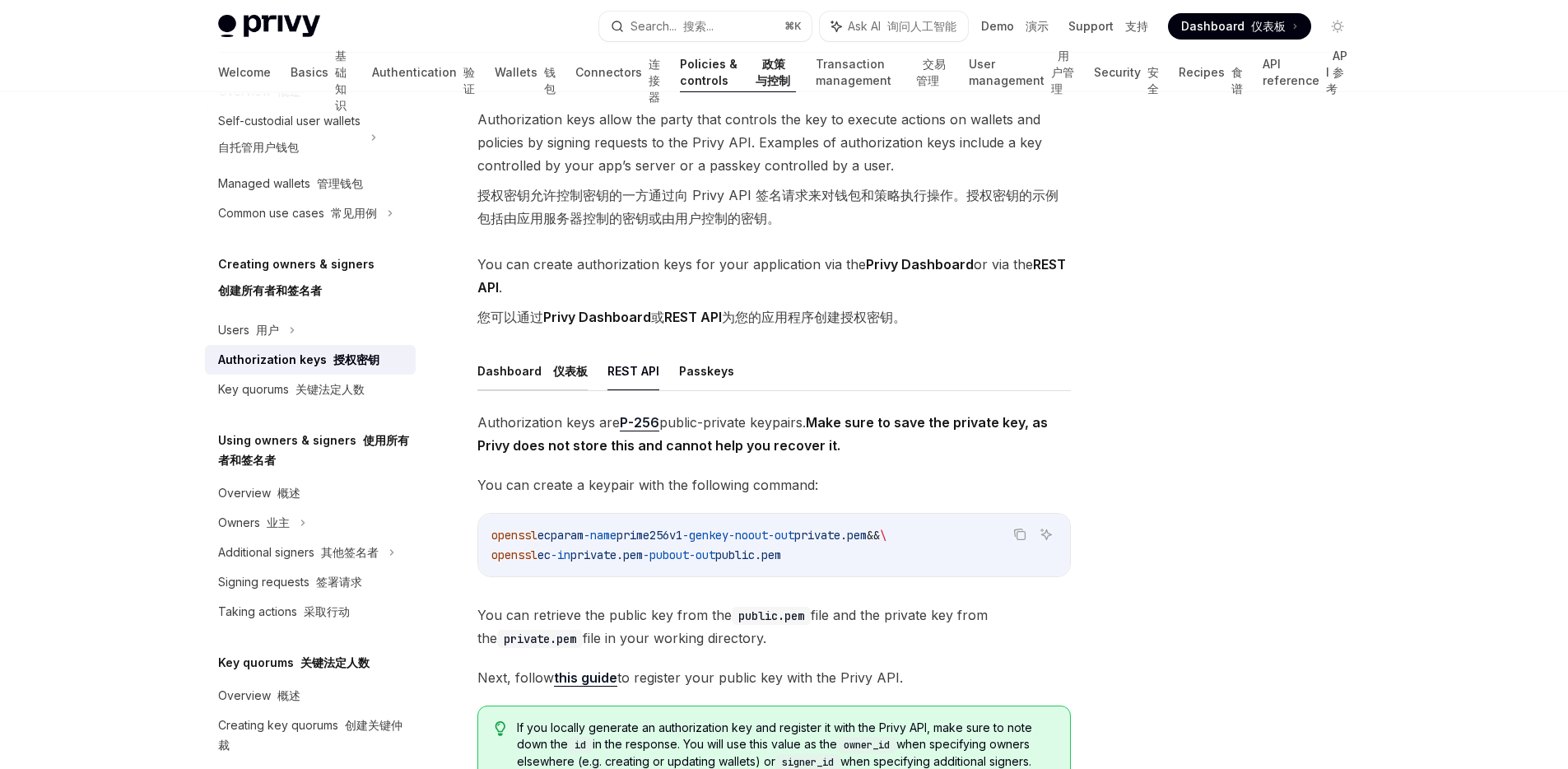
click at [519, 371] on button "Dashboard 仪表板" at bounding box center [533, 370] width 110 height 38
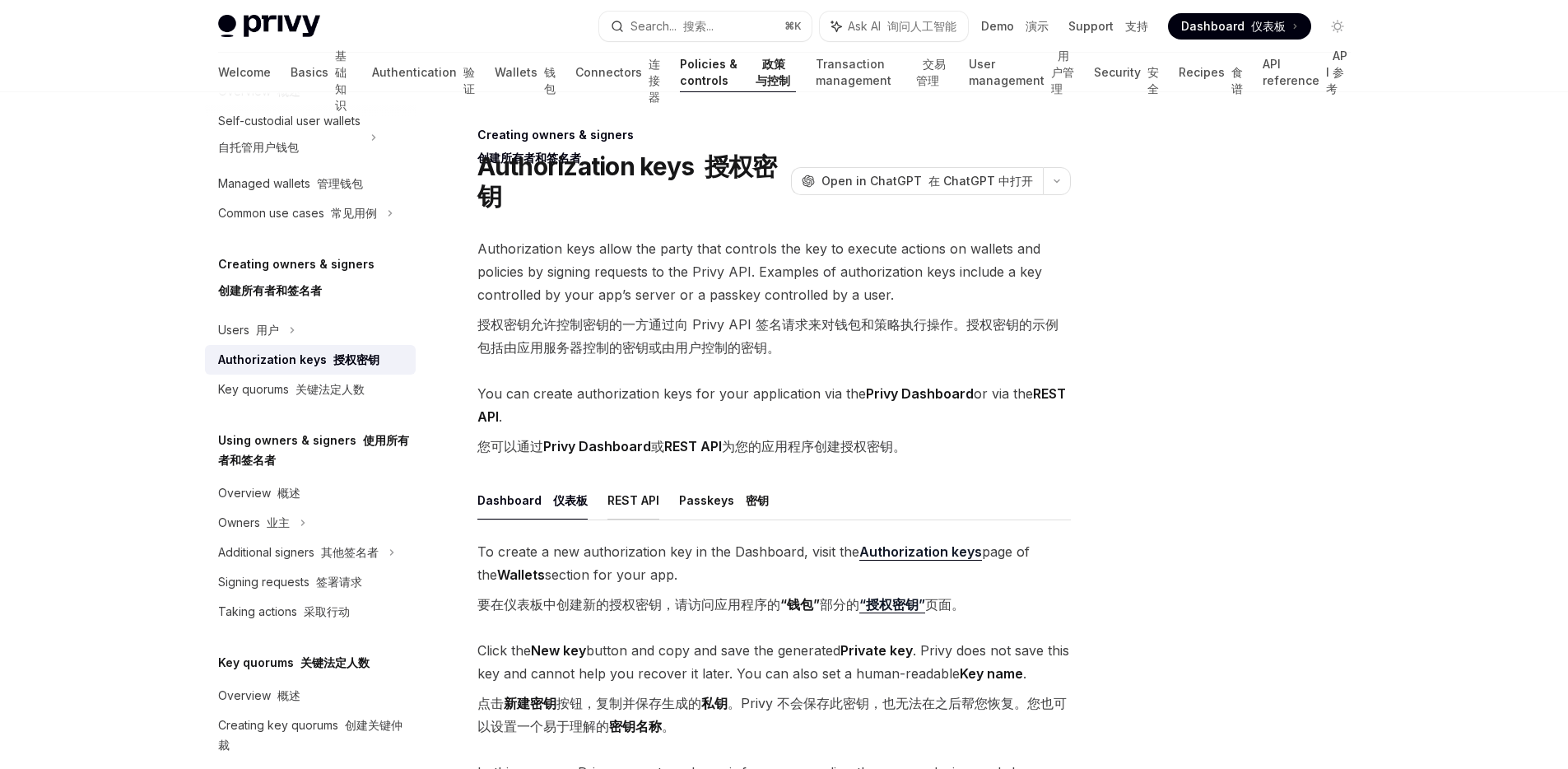
click at [637, 499] on button "REST API" at bounding box center [633, 499] width 52 height 38
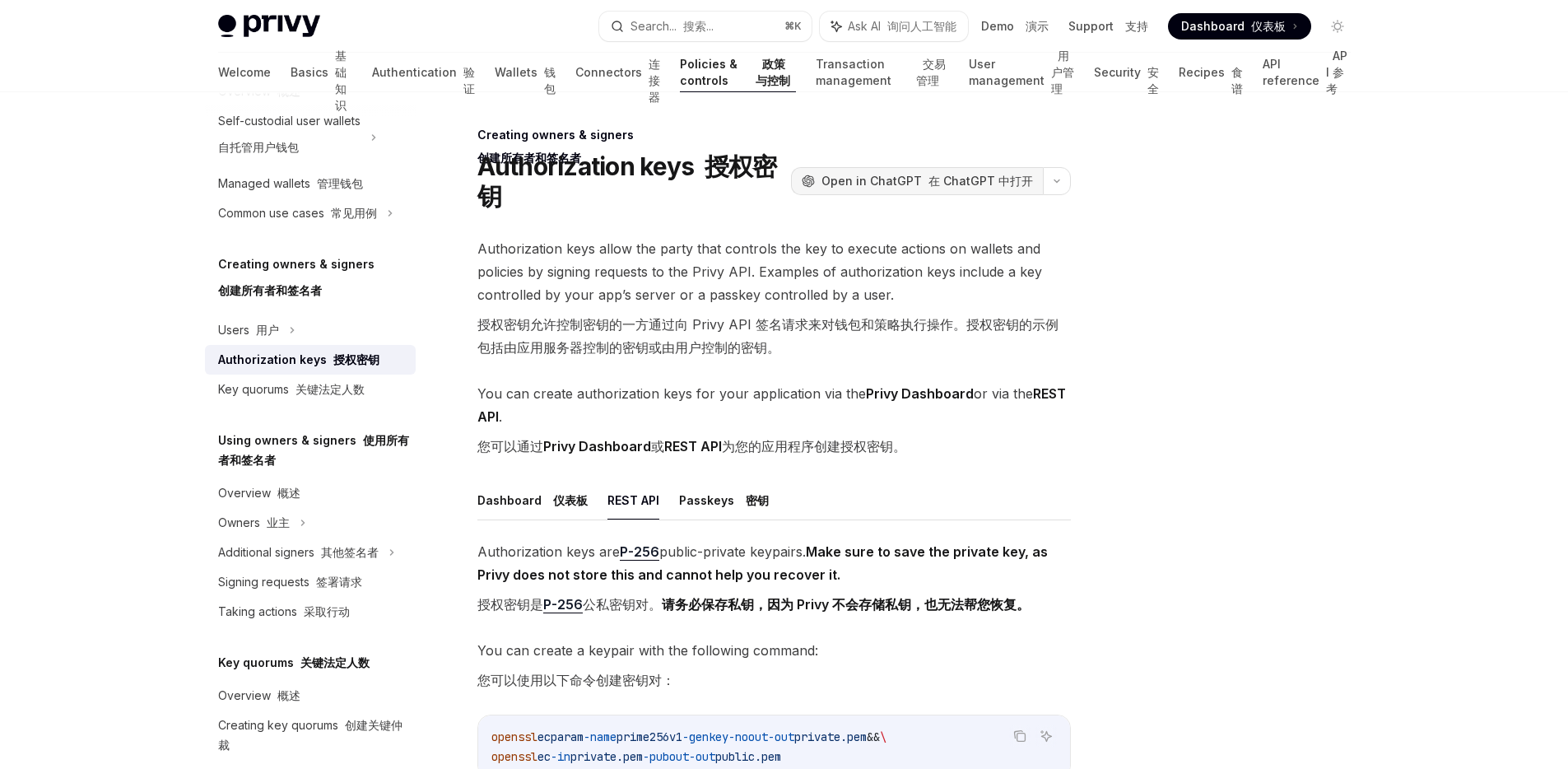
click at [1019, 182] on font "在 ChatGPT 中打开" at bounding box center [980, 180] width 105 height 14
type textarea "*"
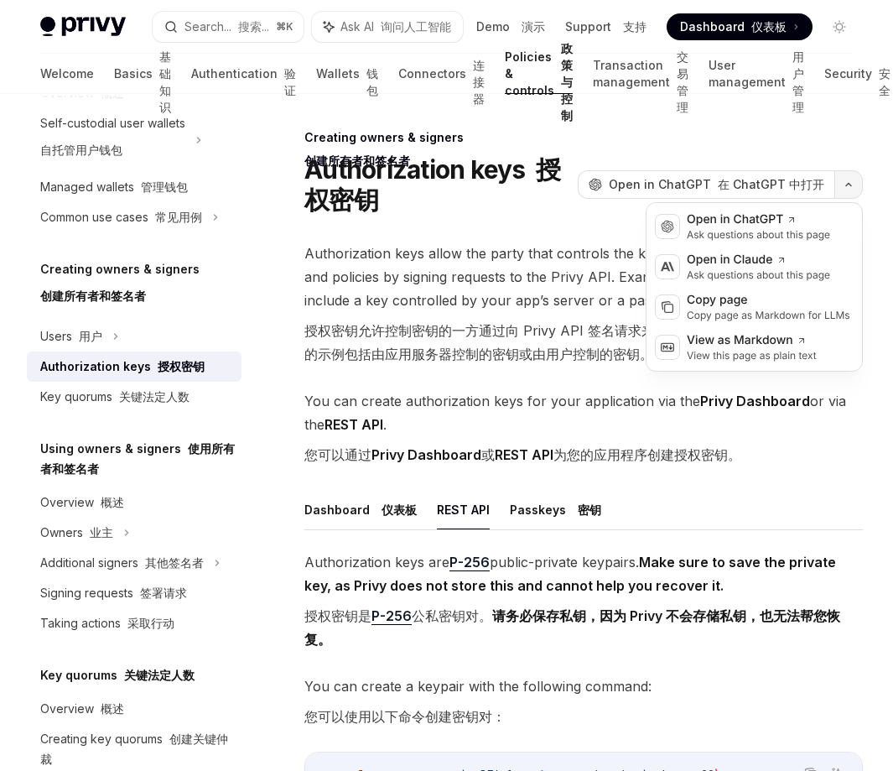
click at [849, 189] on button "button" at bounding box center [849, 184] width 29 height 29
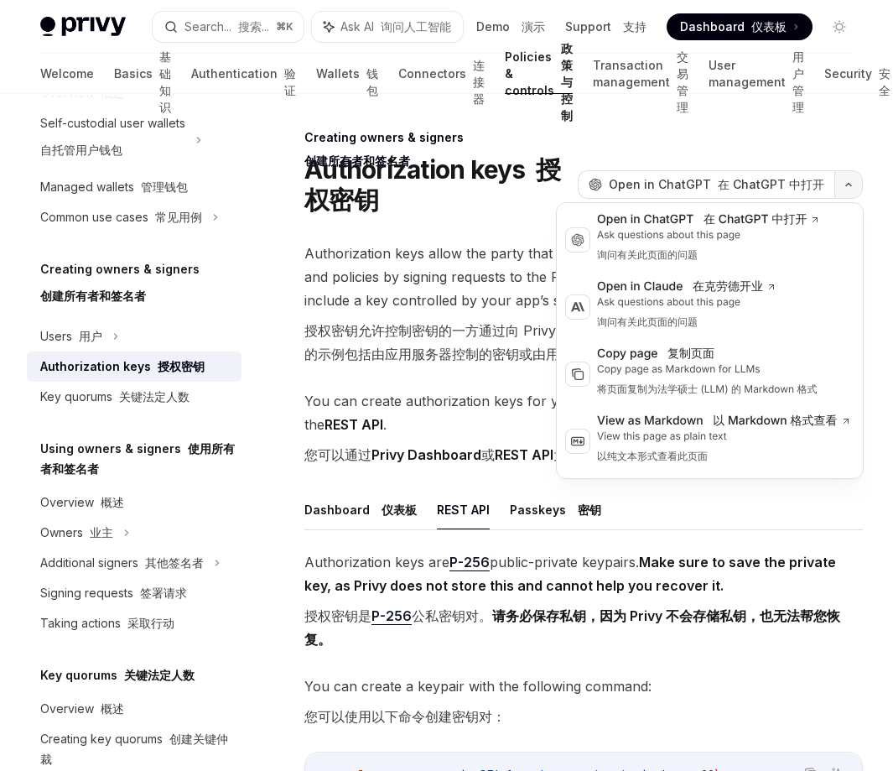
click at [849, 189] on button "button" at bounding box center [849, 184] width 29 height 29
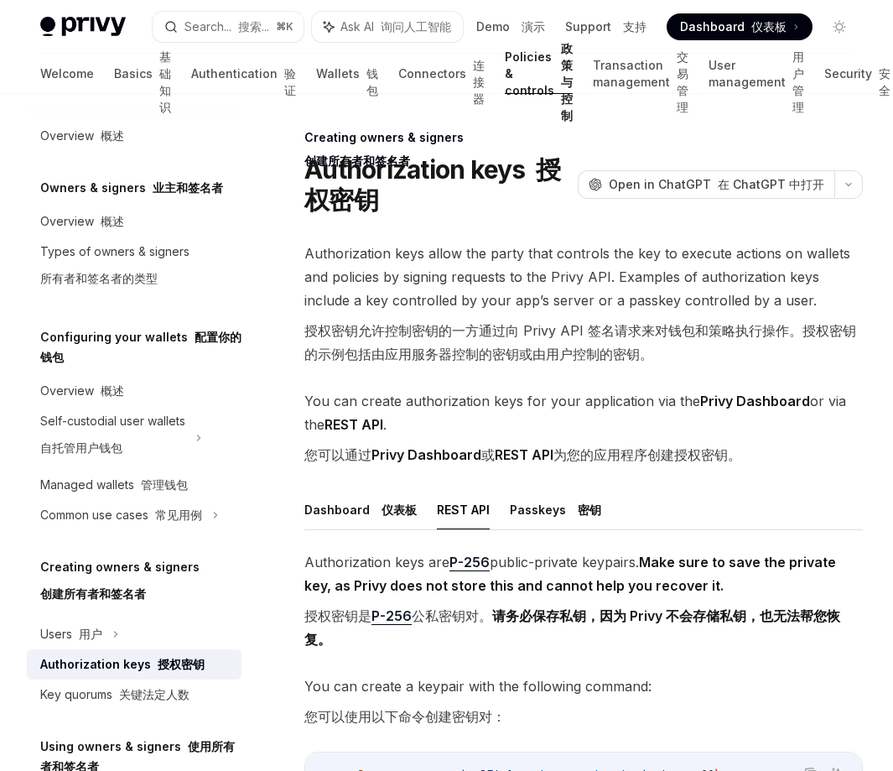
scroll to position [336, 0]
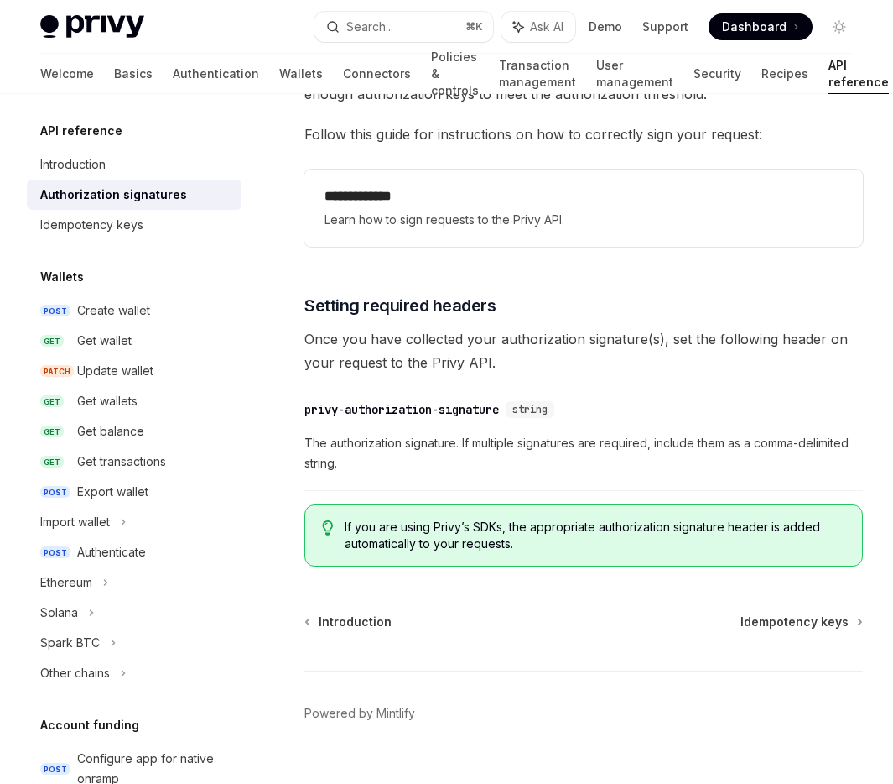
scroll to position [2688, 0]
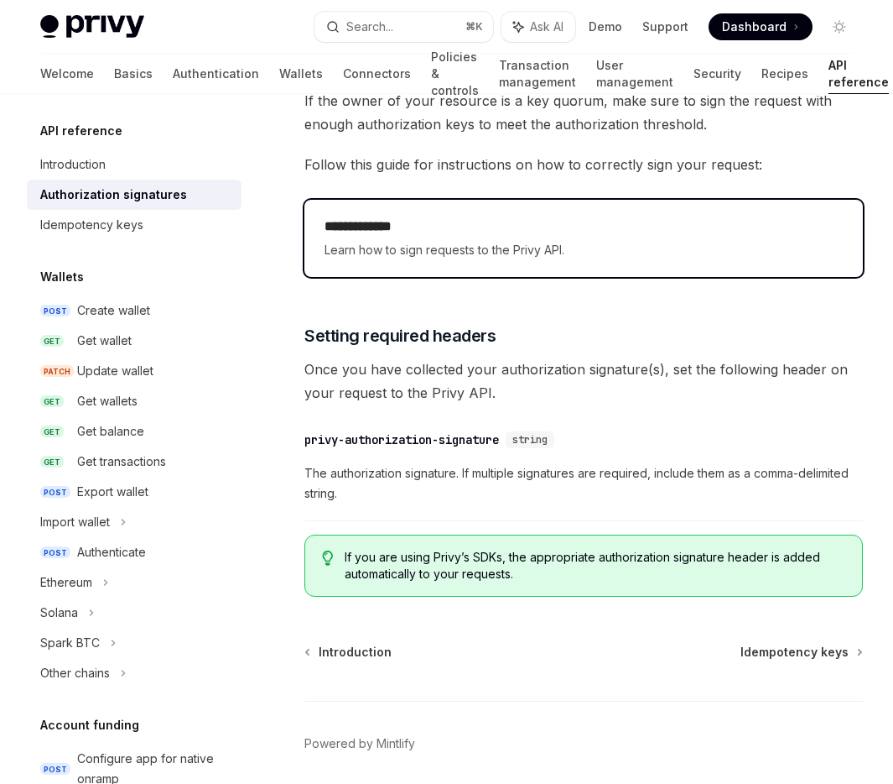
click at [410, 233] on h2 "**********" at bounding box center [584, 226] width 518 height 20
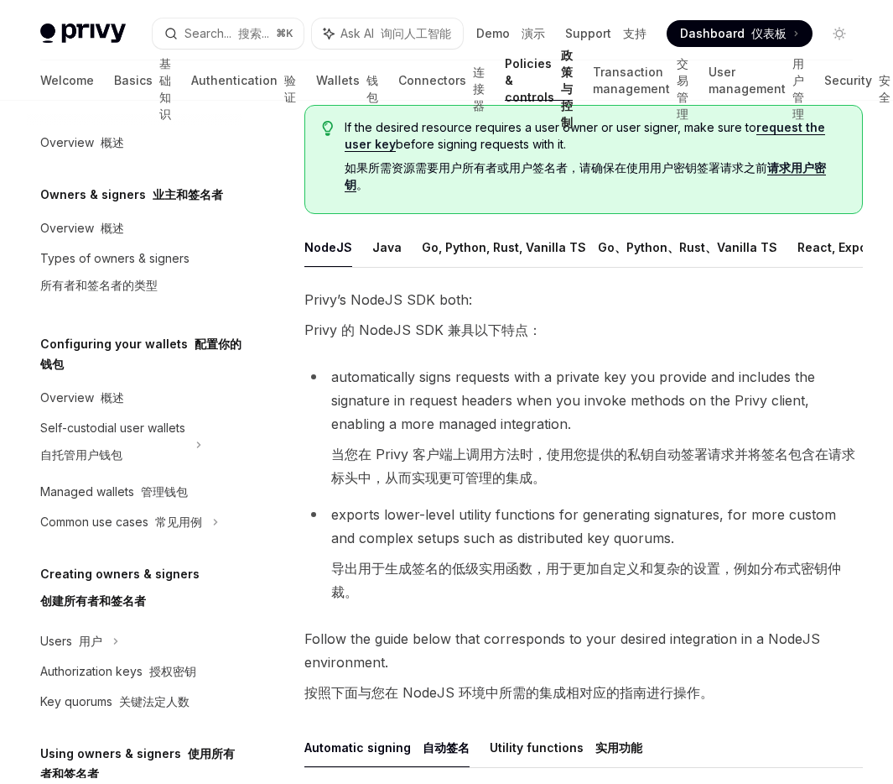
scroll to position [74, 0]
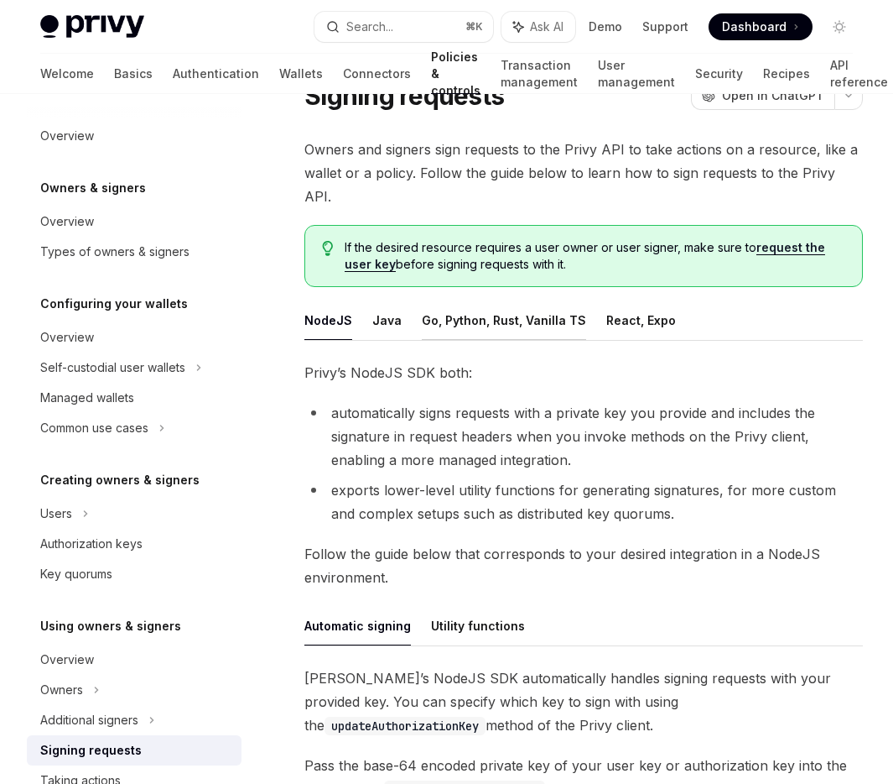
click at [453, 305] on button "Go, Python, Rust, Vanilla TS" at bounding box center [504, 319] width 164 height 39
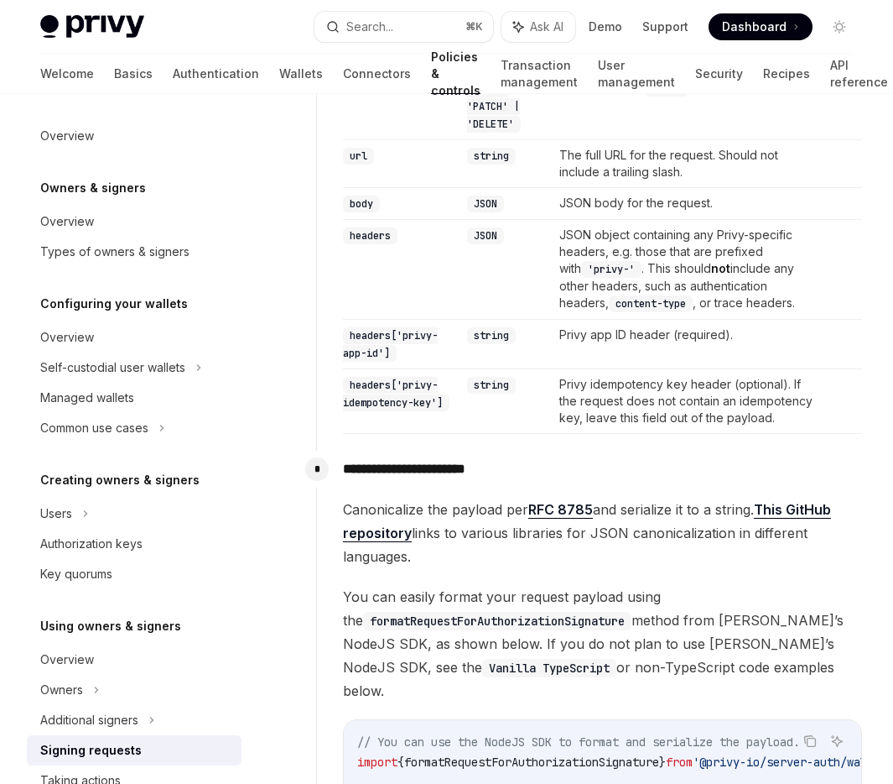
scroll to position [198, 0]
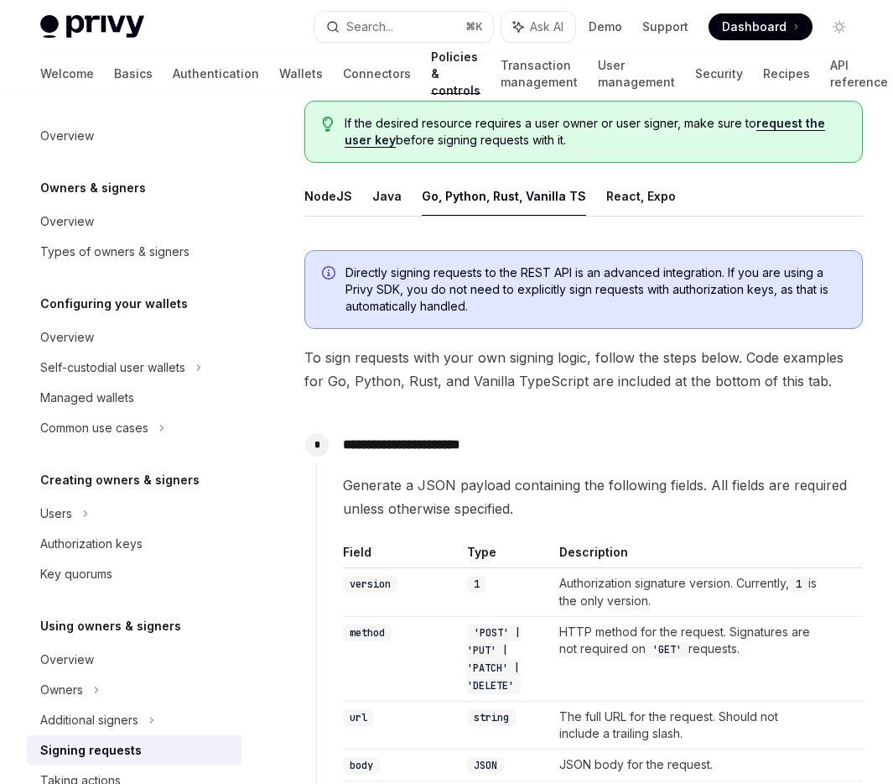
click at [364, 176] on ul "NodeJS Java Go, Python, Rust, Vanilla TS React, Expo" at bounding box center [584, 196] width 559 height 40
click at [649, 176] on button "React, Expo" at bounding box center [642, 195] width 70 height 39
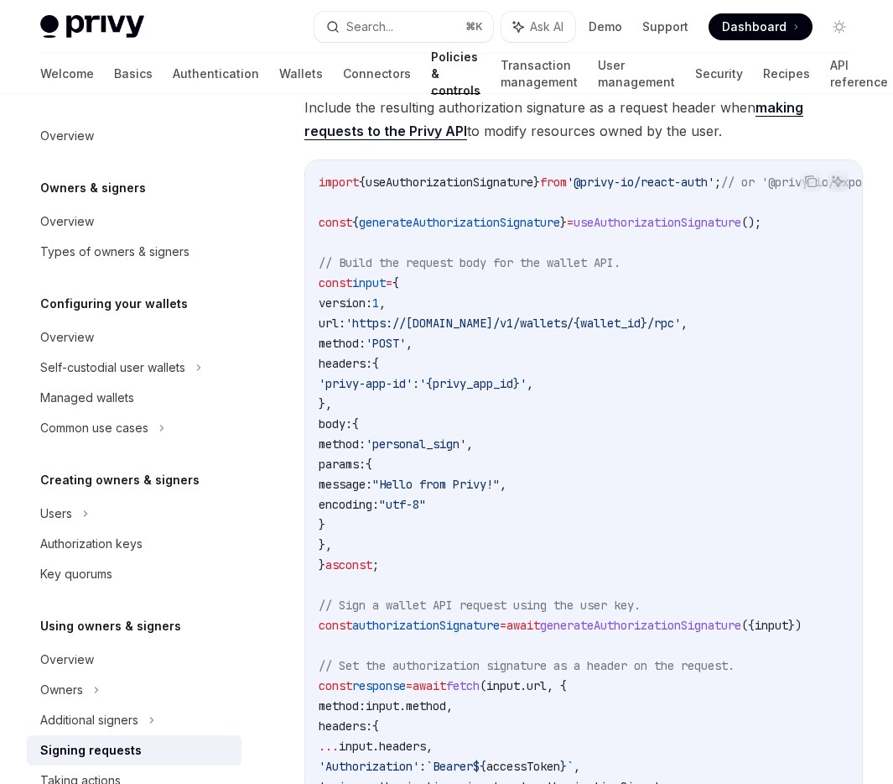
scroll to position [103, 0]
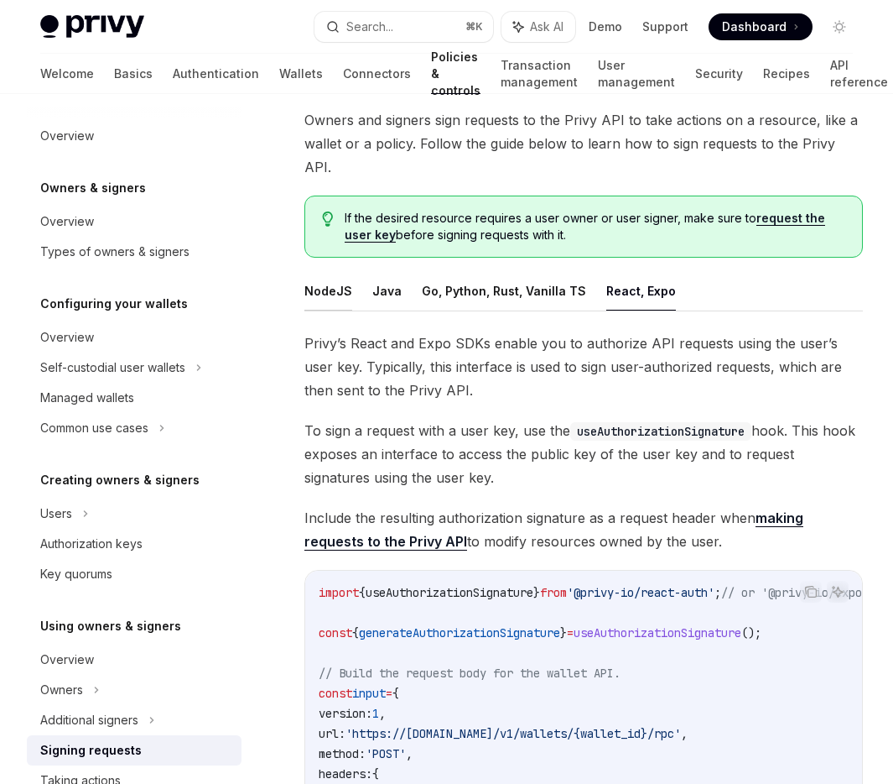
click at [334, 272] on button "NodeJS" at bounding box center [329, 290] width 48 height 39
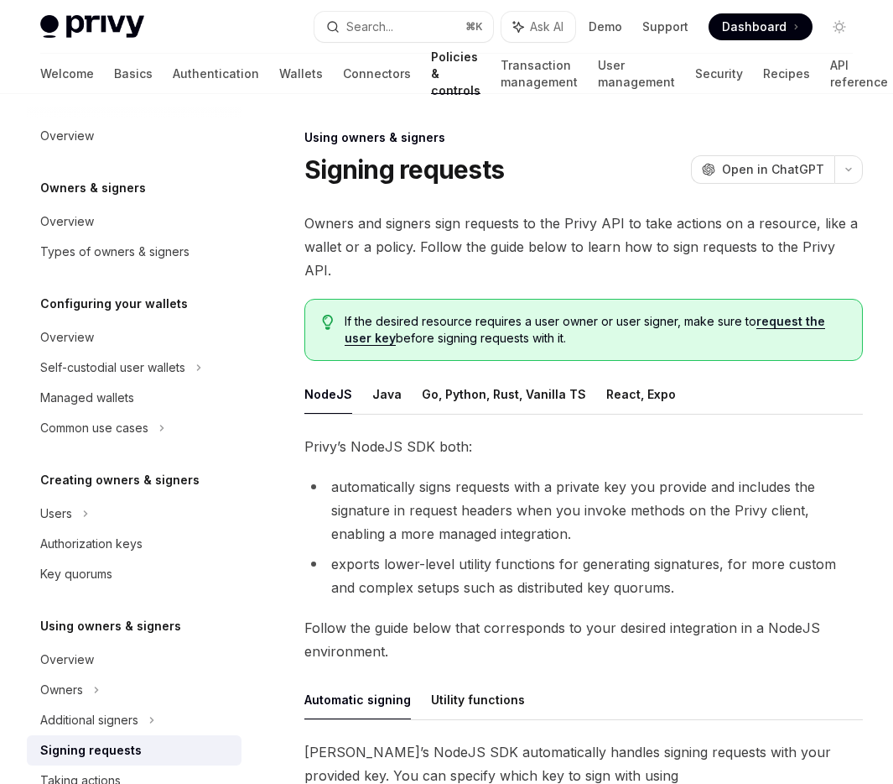
click at [441, 170] on h1 "Signing requests" at bounding box center [405, 169] width 200 height 30
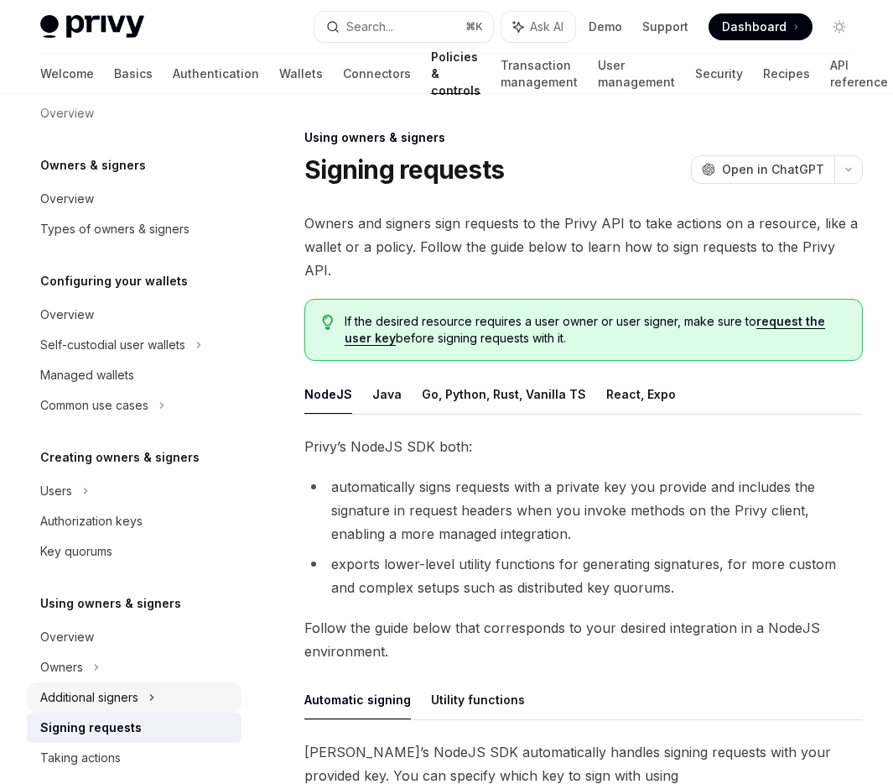
scroll to position [25, 0]
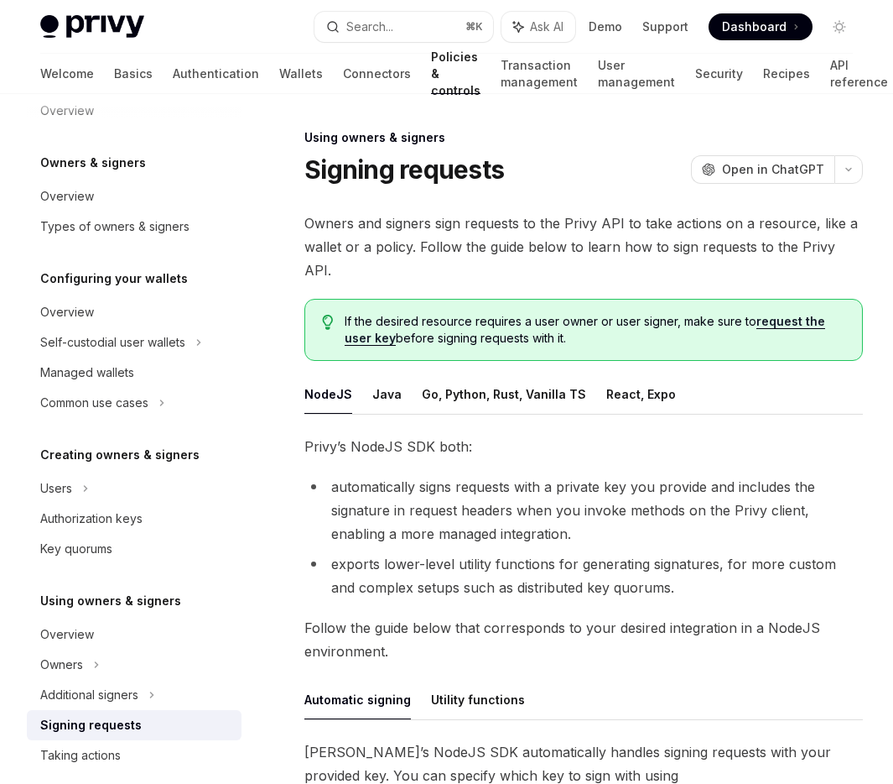
click at [133, 722] on div "Signing requests" at bounding box center [91, 725] width 102 height 20
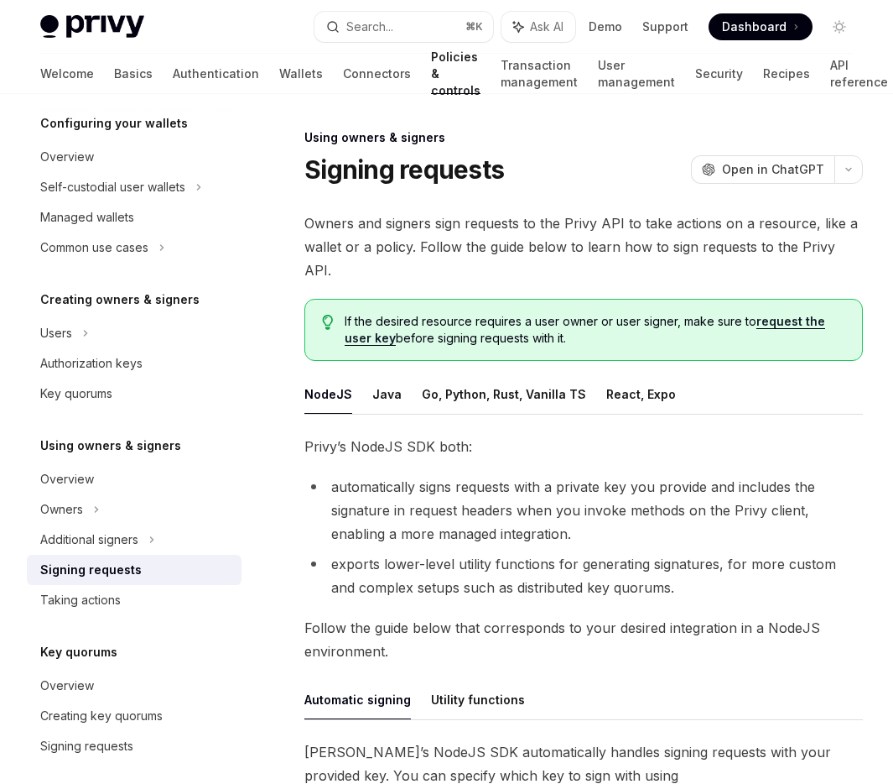
scroll to position [198, 0]
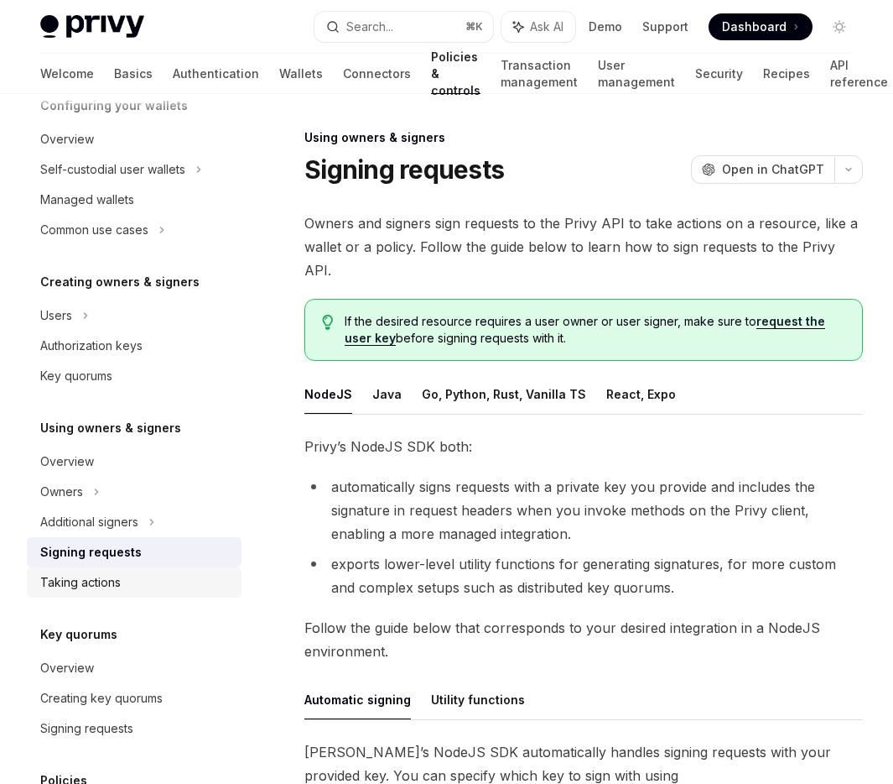
click at [119, 586] on div "Taking actions" at bounding box center [80, 582] width 81 height 20
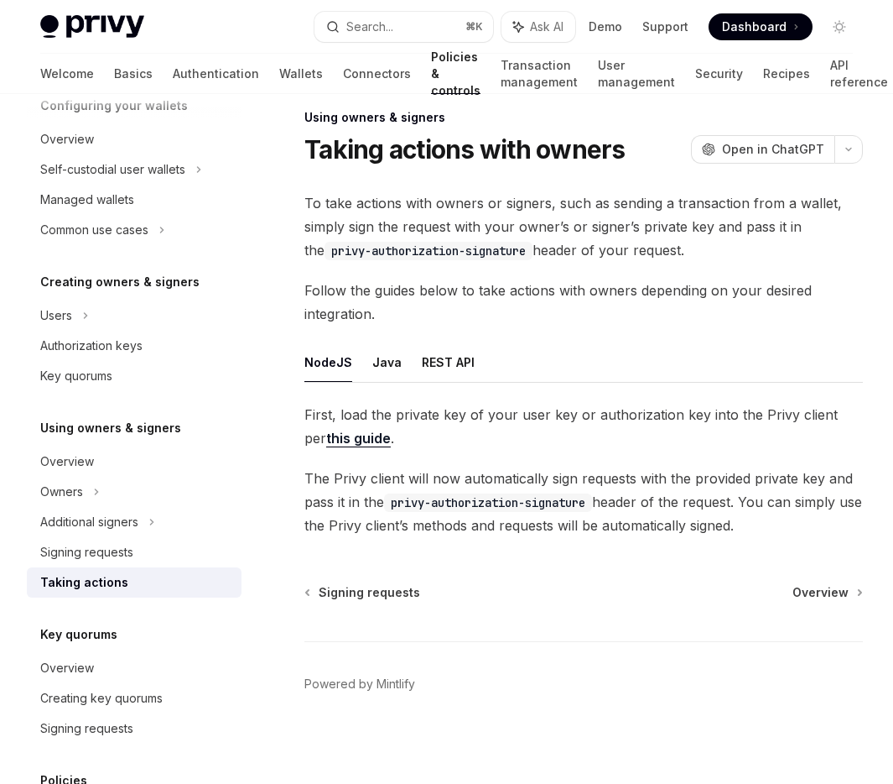
scroll to position [23, 0]
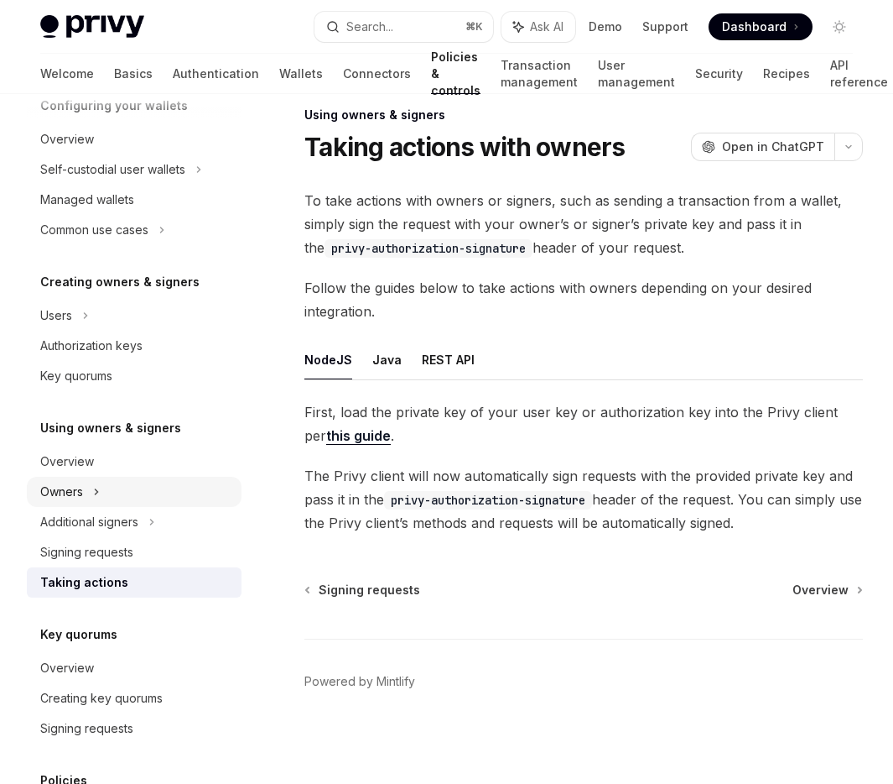
click at [114, 185] on div "Owners" at bounding box center [134, 169] width 215 height 30
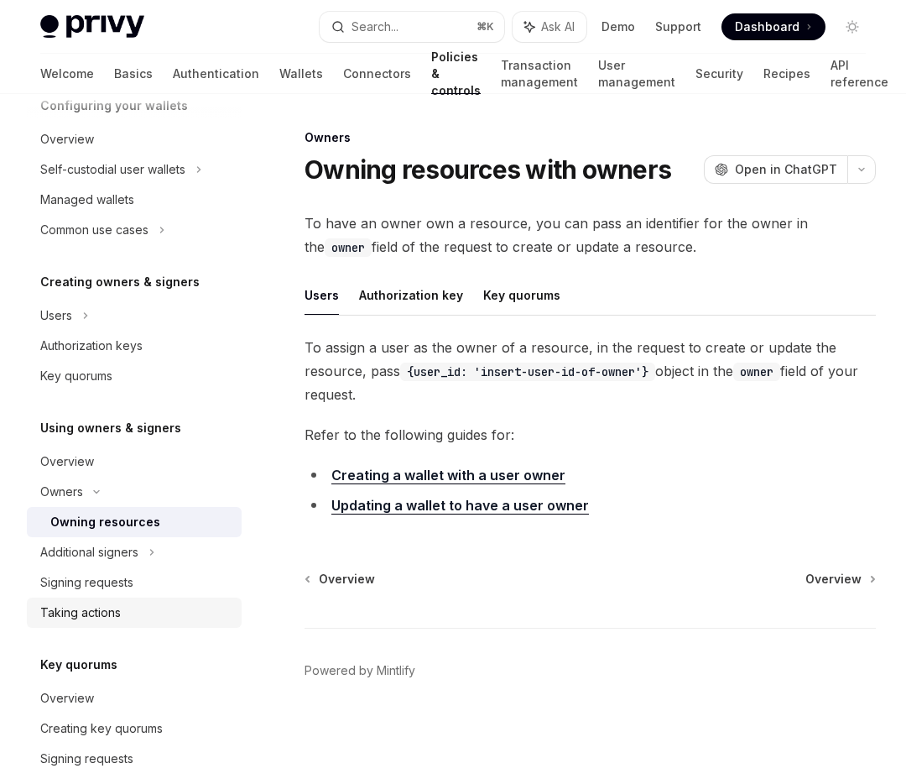
click at [138, 605] on div "Taking actions" at bounding box center [135, 612] width 191 height 20
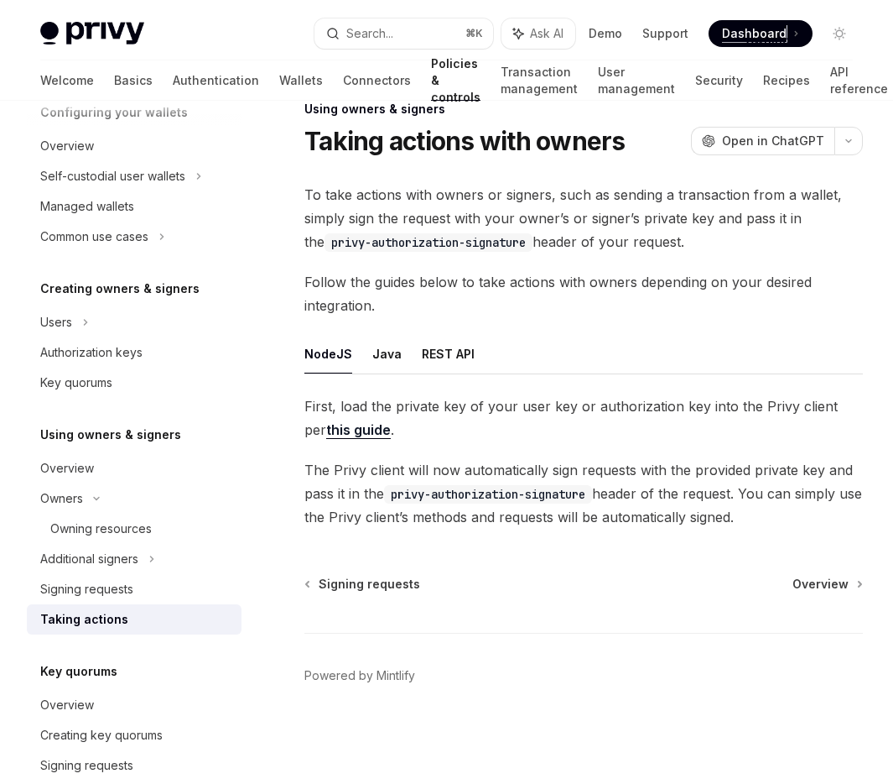
scroll to position [23, 0]
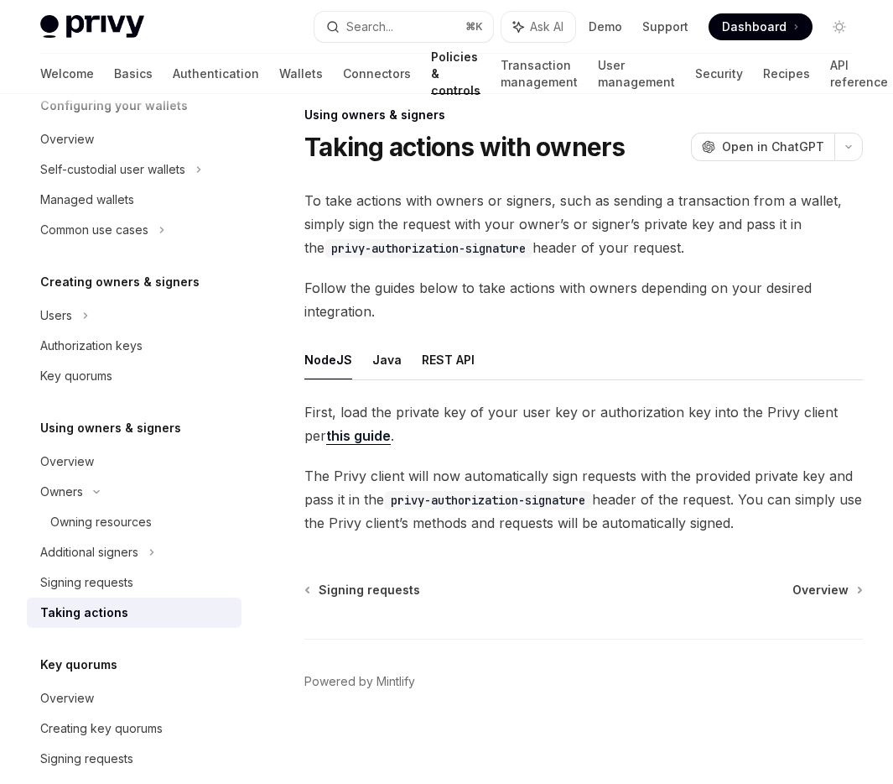
drag, startPoint x: 489, startPoint y: 363, endPoint x: 479, endPoint y: 365, distance: 10.2
click at [489, 364] on ul "NodeJS Java REST API" at bounding box center [584, 360] width 559 height 40
click at [463, 363] on button "REST API" at bounding box center [448, 359] width 53 height 39
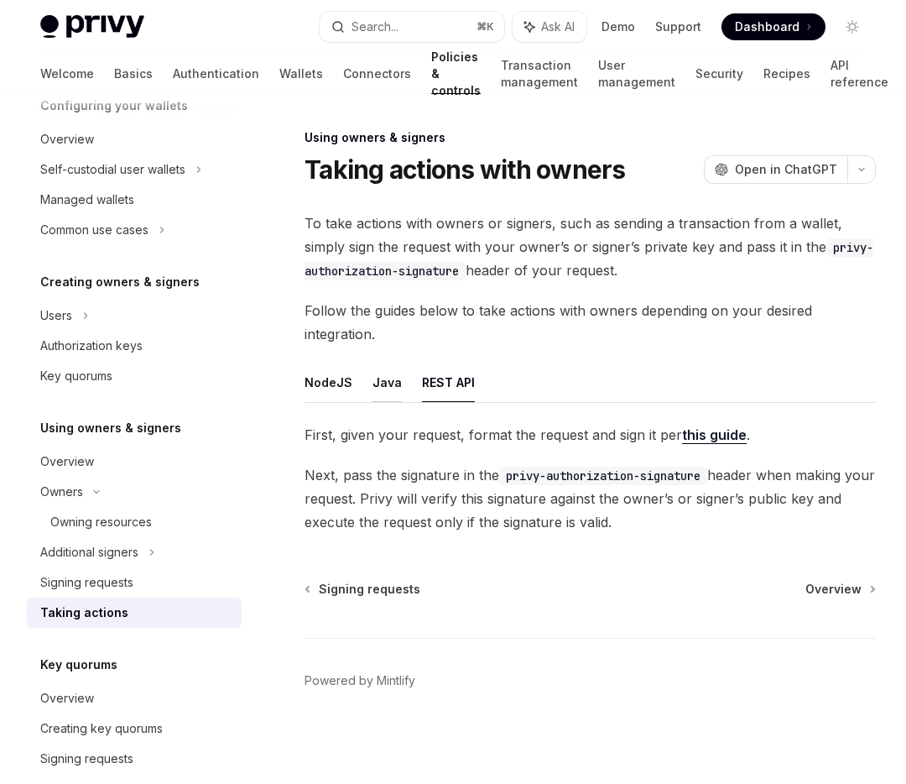
drag, startPoint x: 299, startPoint y: 373, endPoint x: 370, endPoint y: 373, distance: 71.3
click at [299, 373] on div "Using owners & signers Taking actions with owners OpenAI Open in ChatGPT OpenAI…" at bounding box center [433, 455] width 893 height 655
click at [319, 375] on button "NodeJS" at bounding box center [329, 381] width 48 height 39
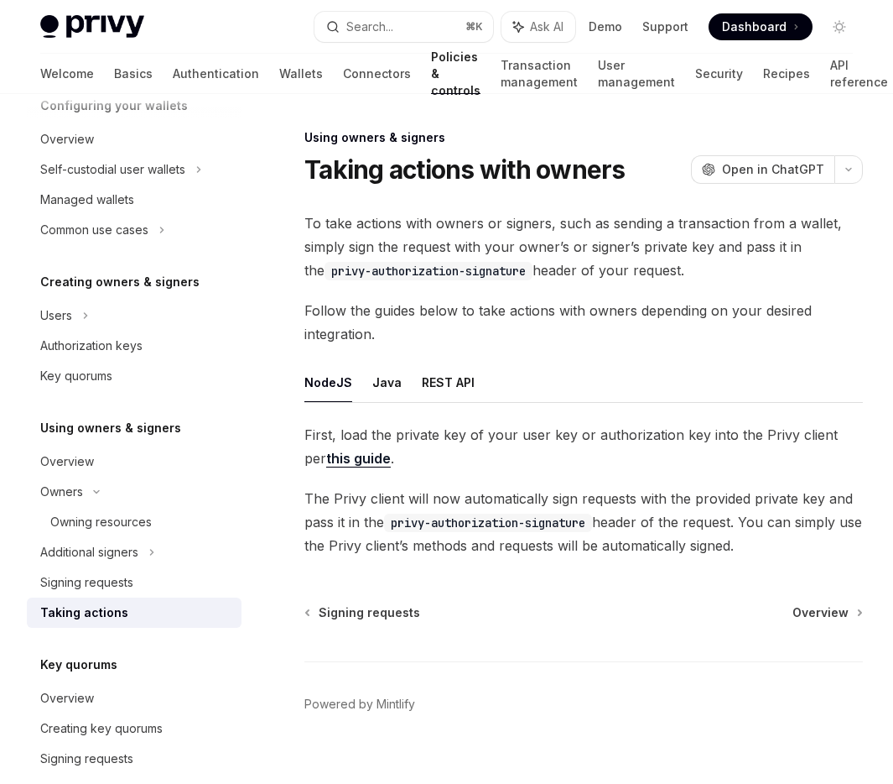
click at [139, 608] on div "Taking actions" at bounding box center [135, 612] width 191 height 20
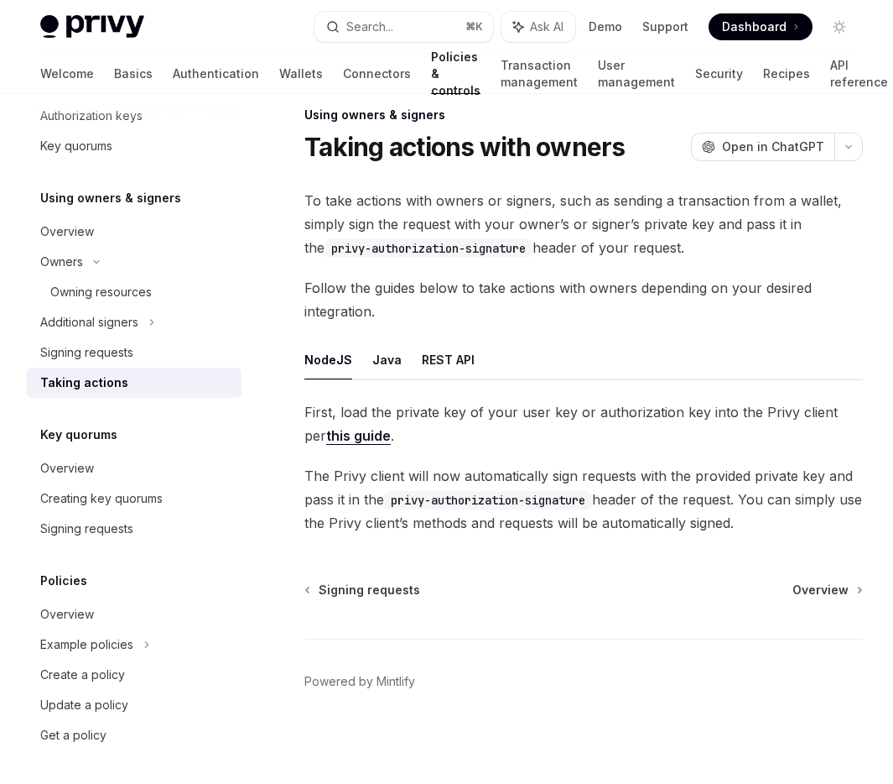
scroll to position [403, 0]
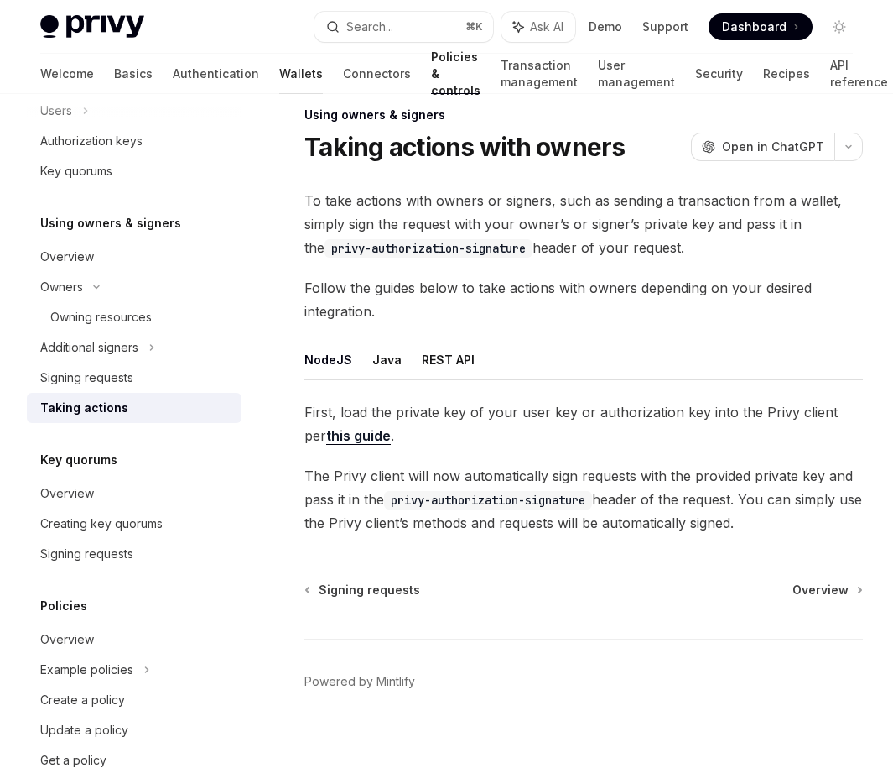
click at [279, 77] on link "Wallets" at bounding box center [301, 74] width 44 height 40
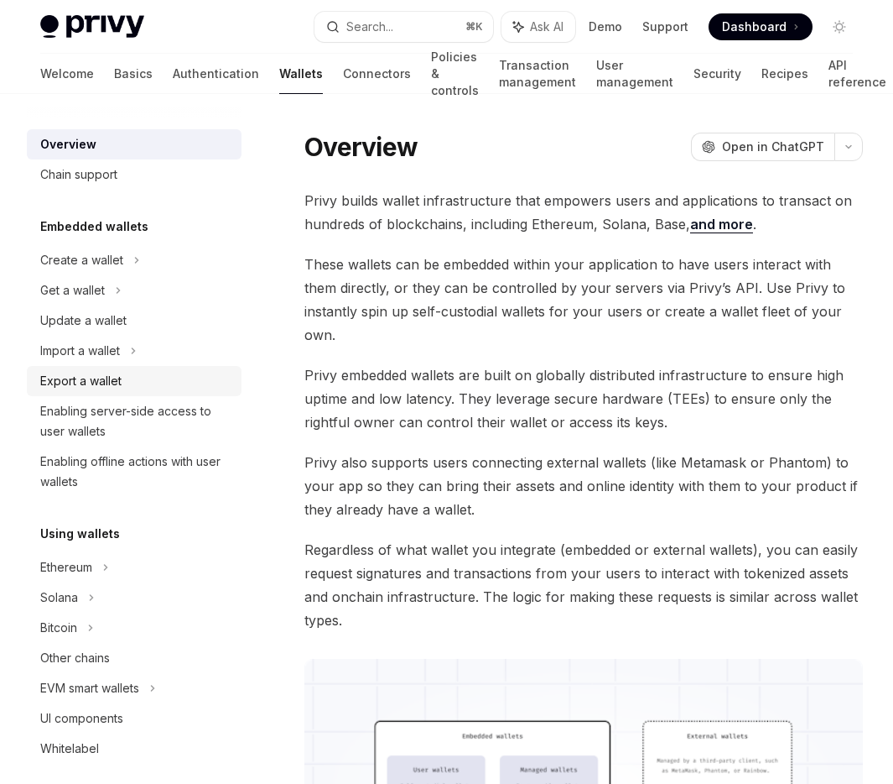
click at [142, 379] on div "Export a wallet" at bounding box center [135, 381] width 191 height 20
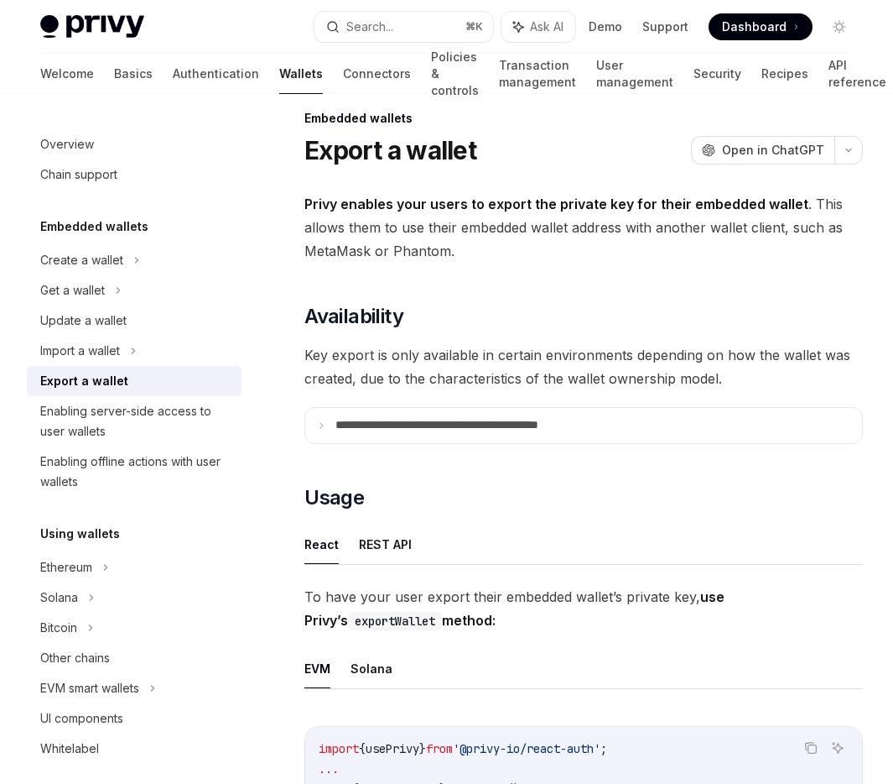
scroll to position [18, 0]
click at [536, 434] on summary "**********" at bounding box center [583, 426] width 557 height 35
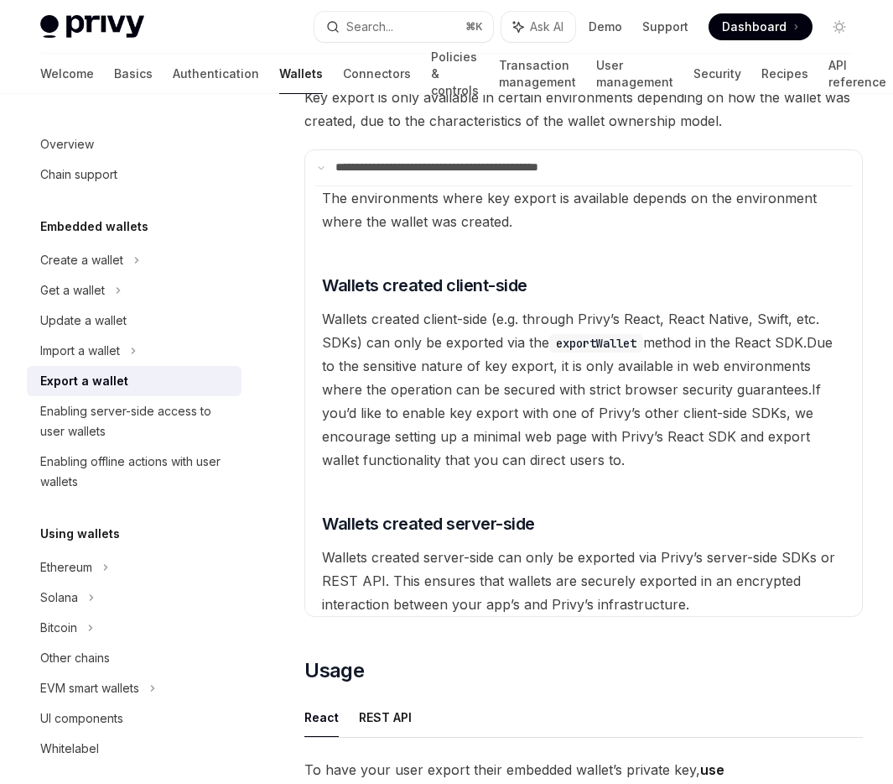
scroll to position [0, 0]
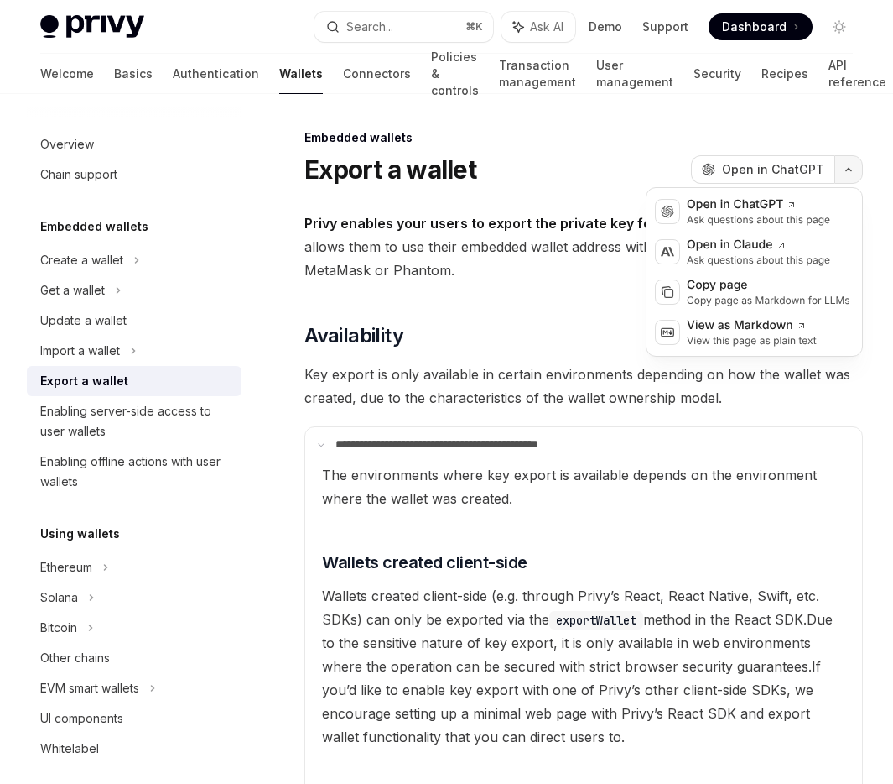
click at [846, 174] on button "button" at bounding box center [849, 169] width 29 height 29
click at [546, 164] on div "Export a wallet OpenAI Open in ChatGPT" at bounding box center [584, 169] width 559 height 30
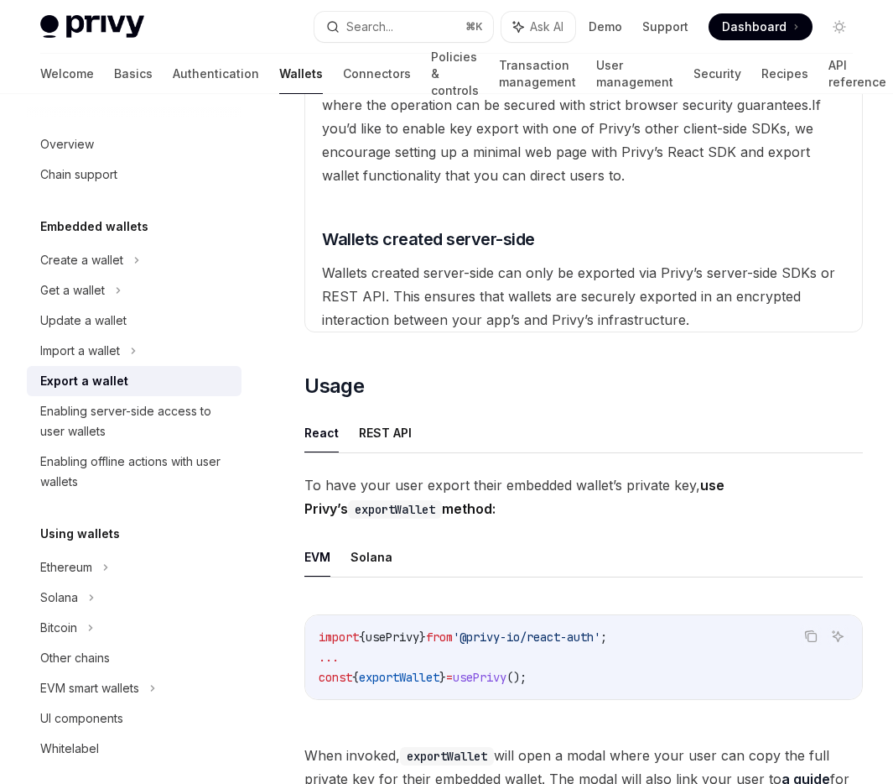
scroll to position [581, 0]
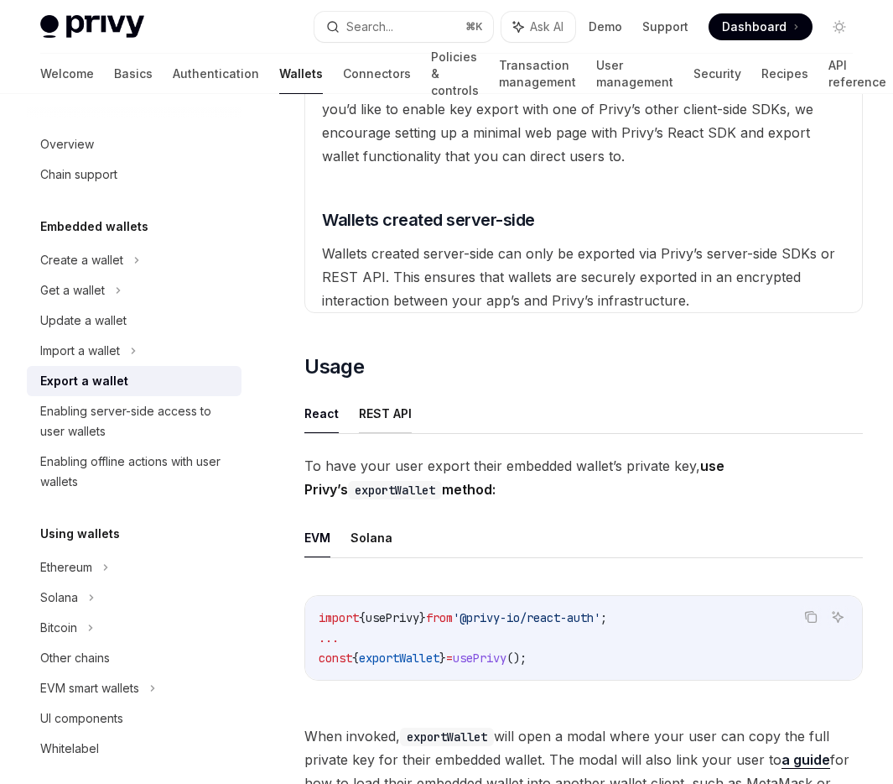
click at [396, 414] on button "REST API" at bounding box center [385, 412] width 53 height 39
type textarea "*"
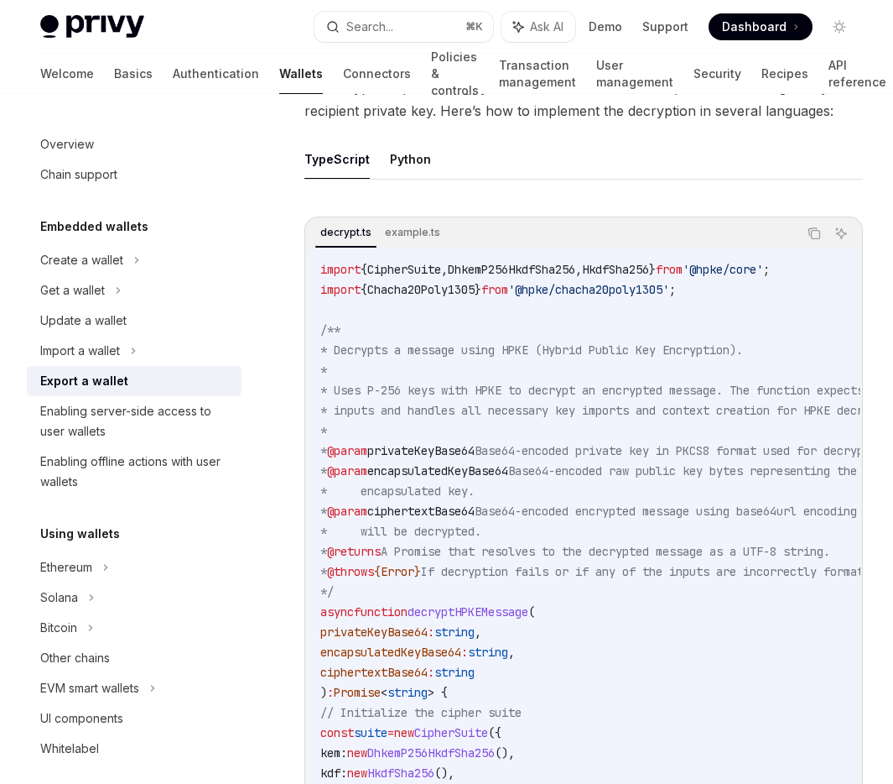
scroll to position [1926, 0]
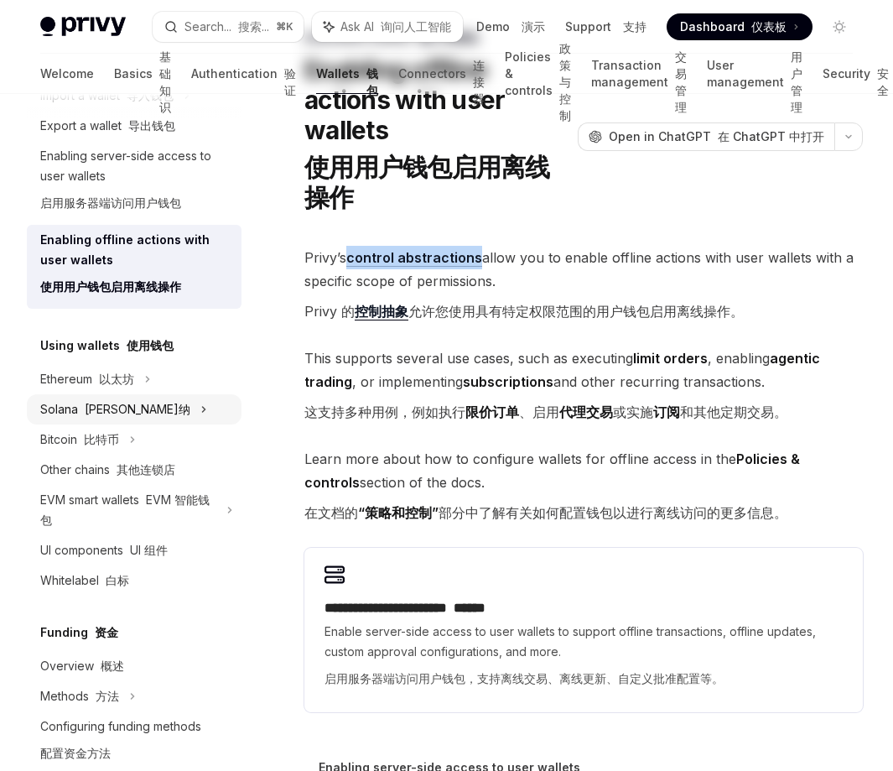
scroll to position [121, 0]
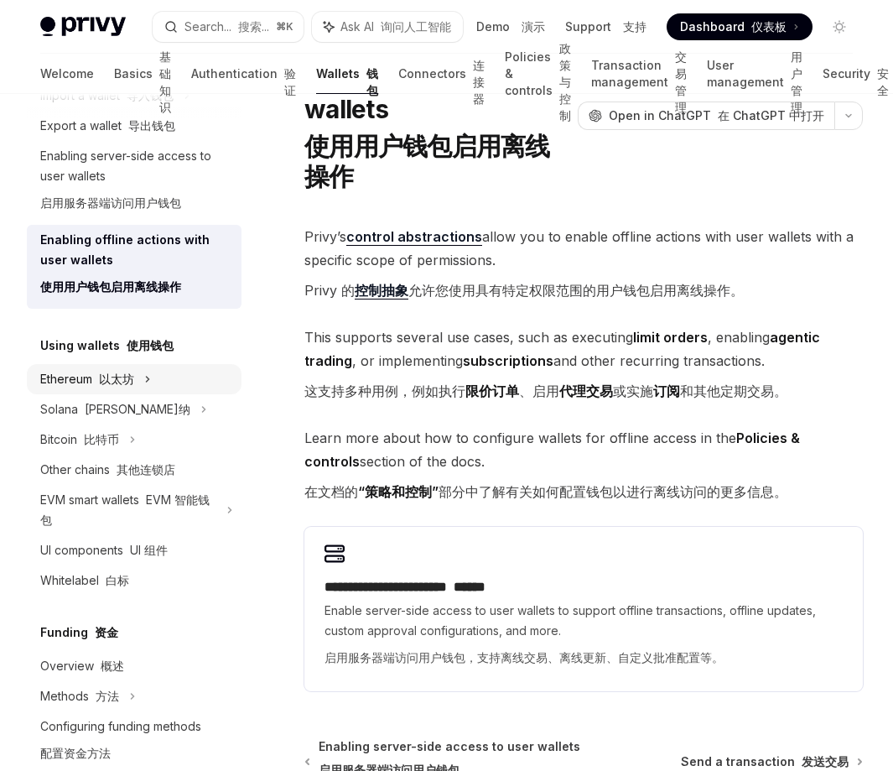
click at [187, 15] on icon at bounding box center [190, 5] width 7 height 20
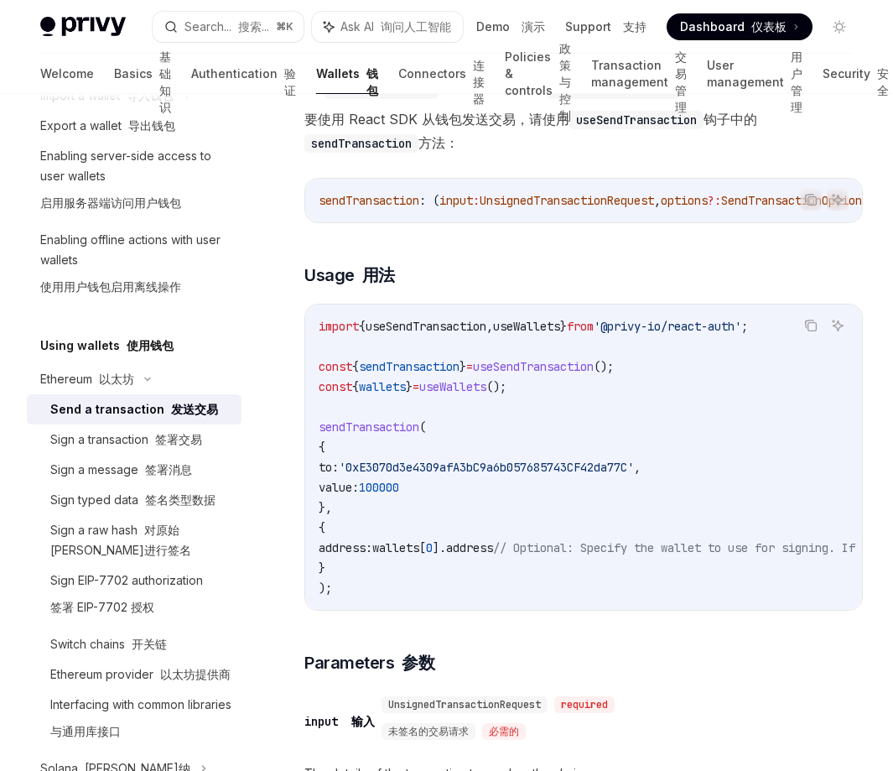
scroll to position [270, 0]
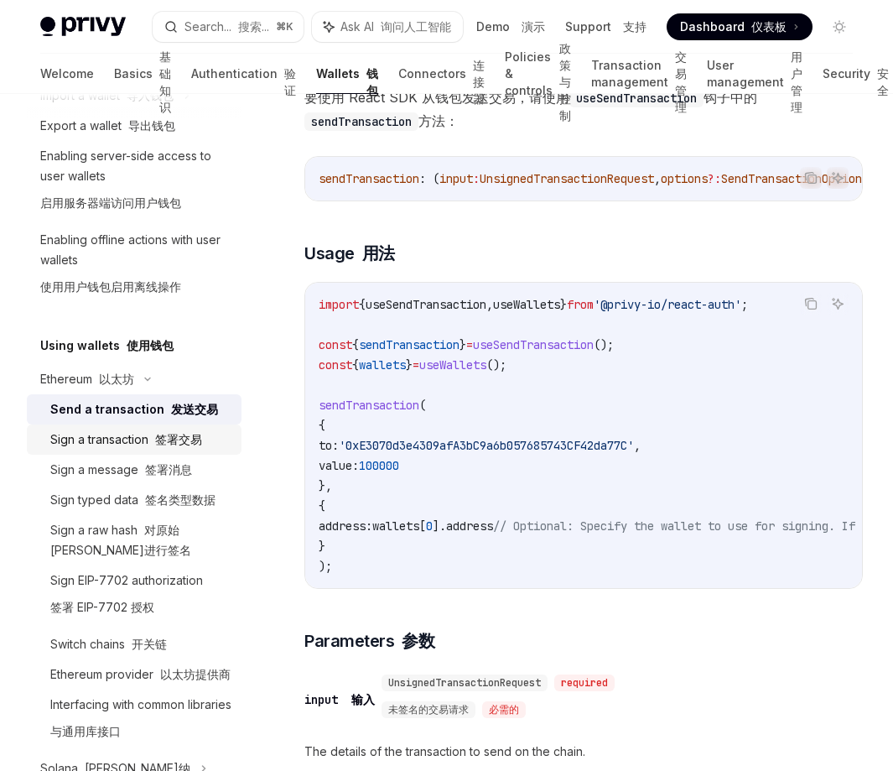
click at [148, 440] on div "Sign a transaction 签署交易" at bounding box center [126, 440] width 152 height 20
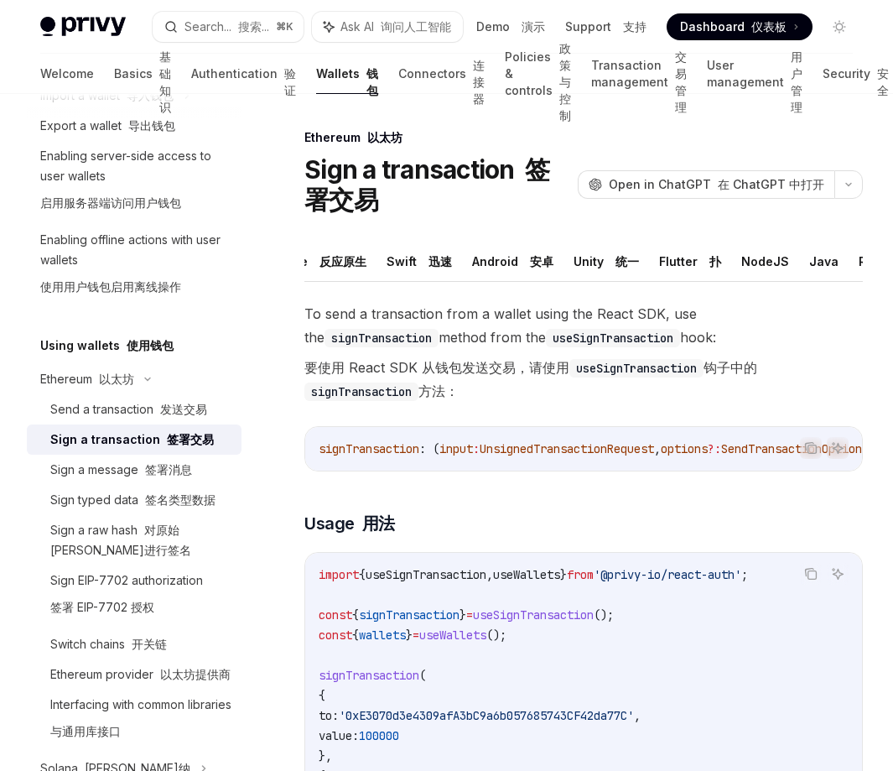
scroll to position [0, 190]
click at [833, 262] on button "REST API" at bounding box center [858, 261] width 53 height 39
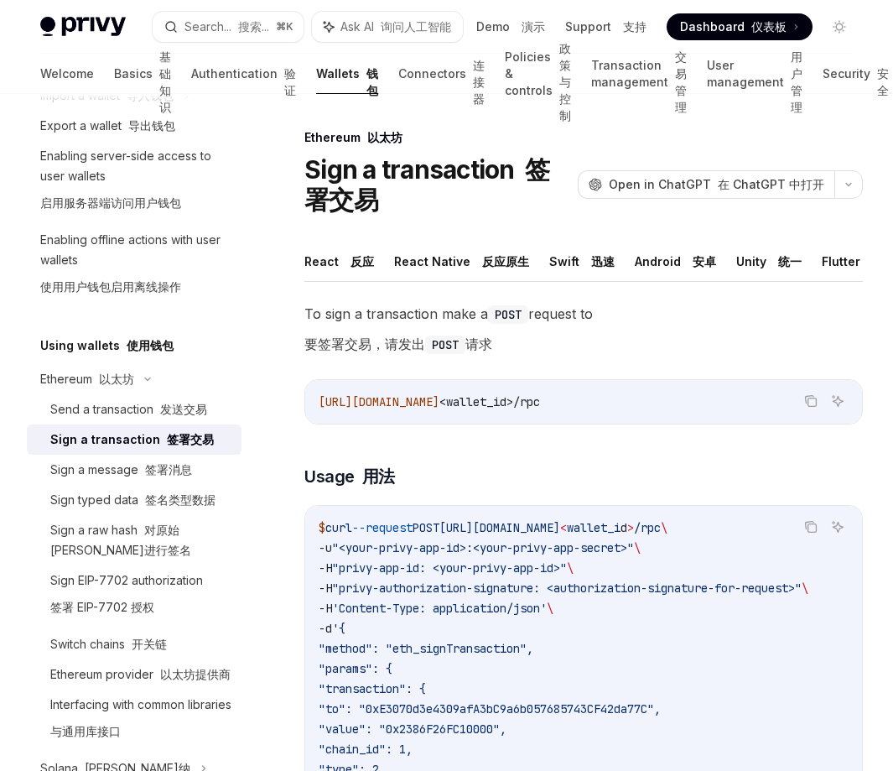
scroll to position [0, 190]
click at [733, 262] on button "NodeJS" at bounding box center [739, 261] width 48 height 39
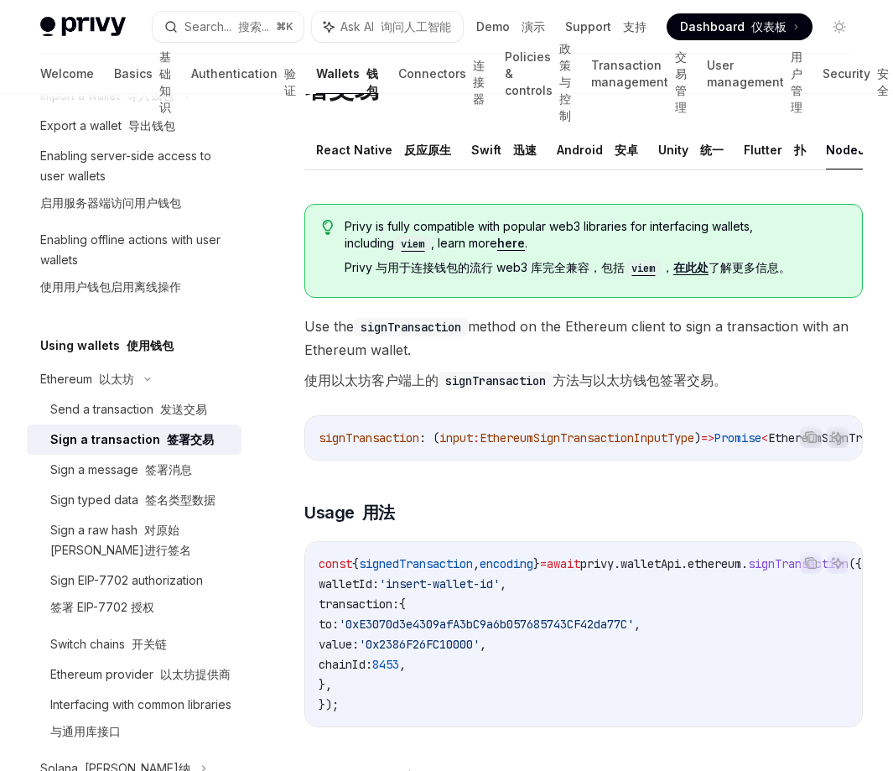
scroll to position [0, 190]
click at [840, 156] on button "REST API" at bounding box center [858, 149] width 53 height 39
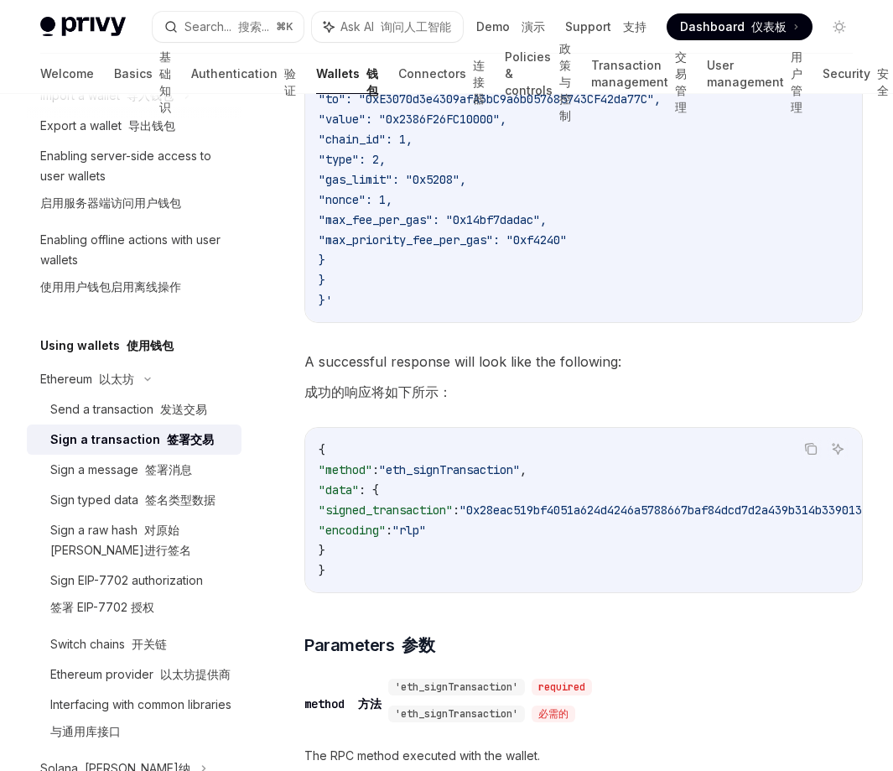
scroll to position [351, 0]
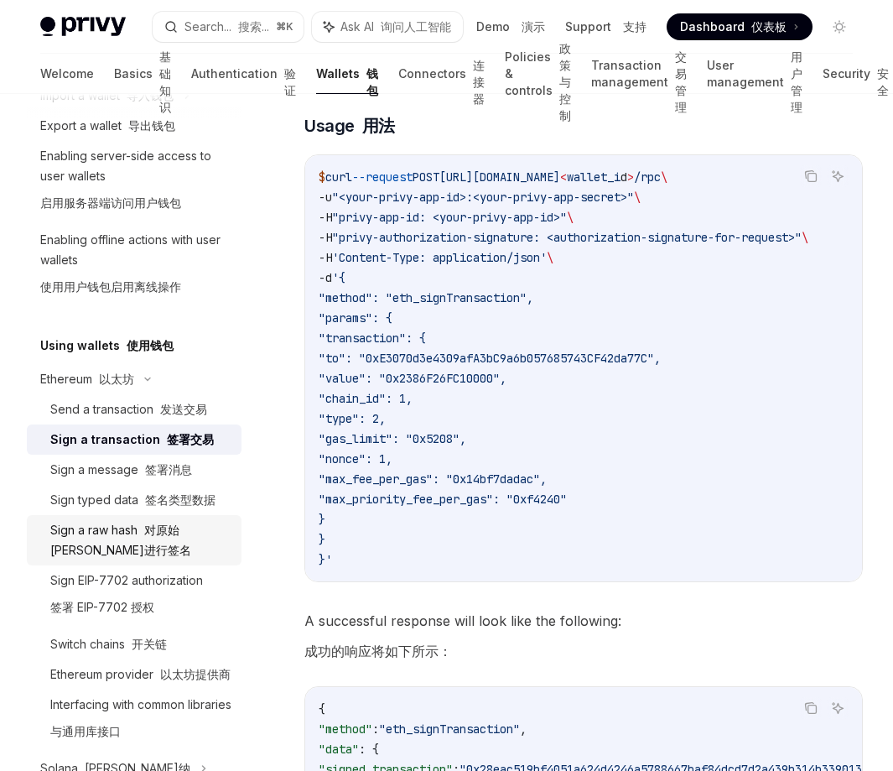
click at [158, 534] on font "对原始哈希进行签名" at bounding box center [120, 540] width 141 height 34
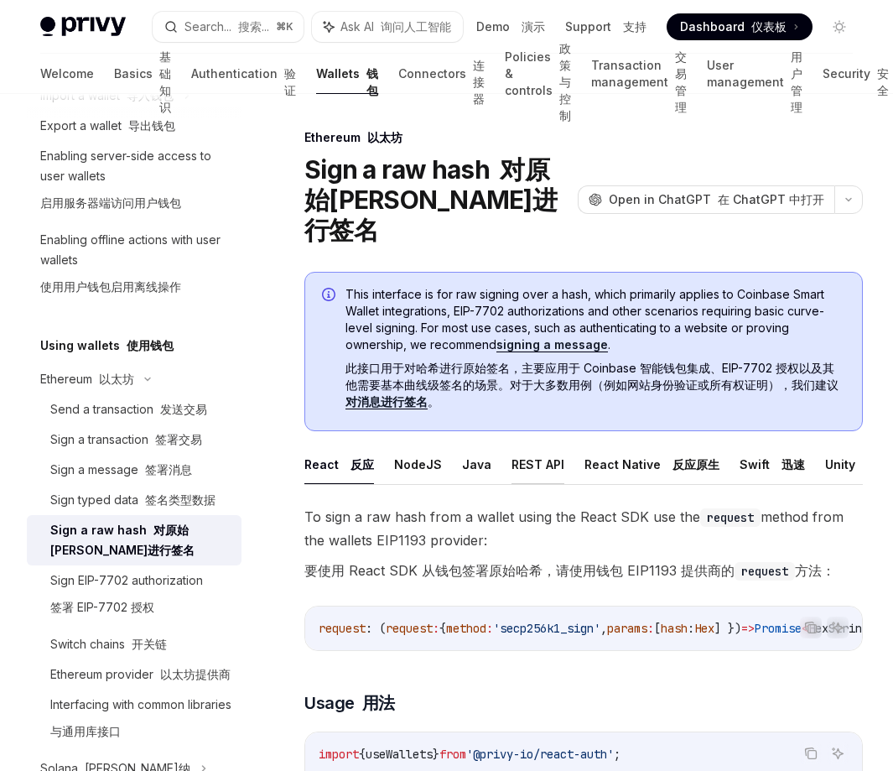
click at [515, 445] on button "REST API" at bounding box center [538, 464] width 53 height 39
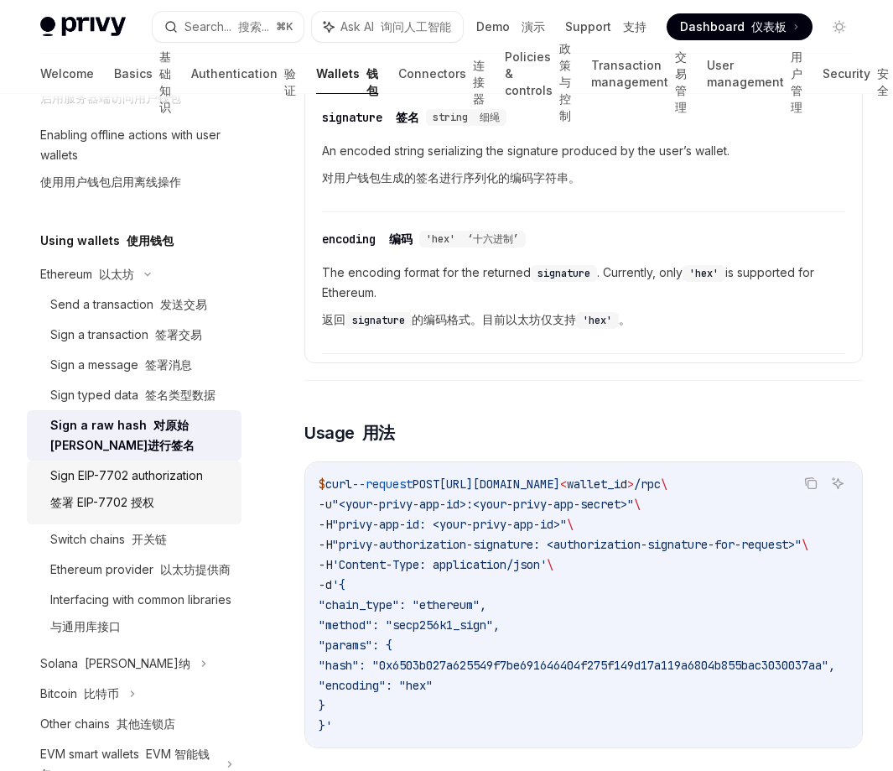
scroll to position [501, 0]
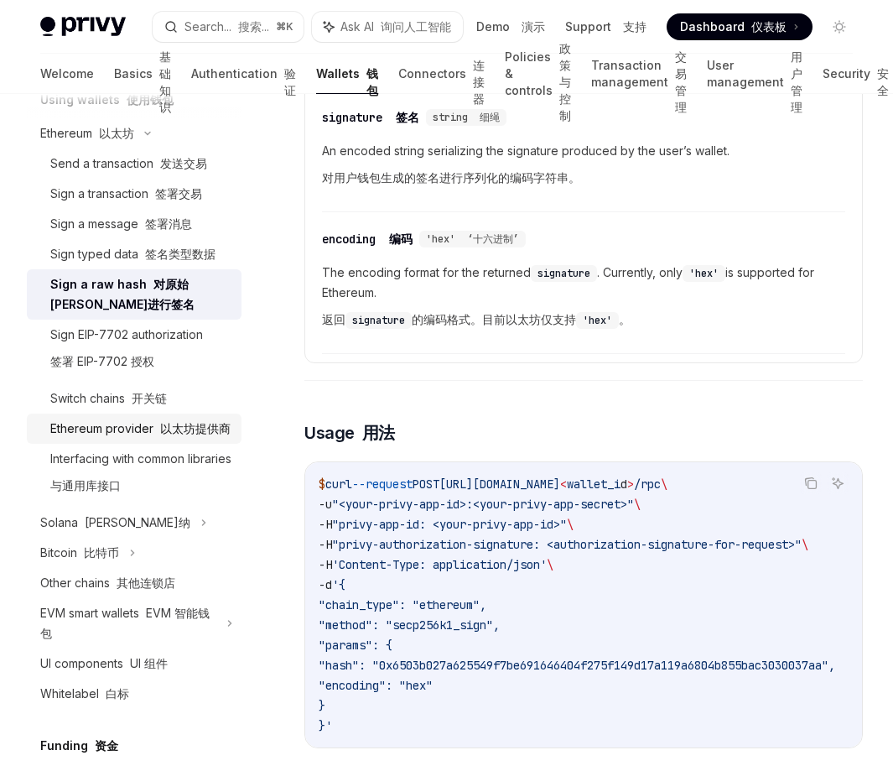
click at [149, 437] on div "Ethereum provider 以太坊提供商" at bounding box center [140, 429] width 180 height 20
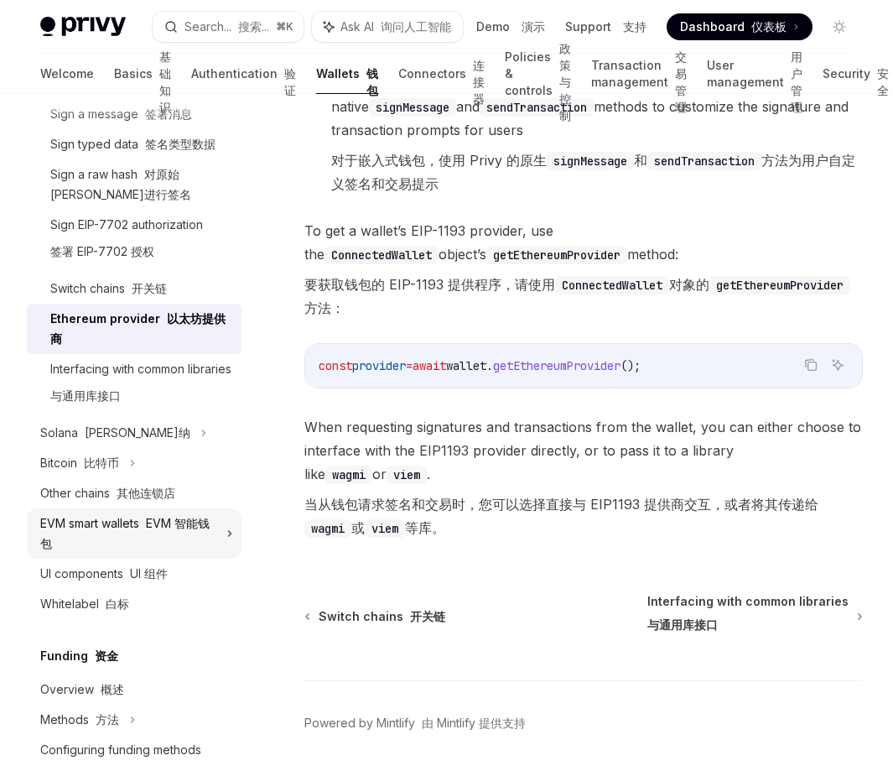
scroll to position [640, 0]
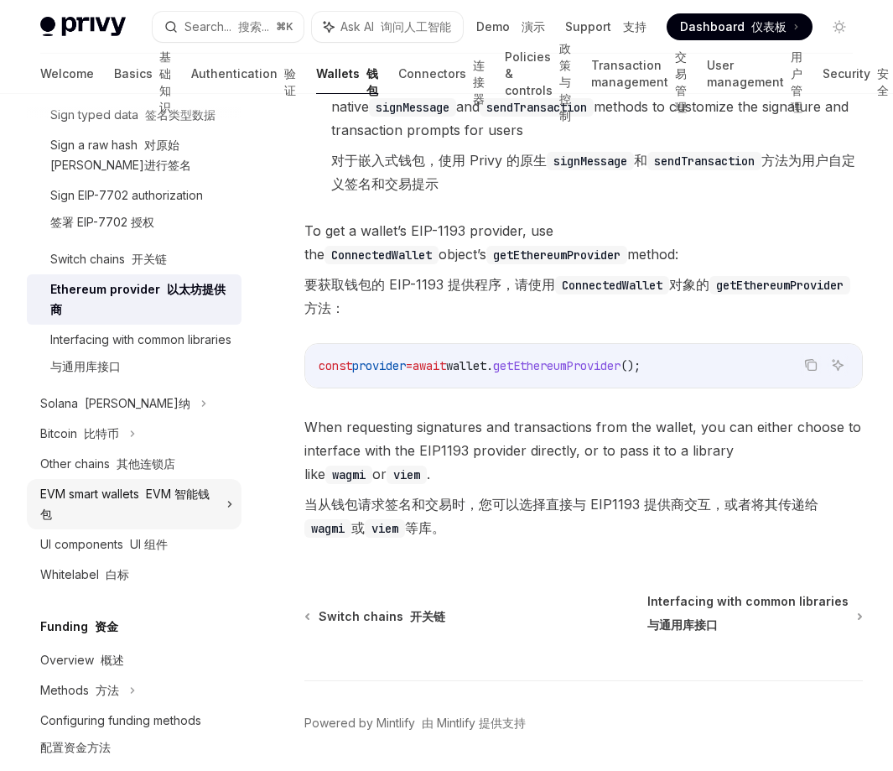
click at [227, 514] on icon at bounding box center [230, 504] width 7 height 20
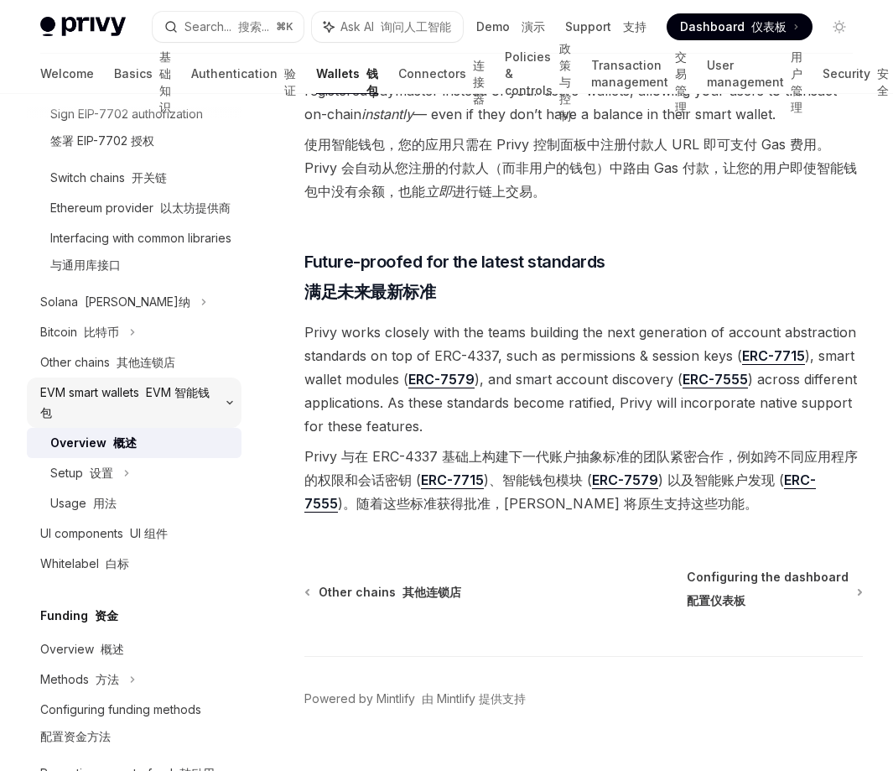
scroll to position [942, 0]
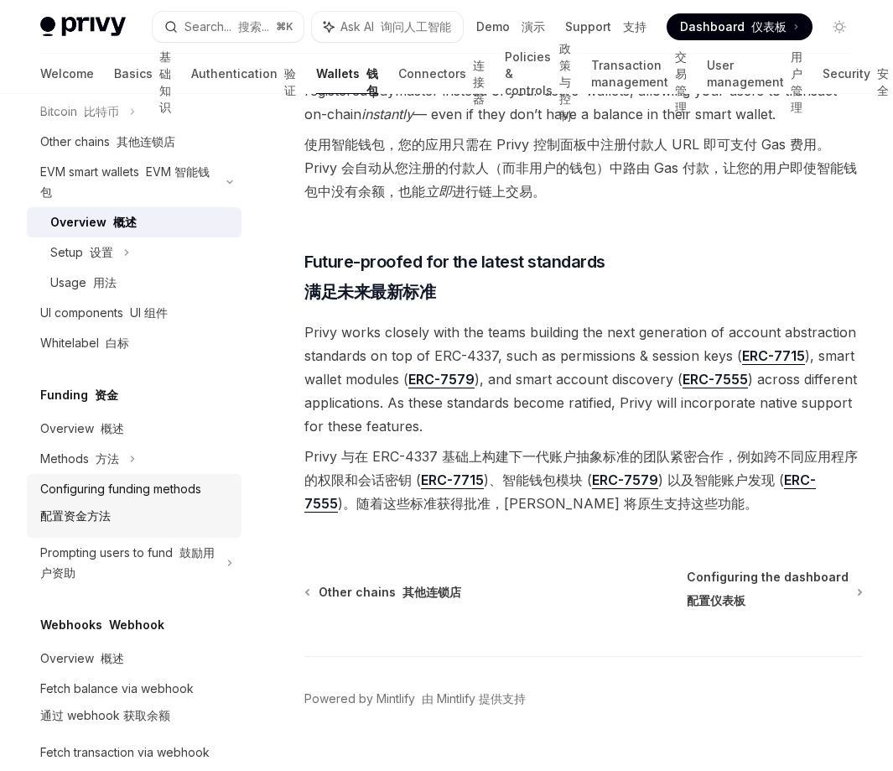
click at [131, 529] on div "Configuring funding methods 配置资金方法" at bounding box center [120, 506] width 161 height 54
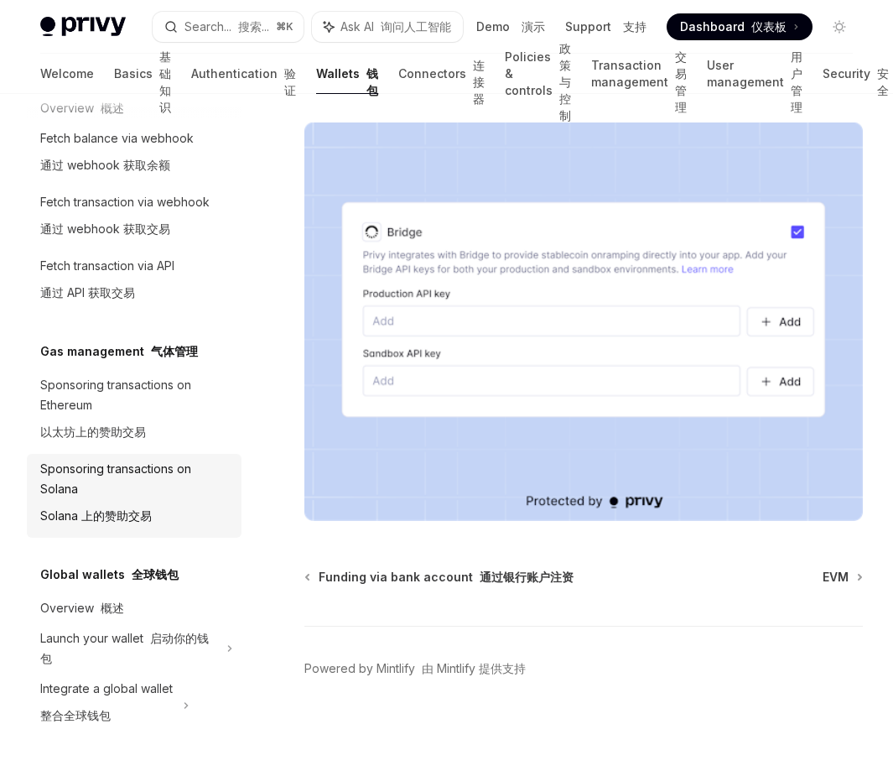
scroll to position [1529, 0]
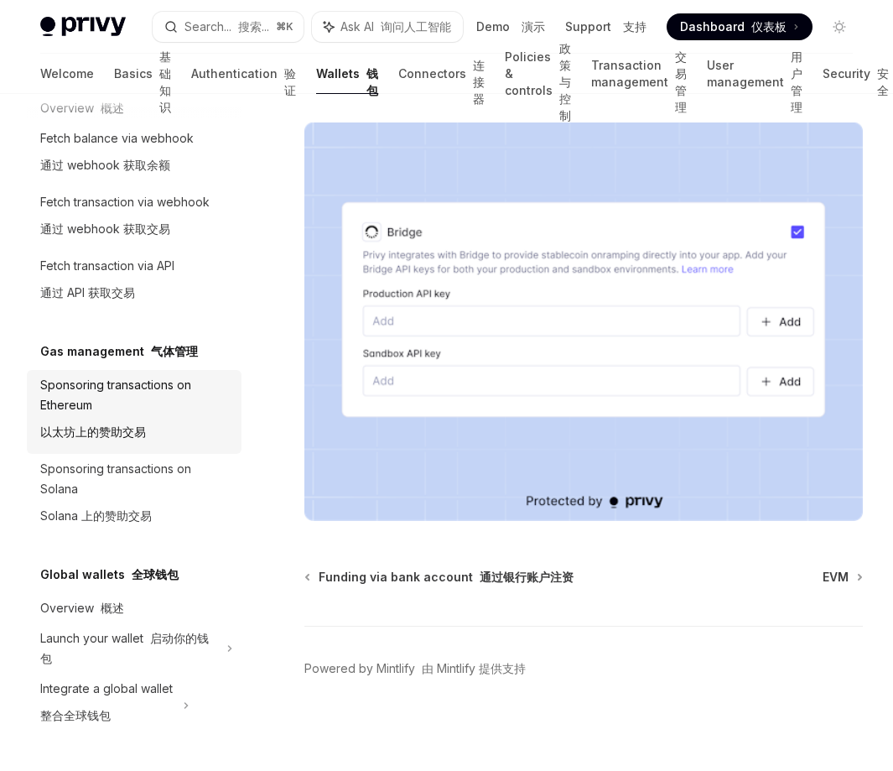
click at [134, 402] on div "Sponsoring transactions on Ethereum 以太坊上的赞助交易" at bounding box center [135, 412] width 191 height 74
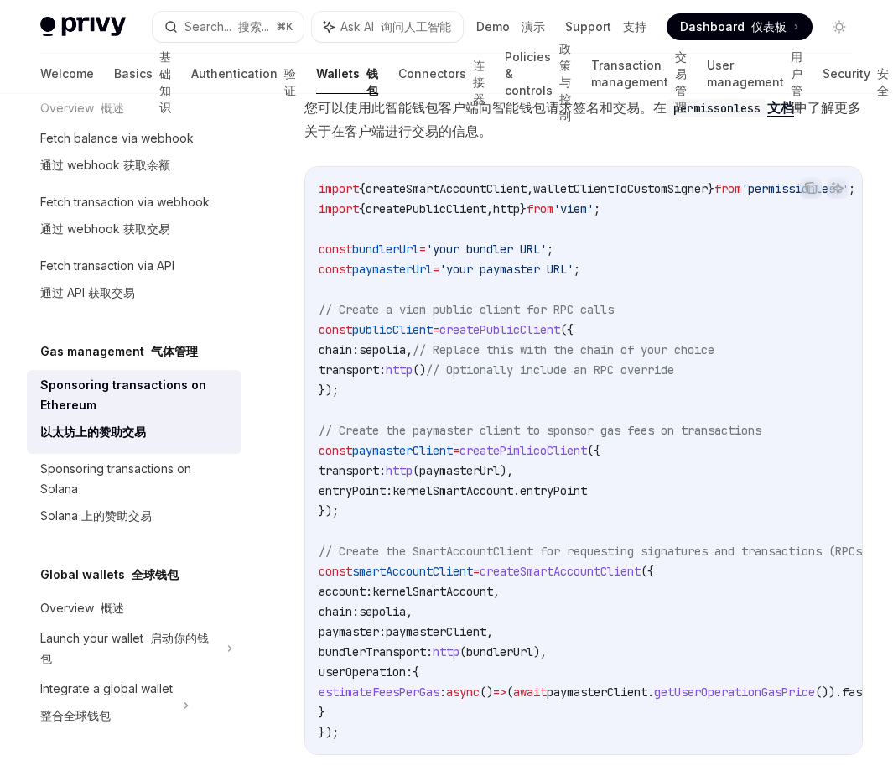
scroll to position [2711, 0]
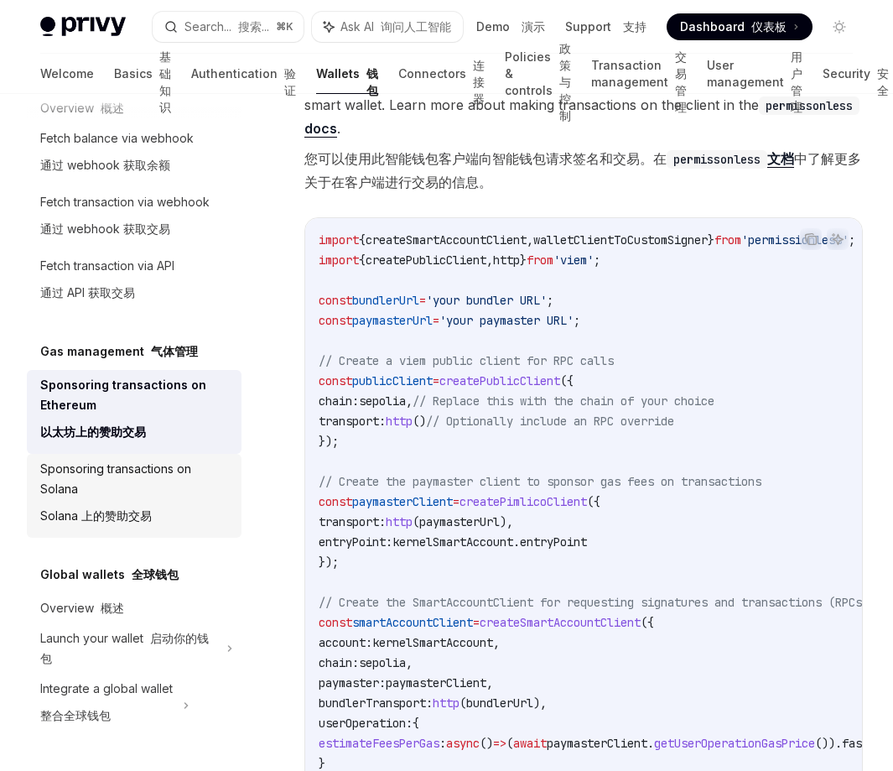
click at [136, 486] on div "Sponsoring transactions on Solana Solana 上的赞助交易" at bounding box center [135, 496] width 191 height 74
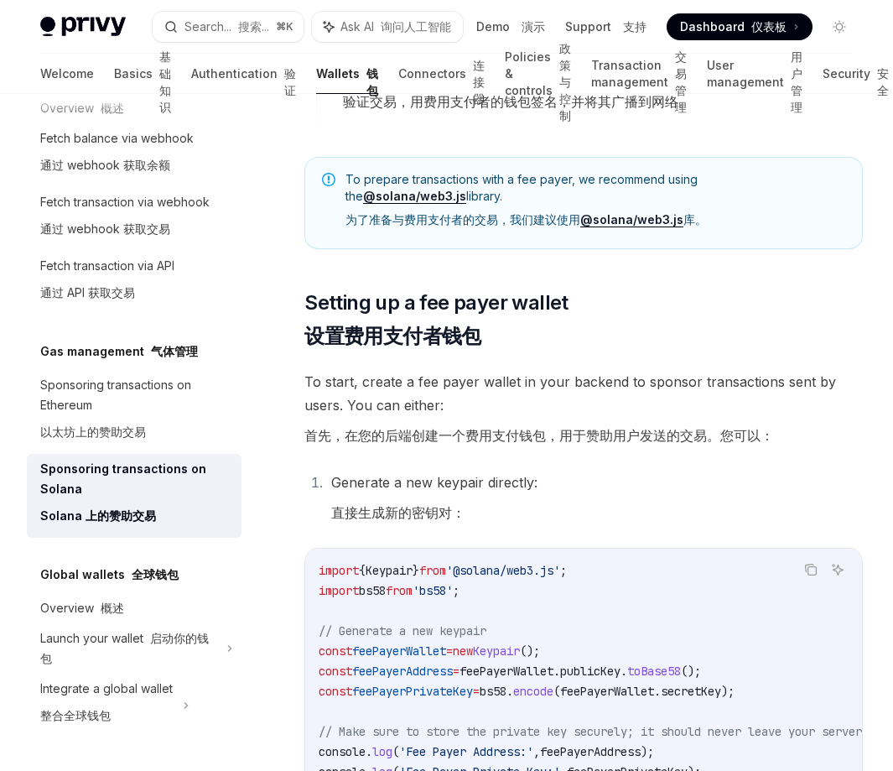
scroll to position [1086, 0]
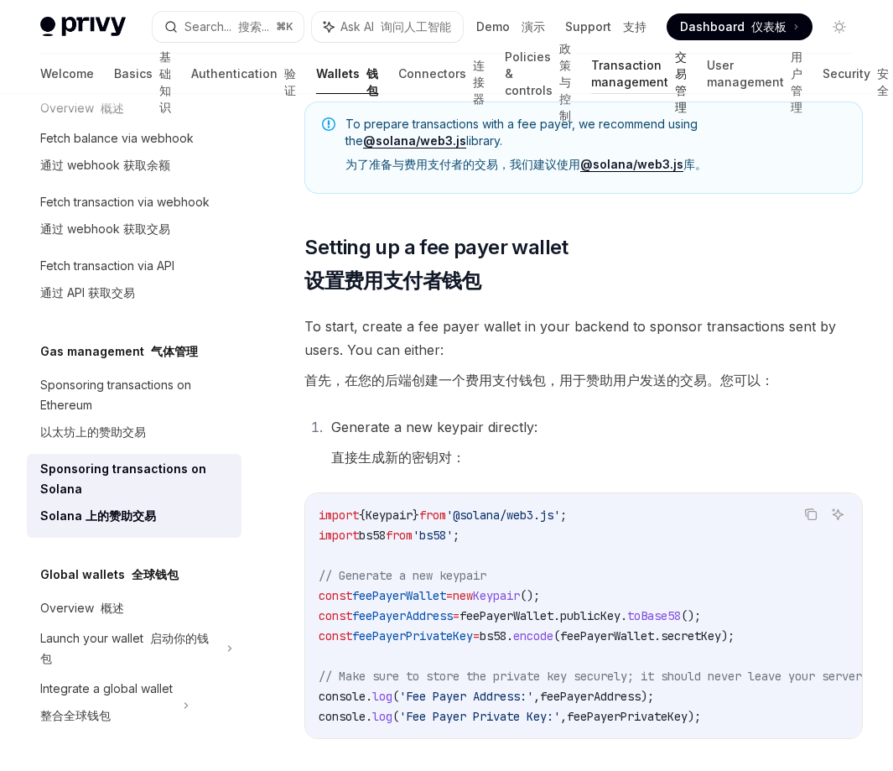
click at [591, 66] on link "Transaction management 交易管理" at bounding box center [639, 74] width 96 height 40
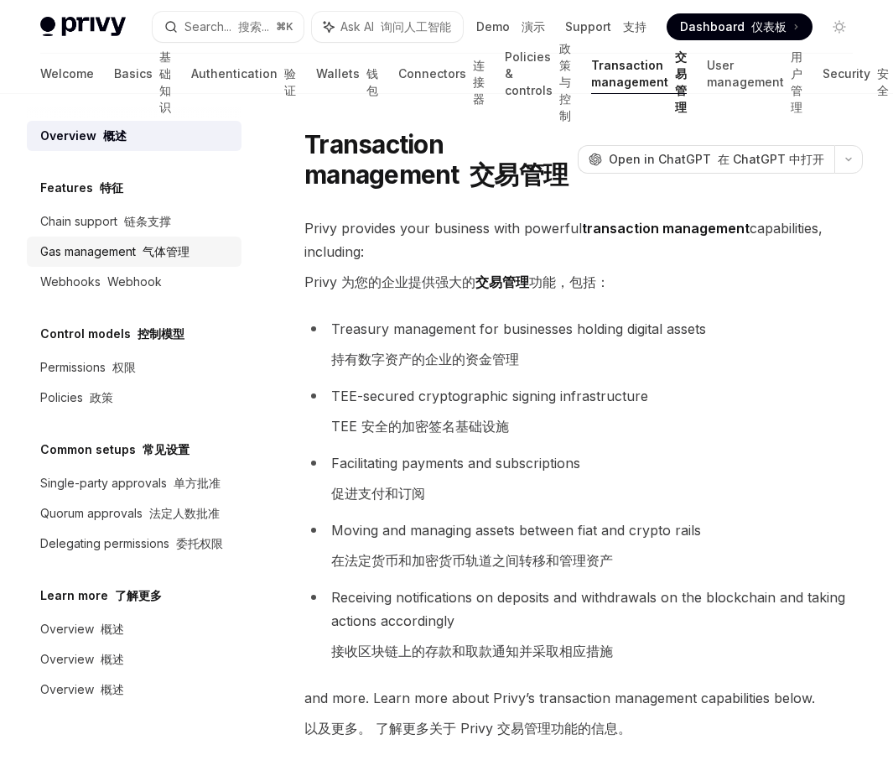
click at [149, 257] on font "气体管理" at bounding box center [166, 251] width 47 height 14
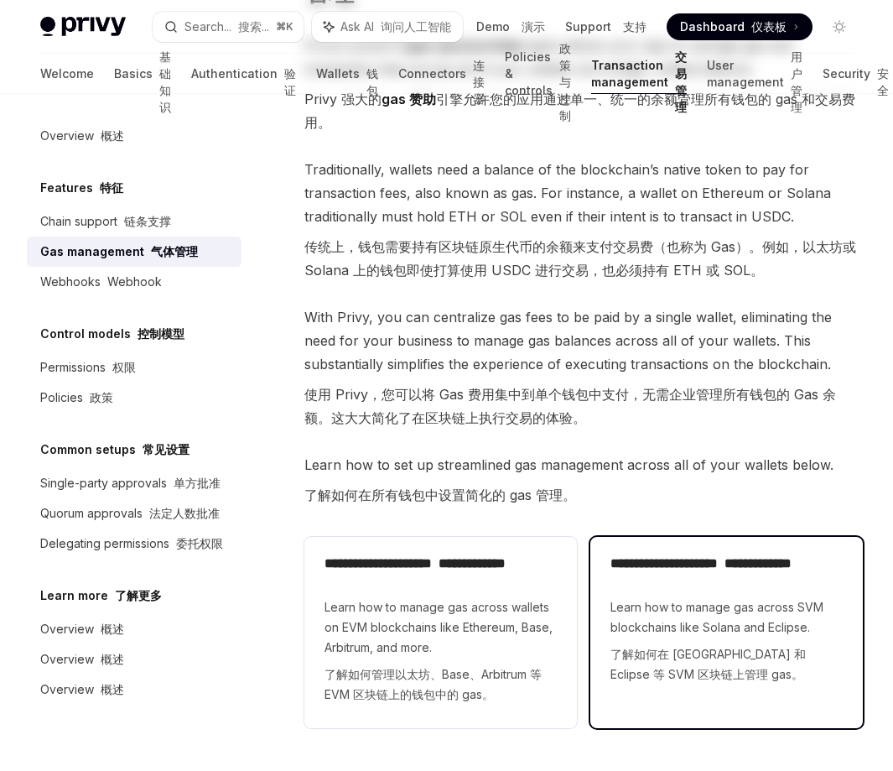
scroll to position [307, 0]
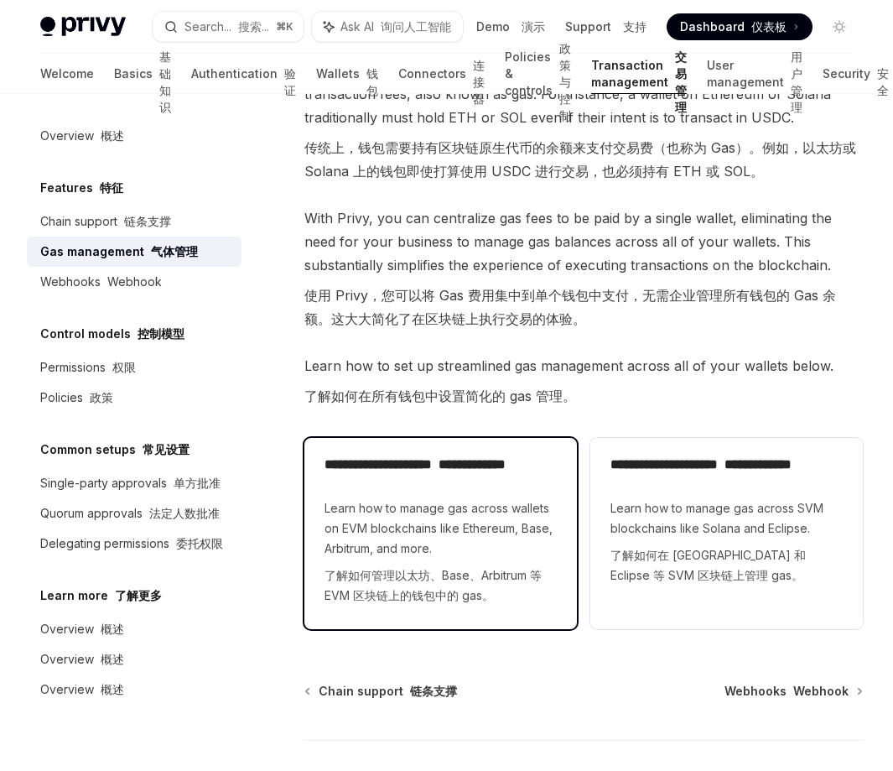
click at [471, 539] on span "Learn how to manage gas across wallets on EVM blockchains like Ethereum, Base, …" at bounding box center [441, 555] width 232 height 114
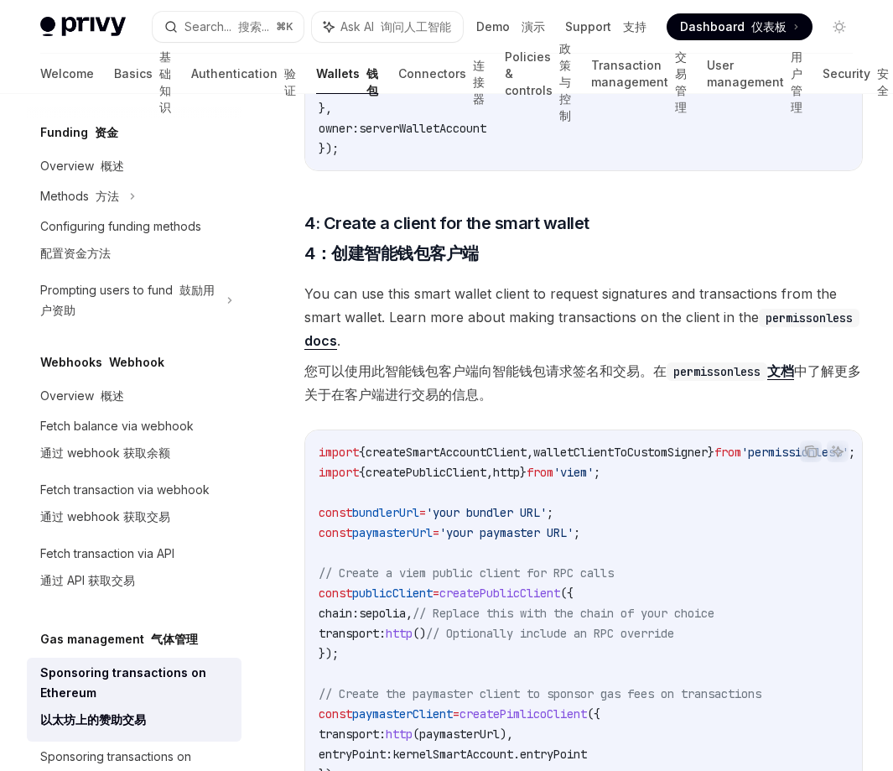
scroll to position [2482, 0]
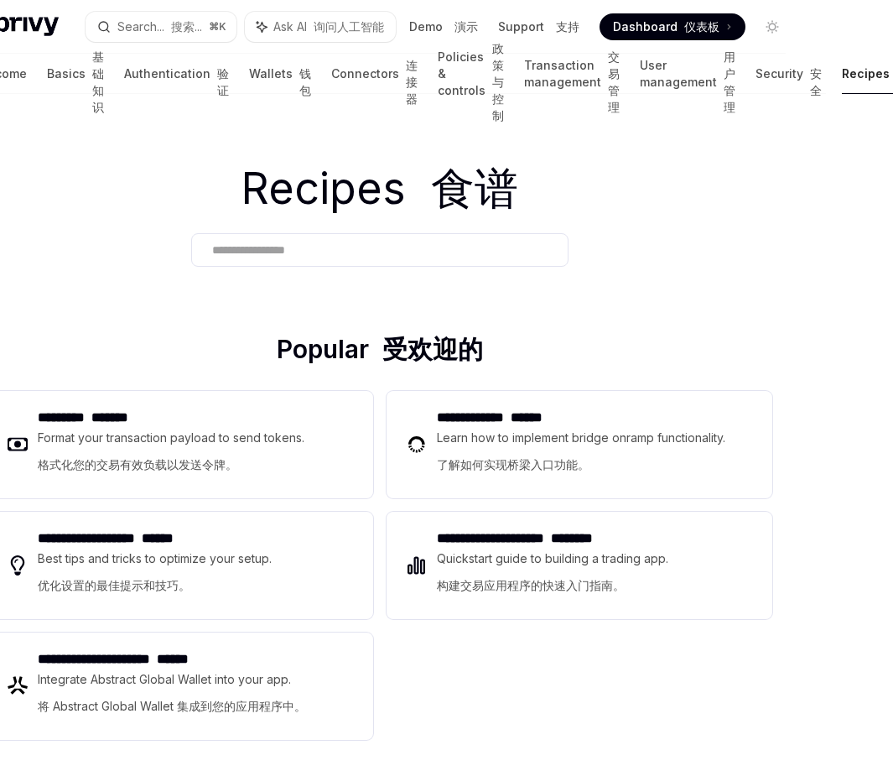
scroll to position [0, 76]
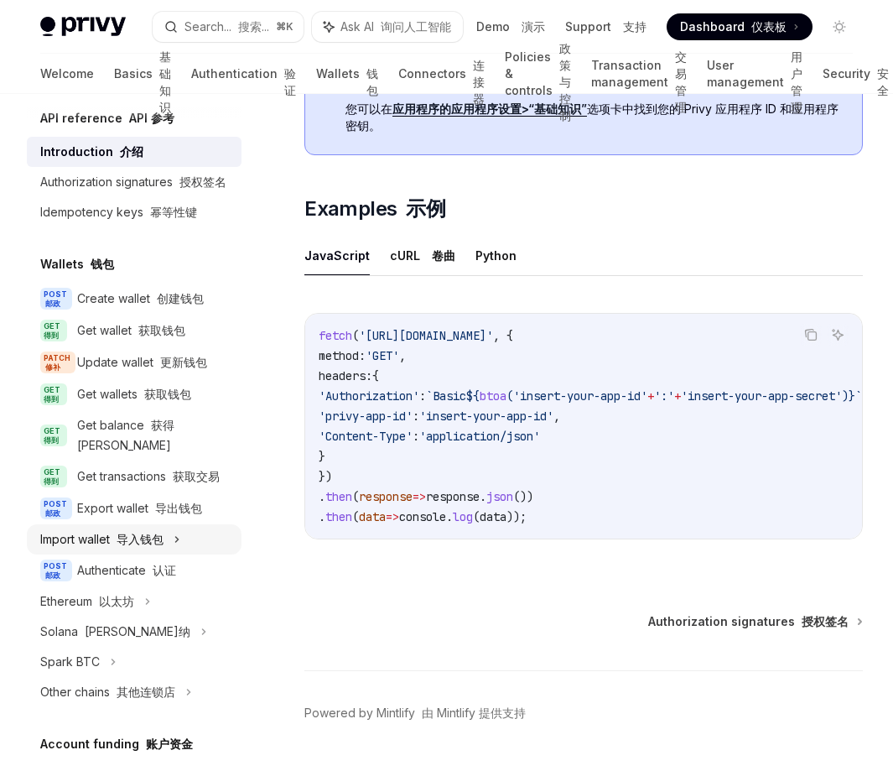
scroll to position [15, 0]
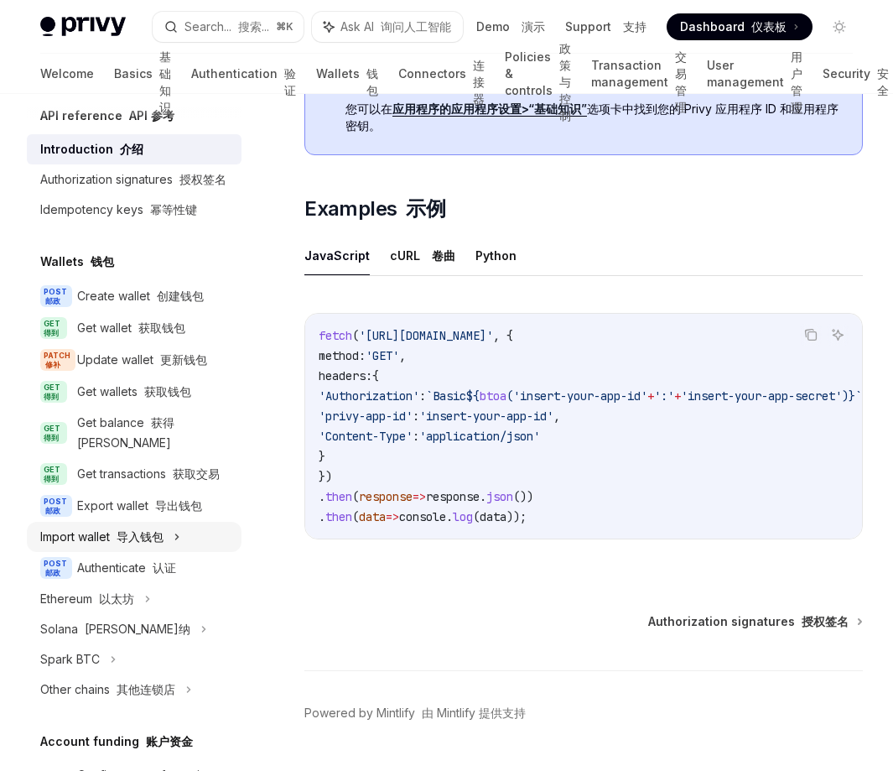
click at [177, 547] on icon at bounding box center [177, 537] width 7 height 20
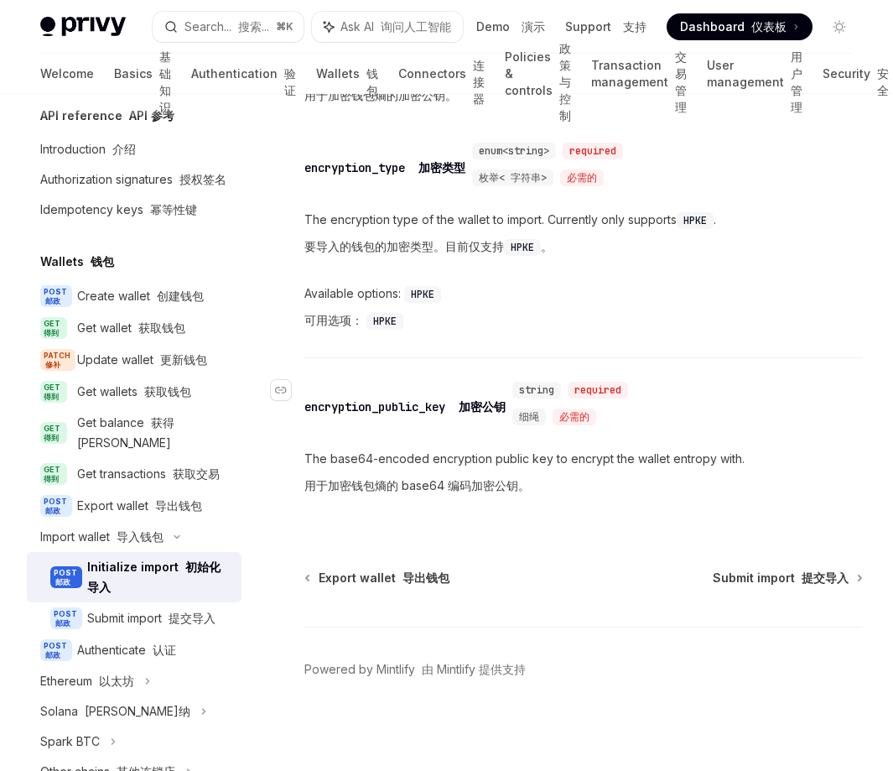
scroll to position [2679, 0]
click at [162, 628] on div "Submit import 提交导入" at bounding box center [151, 618] width 128 height 20
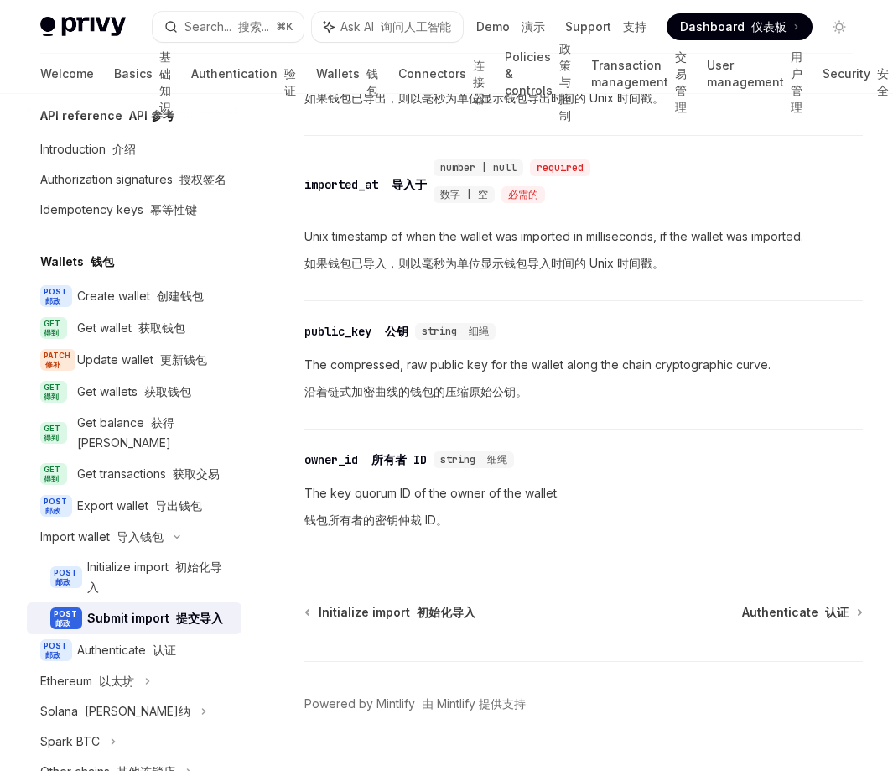
scroll to position [3234, 0]
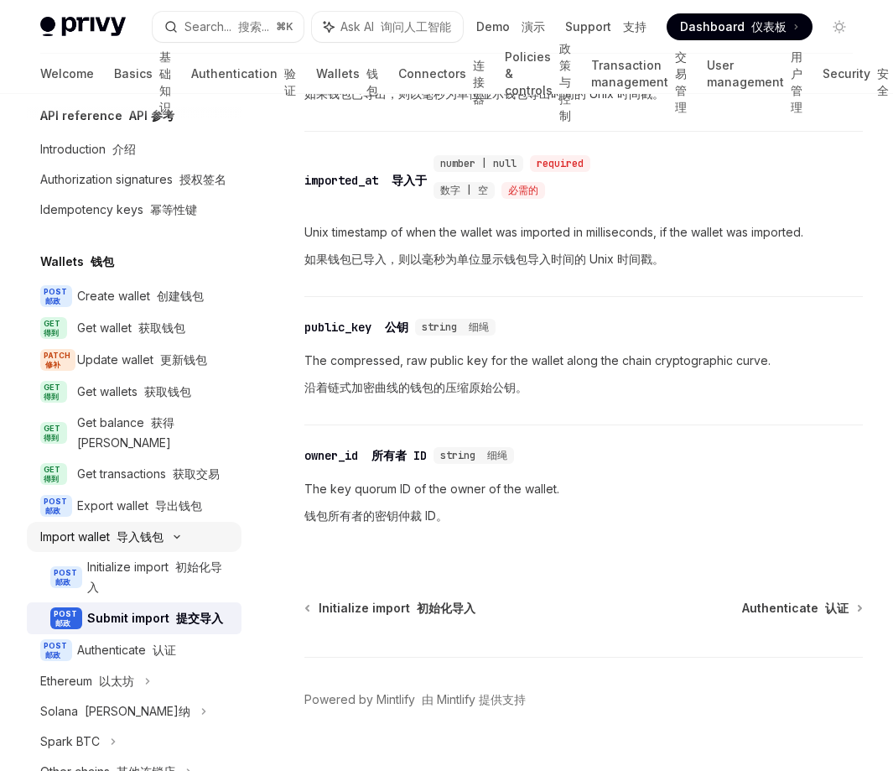
click at [105, 547] on div "Import wallet 导入钱包" at bounding box center [101, 537] width 123 height 20
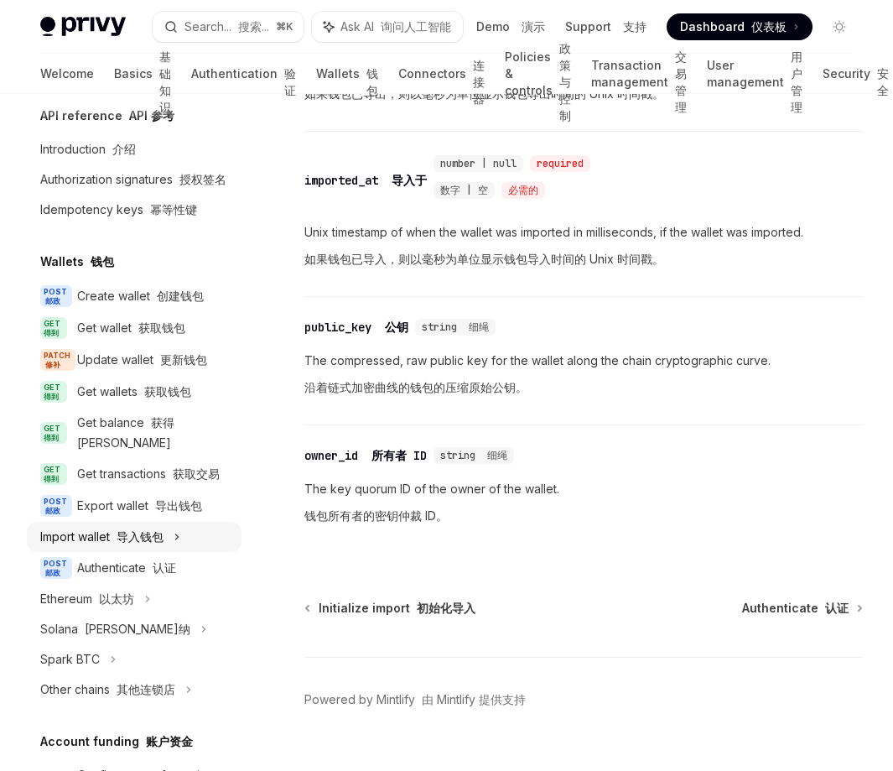
click at [106, 547] on div "Import wallet 导入钱包" at bounding box center [101, 537] width 123 height 20
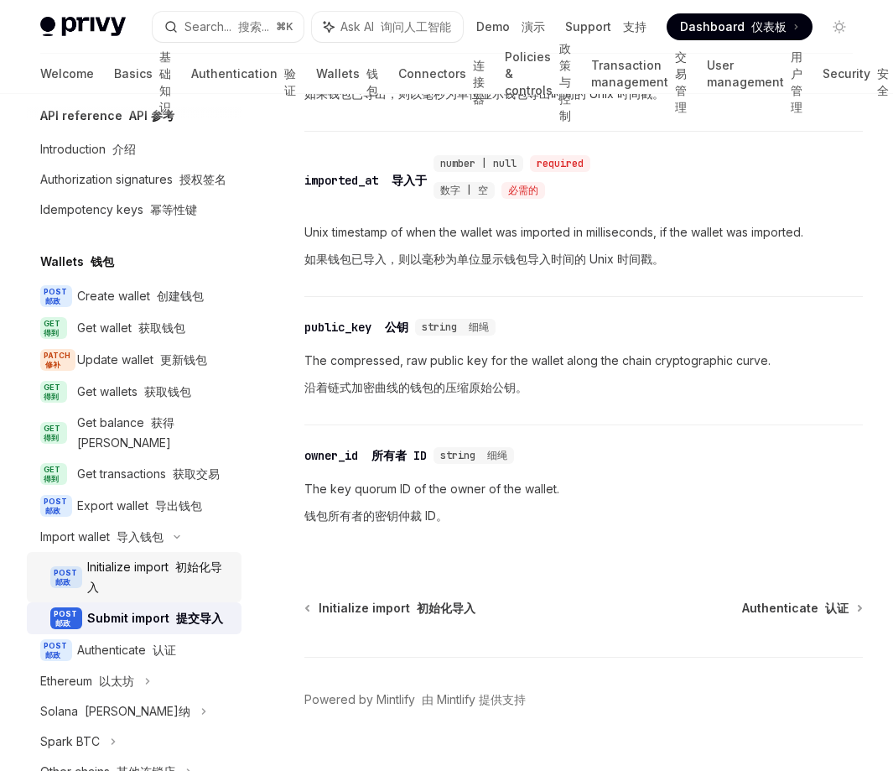
click at [138, 592] on div "Initialize import 初始化导入" at bounding box center [159, 577] width 144 height 40
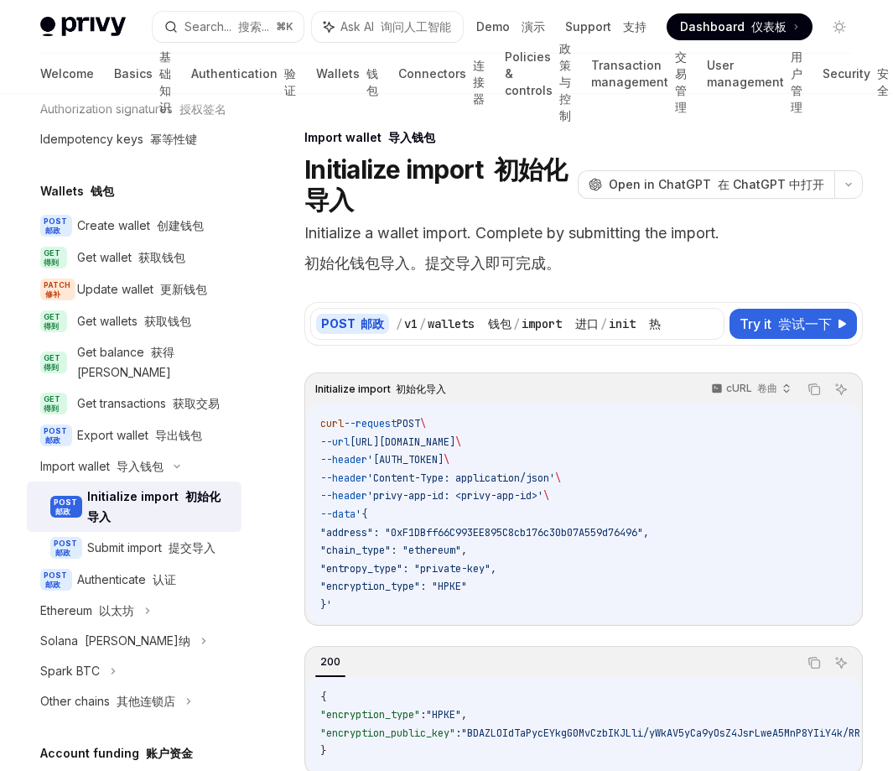
scroll to position [225, 0]
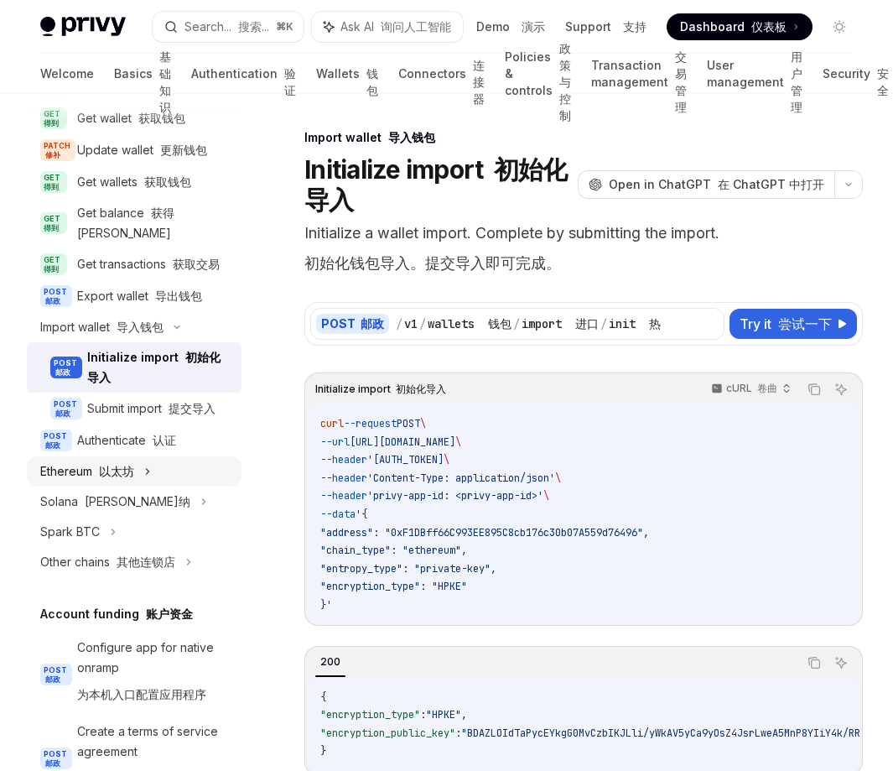
click at [149, 482] on icon at bounding box center [147, 471] width 7 height 20
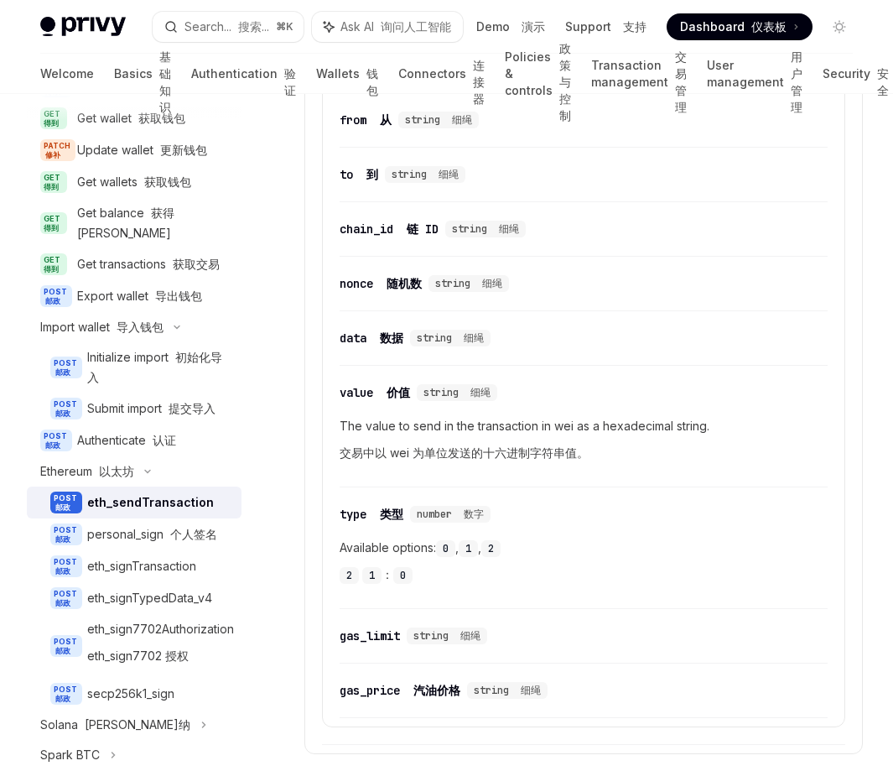
scroll to position [2132, 0]
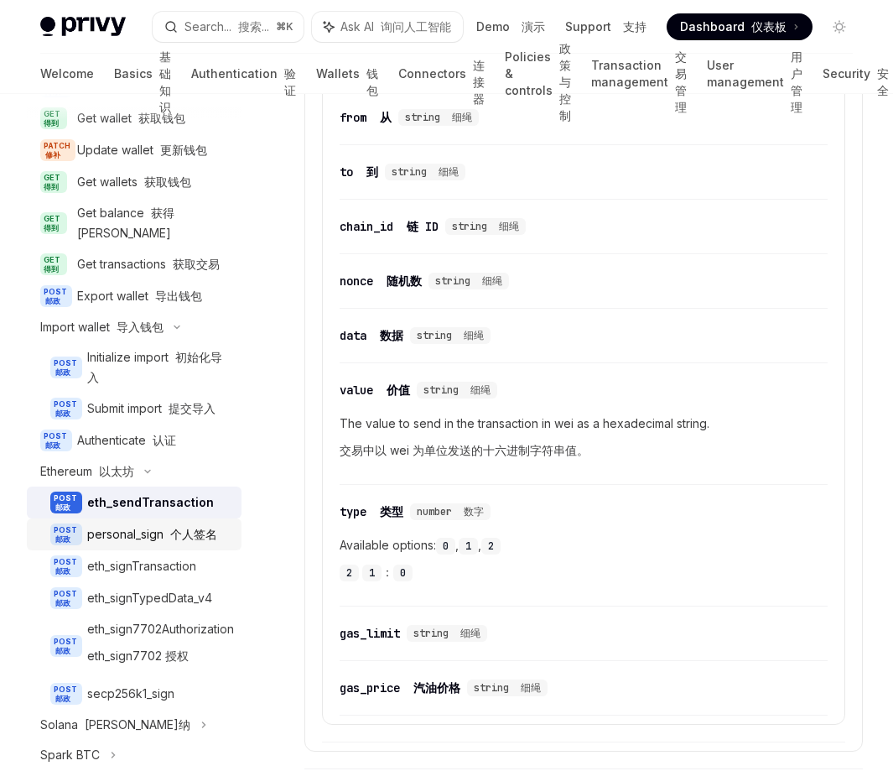
click at [180, 541] on font "个人签名" at bounding box center [193, 534] width 47 height 14
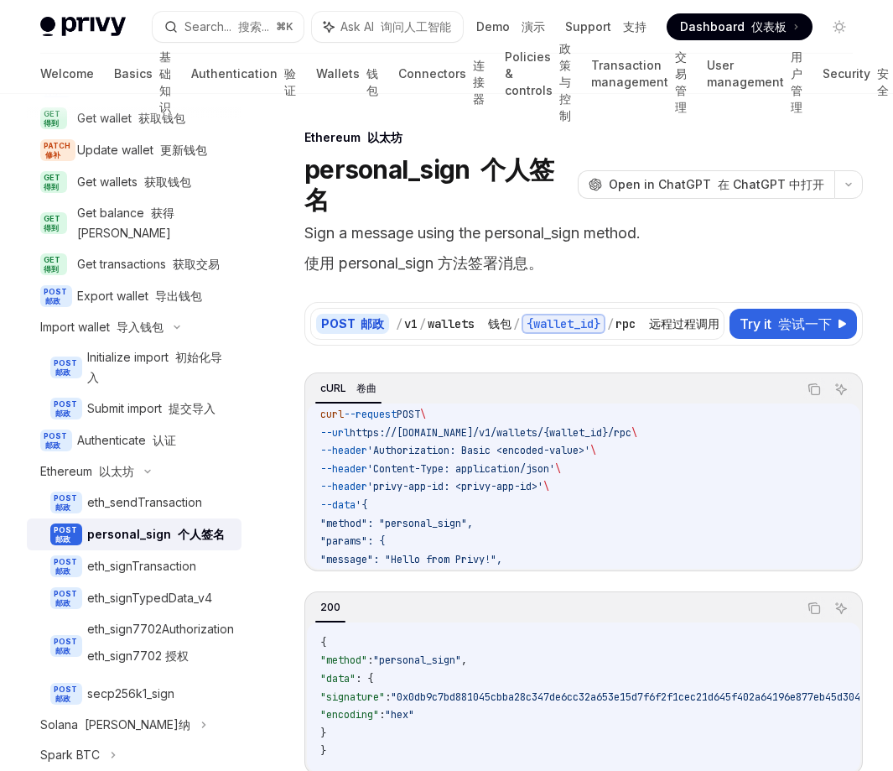
scroll to position [70, 0]
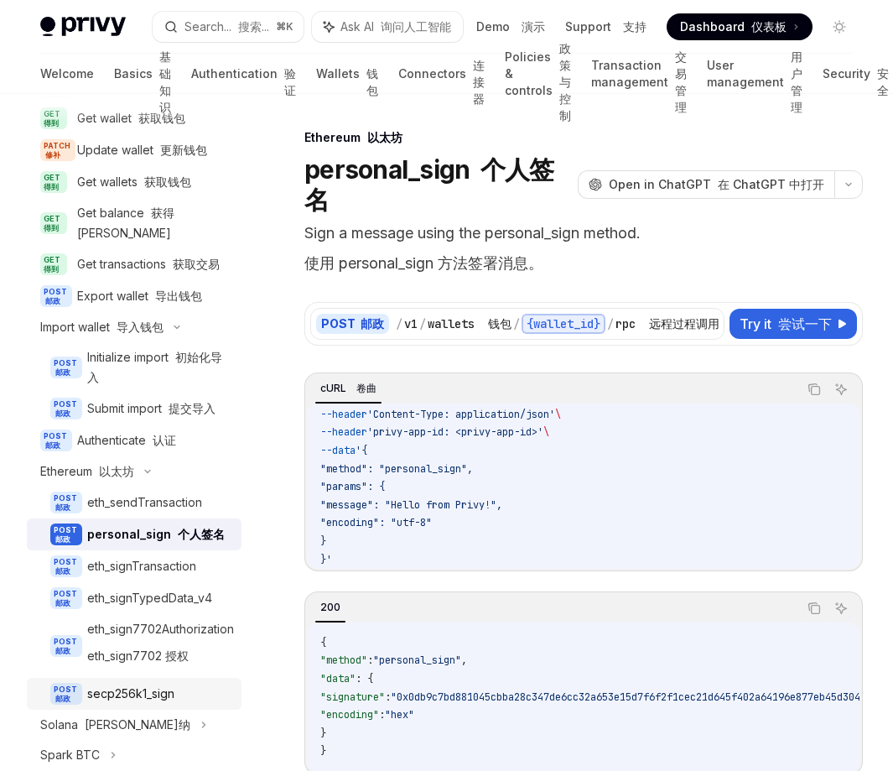
click at [133, 704] on div "secp256k1_sign" at bounding box center [130, 694] width 87 height 20
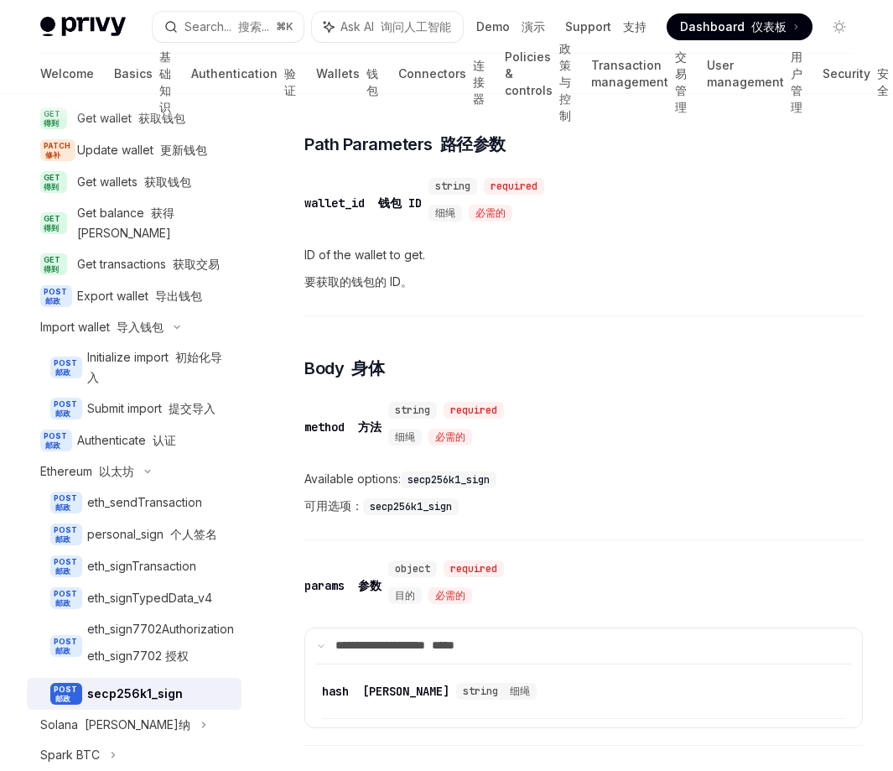
scroll to position [1318, 0]
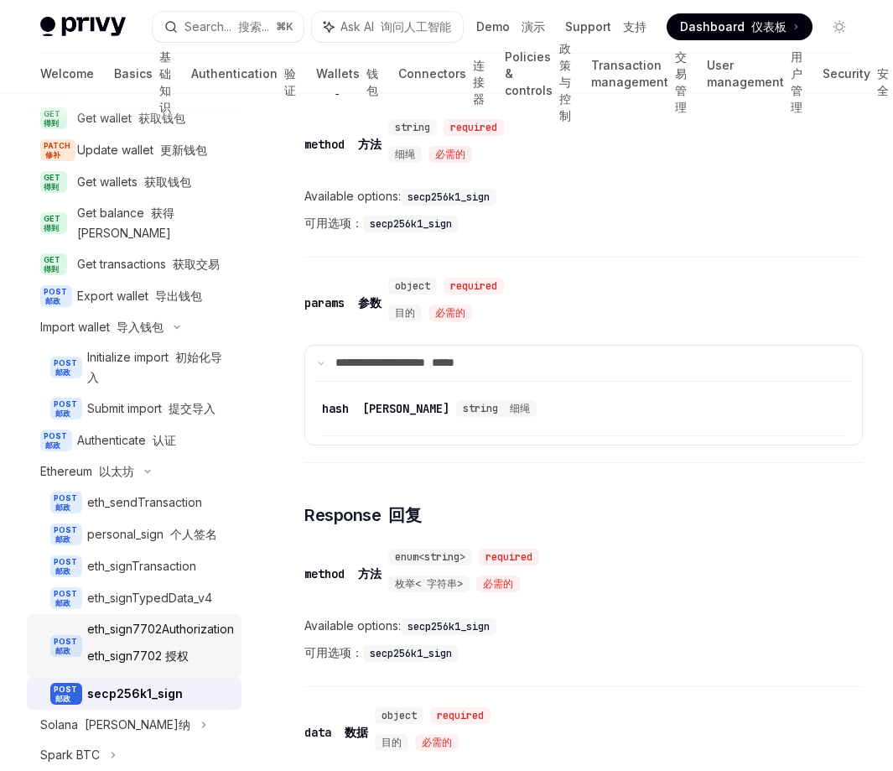
click at [168, 665] on font "eth_sign7702 授权" at bounding box center [138, 656] width 102 height 20
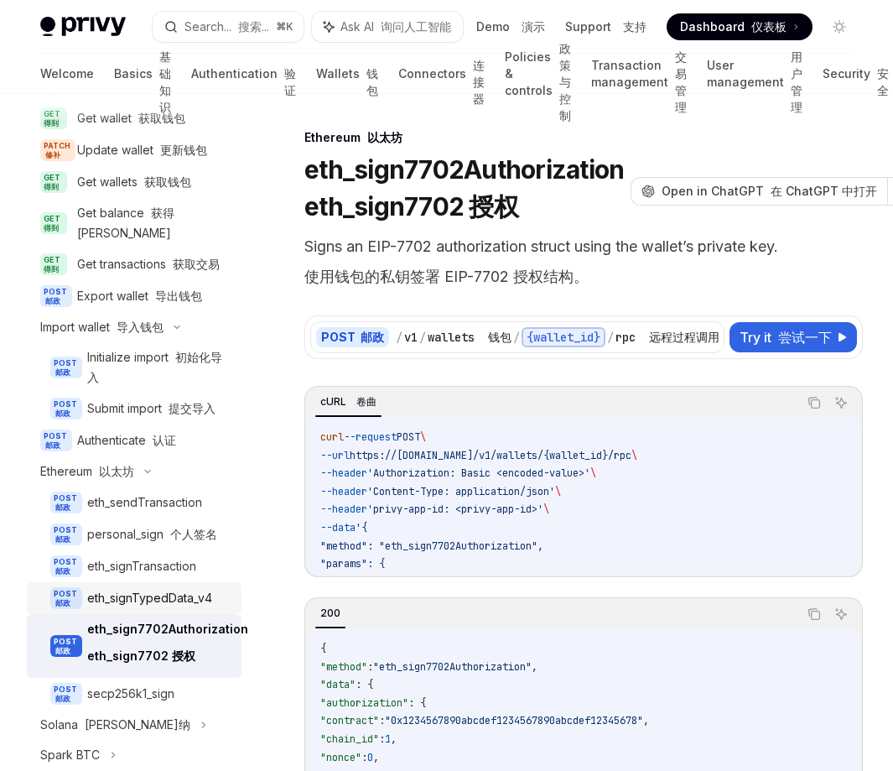
click at [164, 608] on div "eth_signTypedData_v4" at bounding box center [149, 598] width 125 height 20
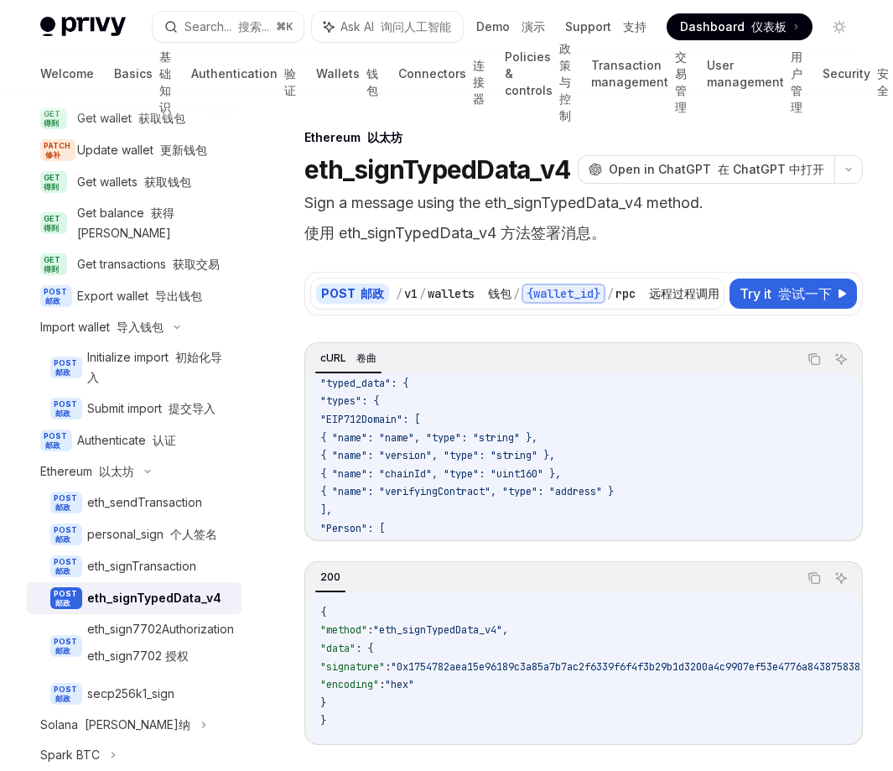
scroll to position [168, 0]
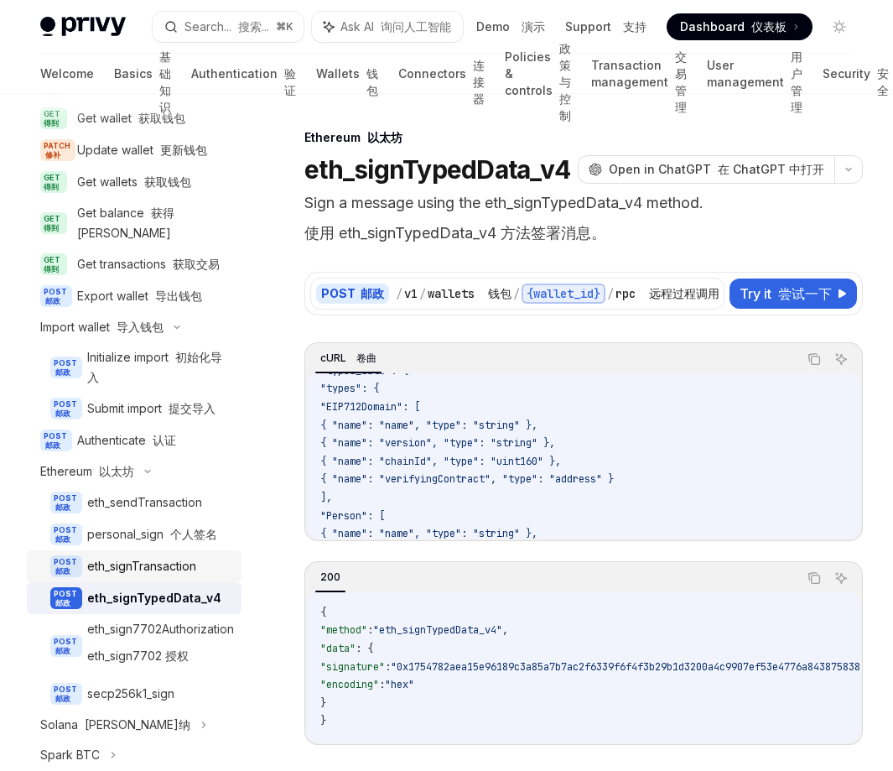
click at [147, 576] on div "eth_signTransaction" at bounding box center [141, 566] width 109 height 20
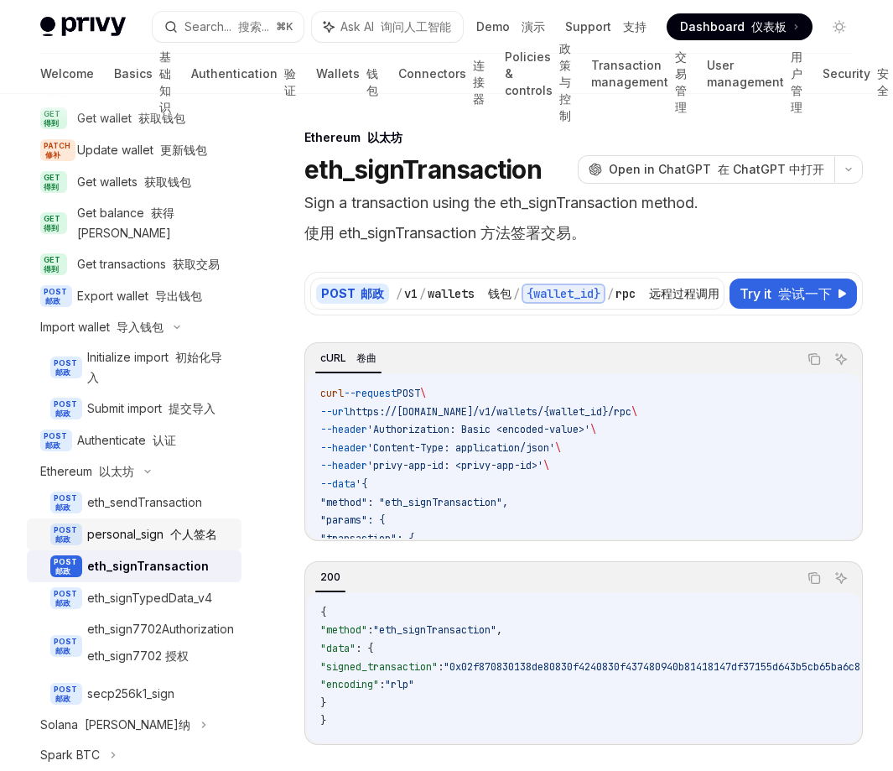
click at [145, 550] on link "POST 邮政 personal_sign 个人签名" at bounding box center [134, 534] width 215 height 32
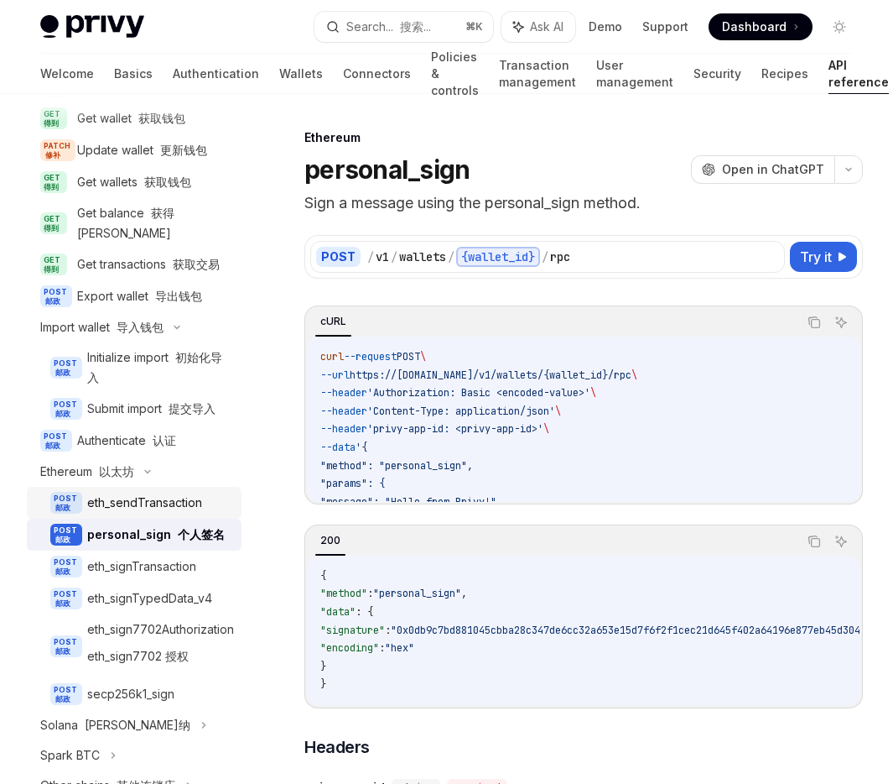
click at [142, 518] on link "POST 邮政 eth_sendTransaction" at bounding box center [134, 503] width 215 height 32
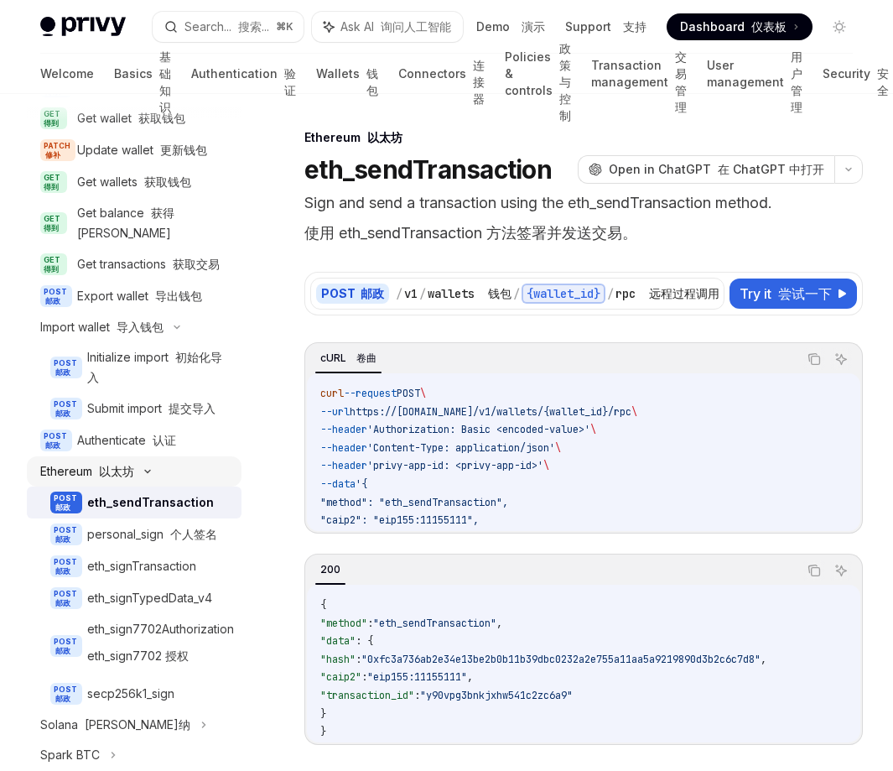
click at [141, 475] on icon at bounding box center [148, 471] width 20 height 7
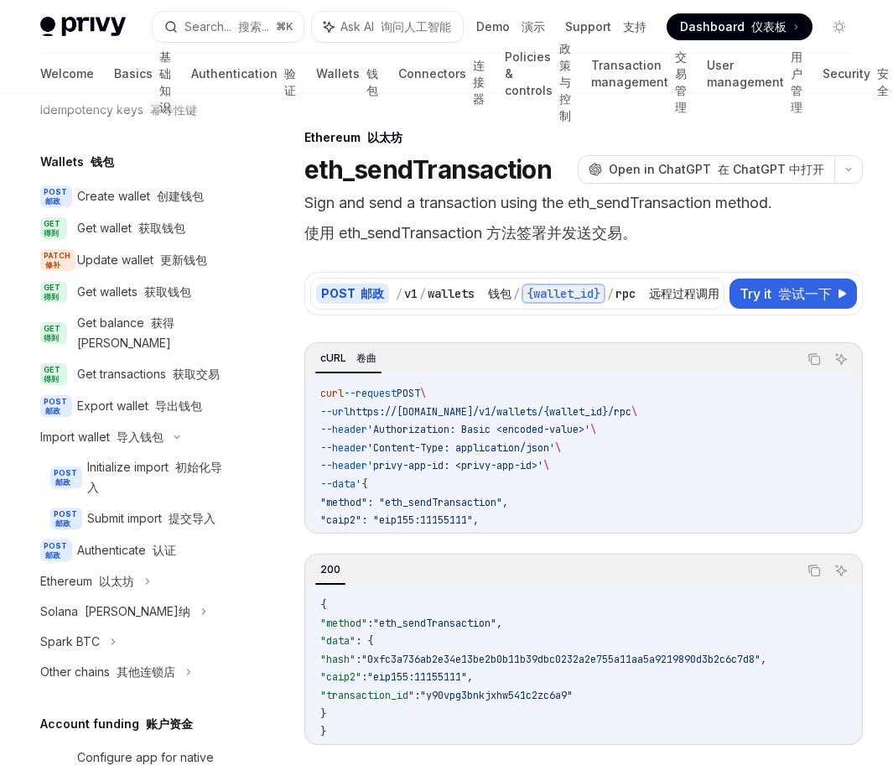
scroll to position [96, 0]
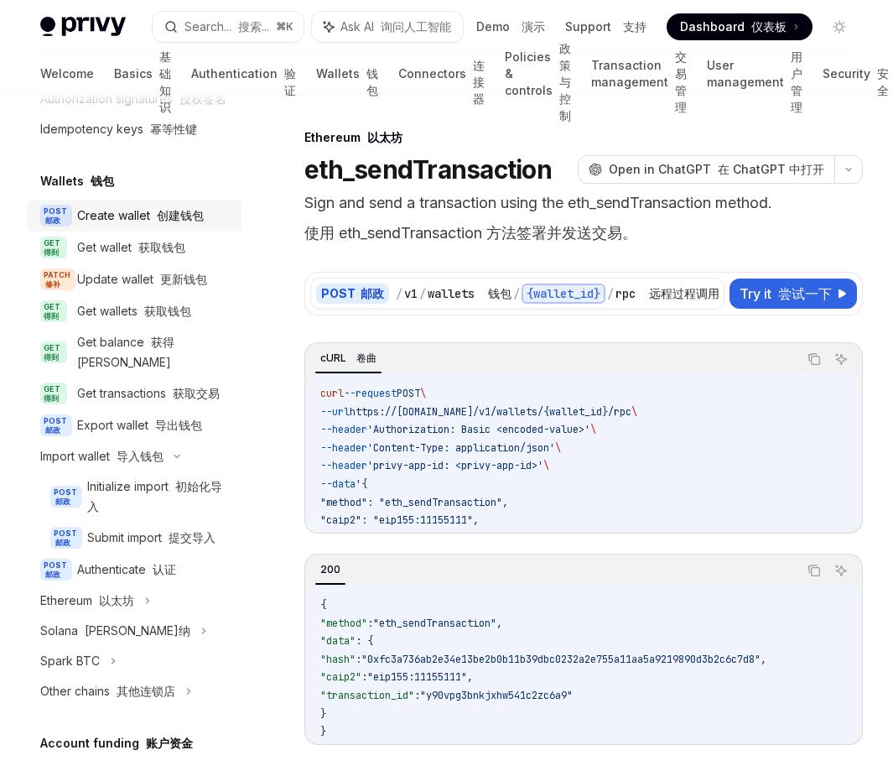
click at [166, 222] on font "创建钱包" at bounding box center [180, 215] width 47 height 14
type textarea "*"
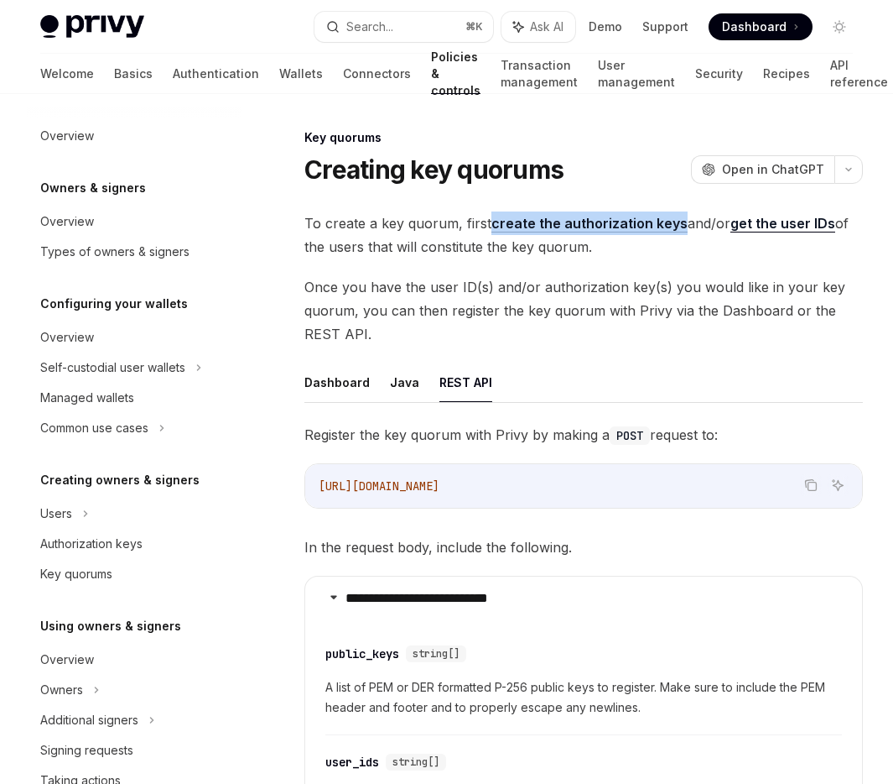
scroll to position [398, 0]
